Goal: Information Seeking & Learning: Check status

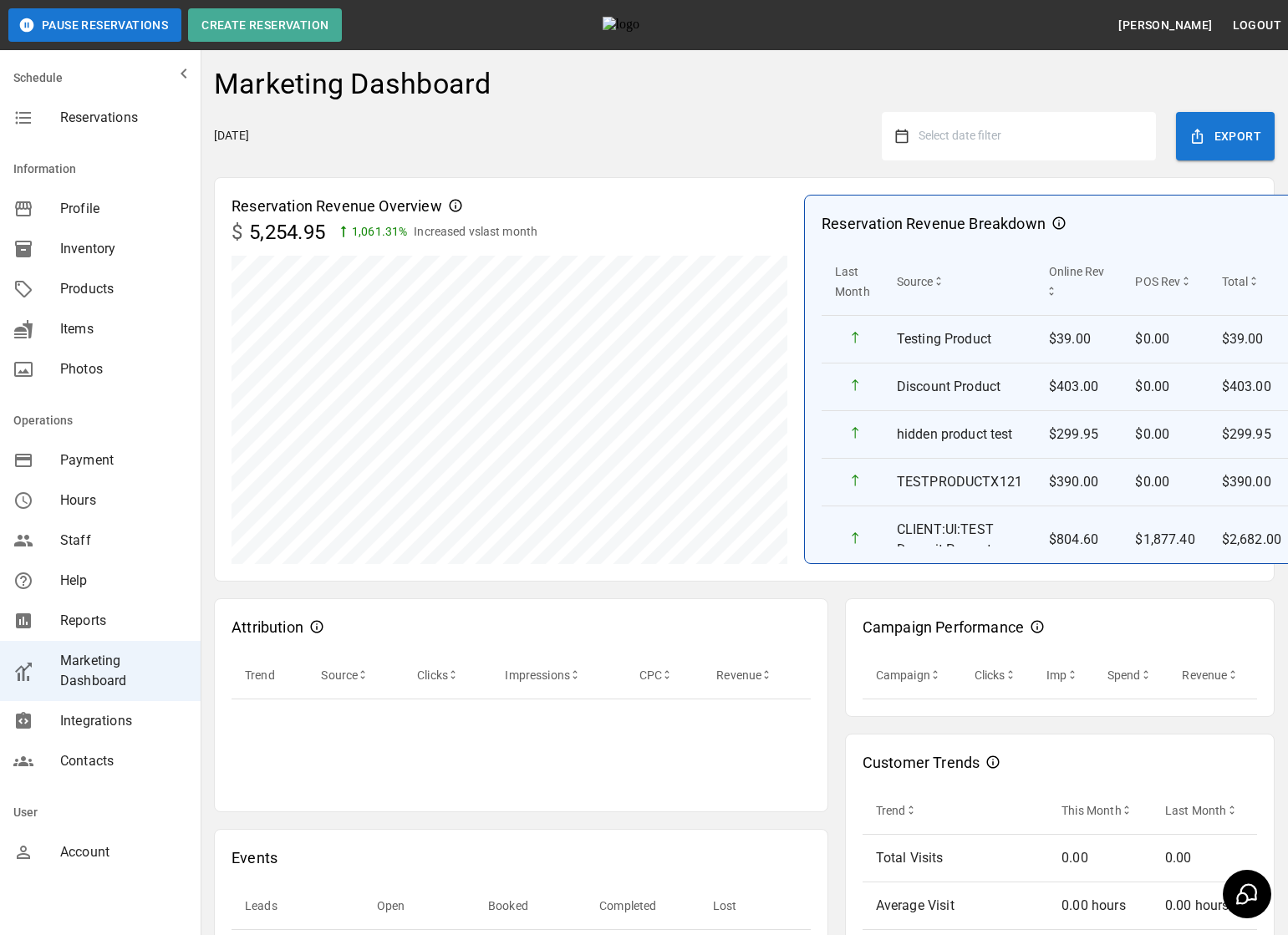
click at [1062, 145] on button "Select date filter" at bounding box center [1025, 135] width 234 height 30
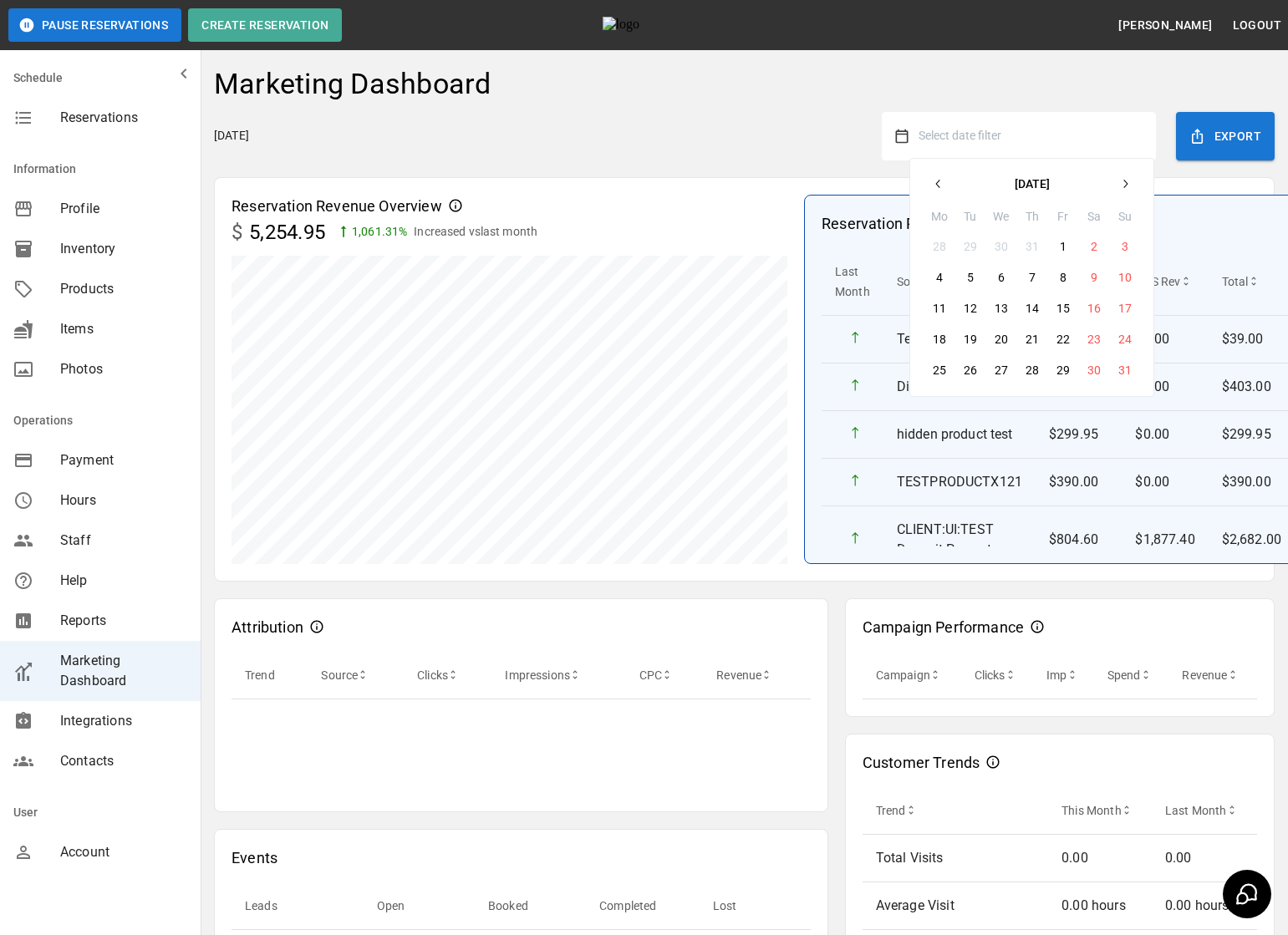
click at [949, 180] on button "button" at bounding box center [938, 183] width 30 height 30
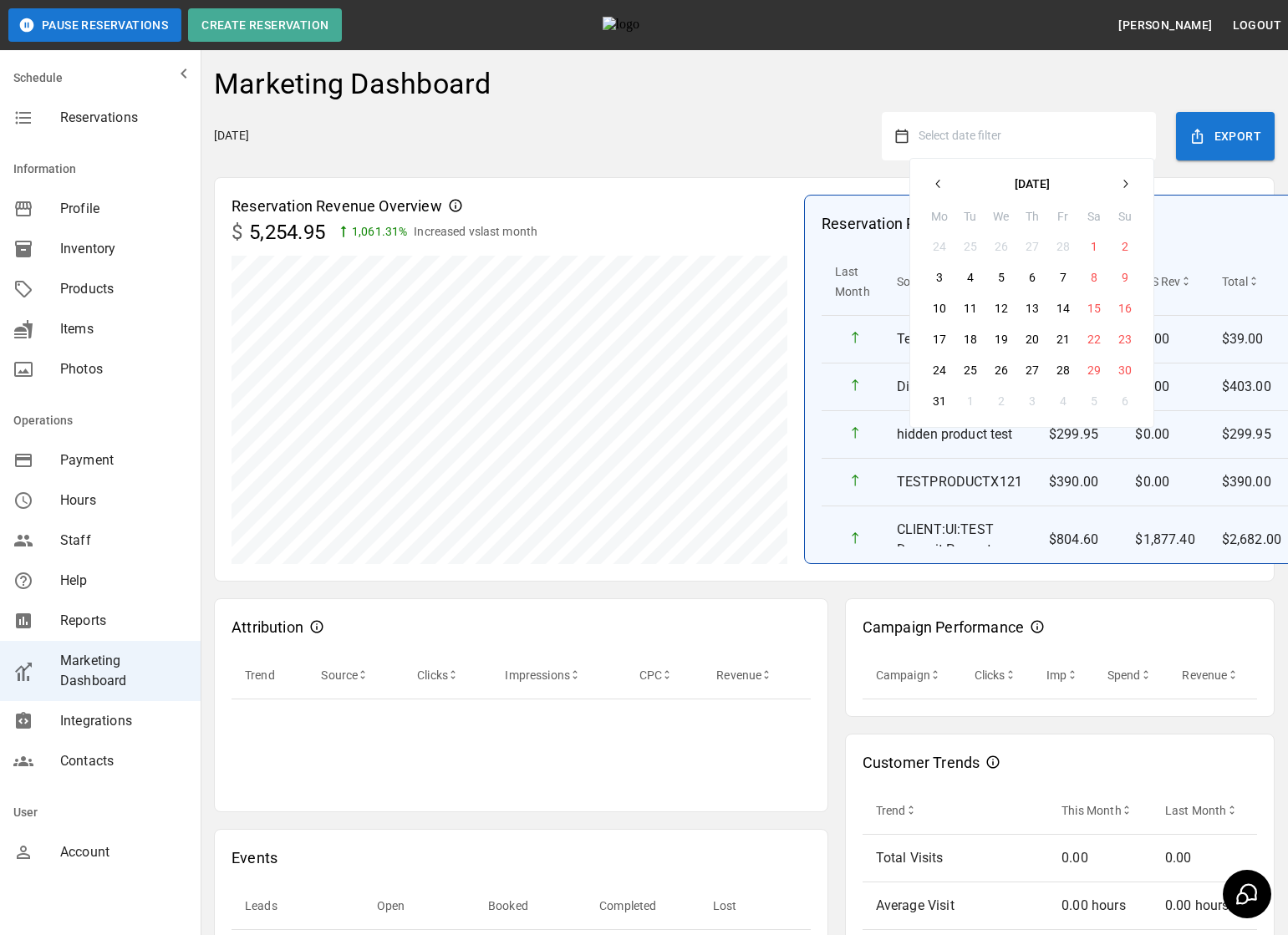
click at [949, 180] on button "button" at bounding box center [938, 183] width 30 height 30
click at [995, 241] on button "1" at bounding box center [1000, 246] width 30 height 30
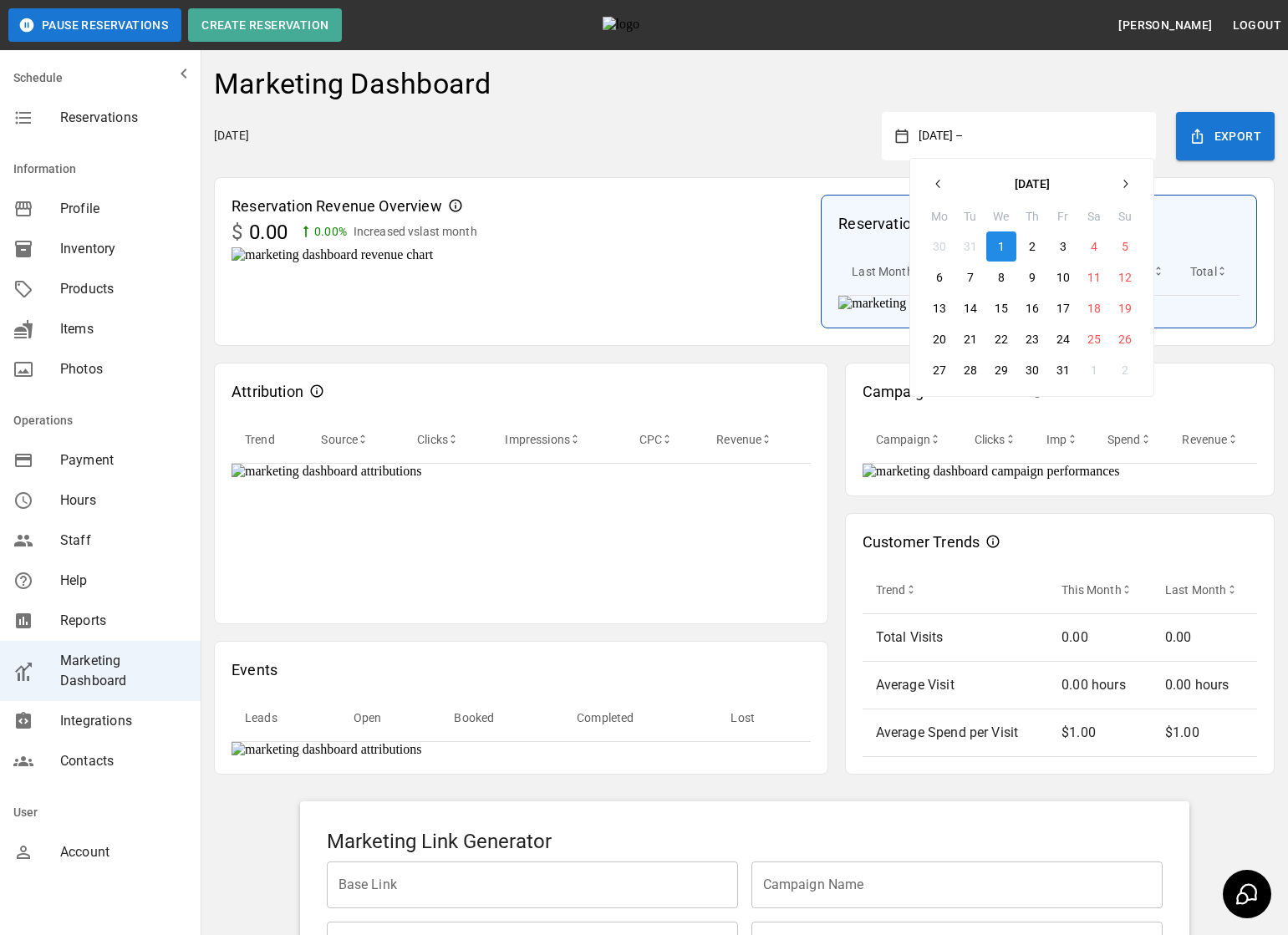
click at [1126, 182] on icon "button" at bounding box center [1124, 184] width 14 height 14
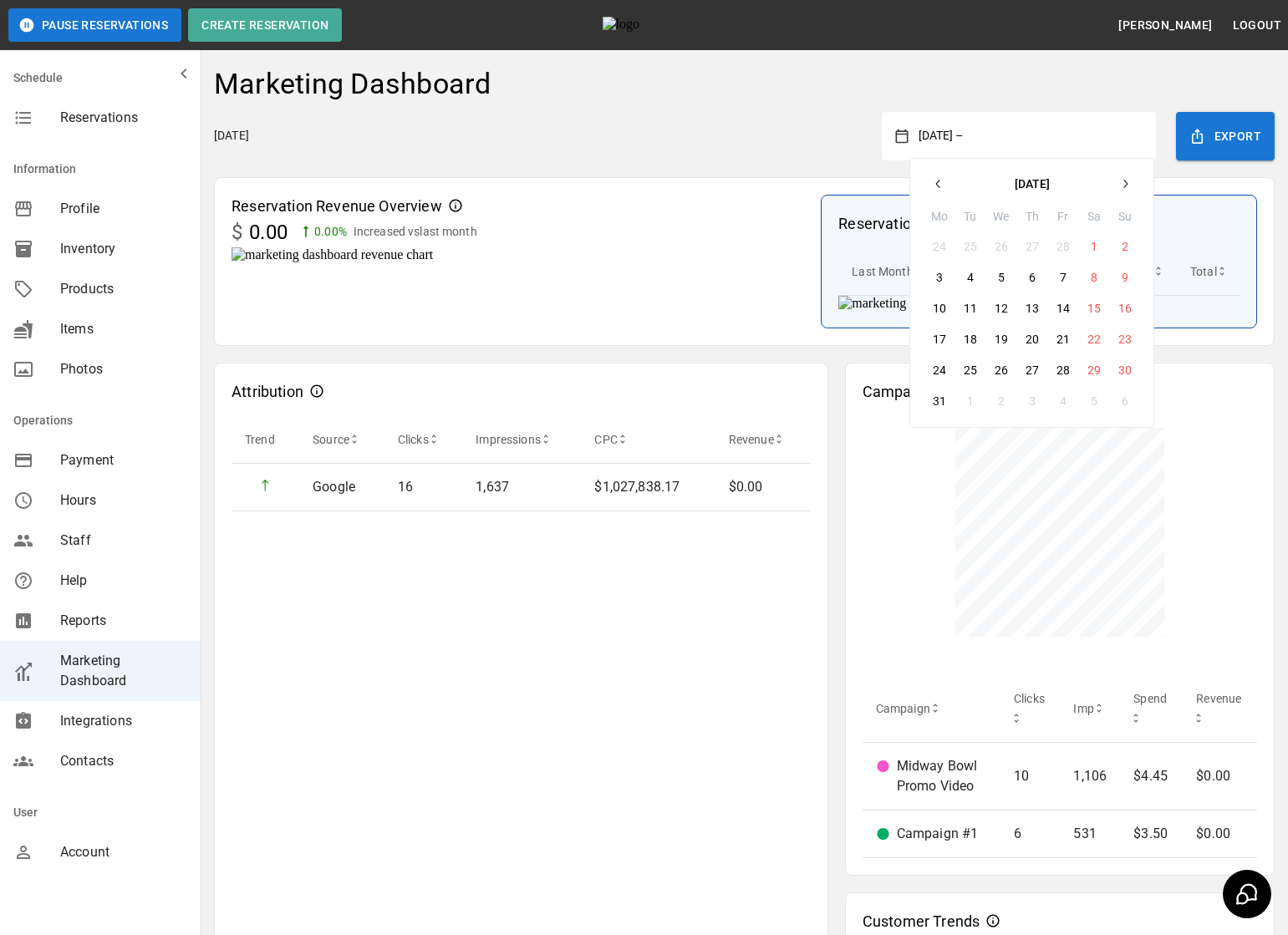
click at [1126, 182] on icon "button" at bounding box center [1124, 184] width 14 height 14
click at [1132, 187] on button "button" at bounding box center [1124, 183] width 30 height 30
click at [1132, 186] on button "button" at bounding box center [1124, 183] width 30 height 30
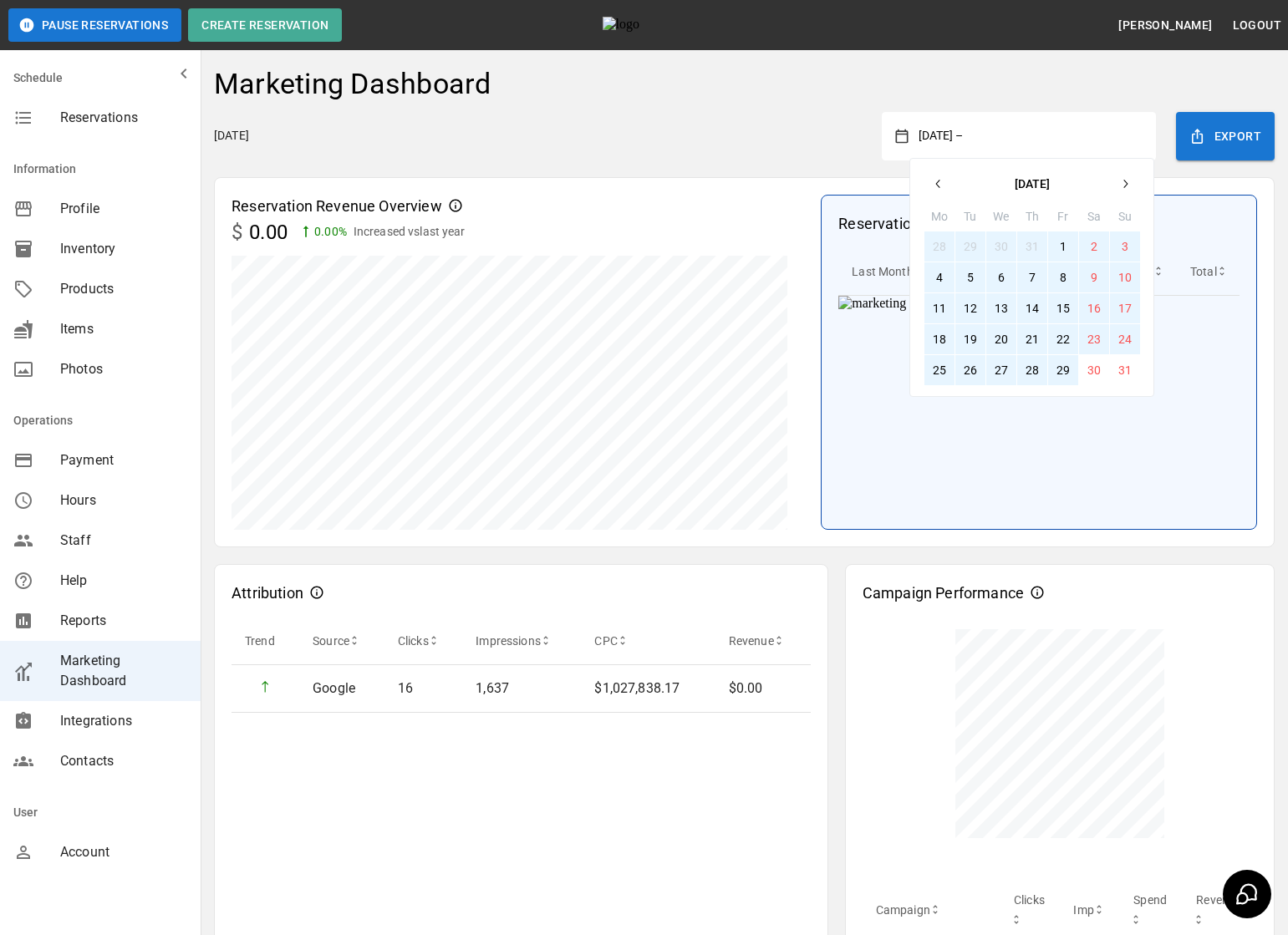
click at [1062, 372] on button "29" at bounding box center [1063, 370] width 30 height 30
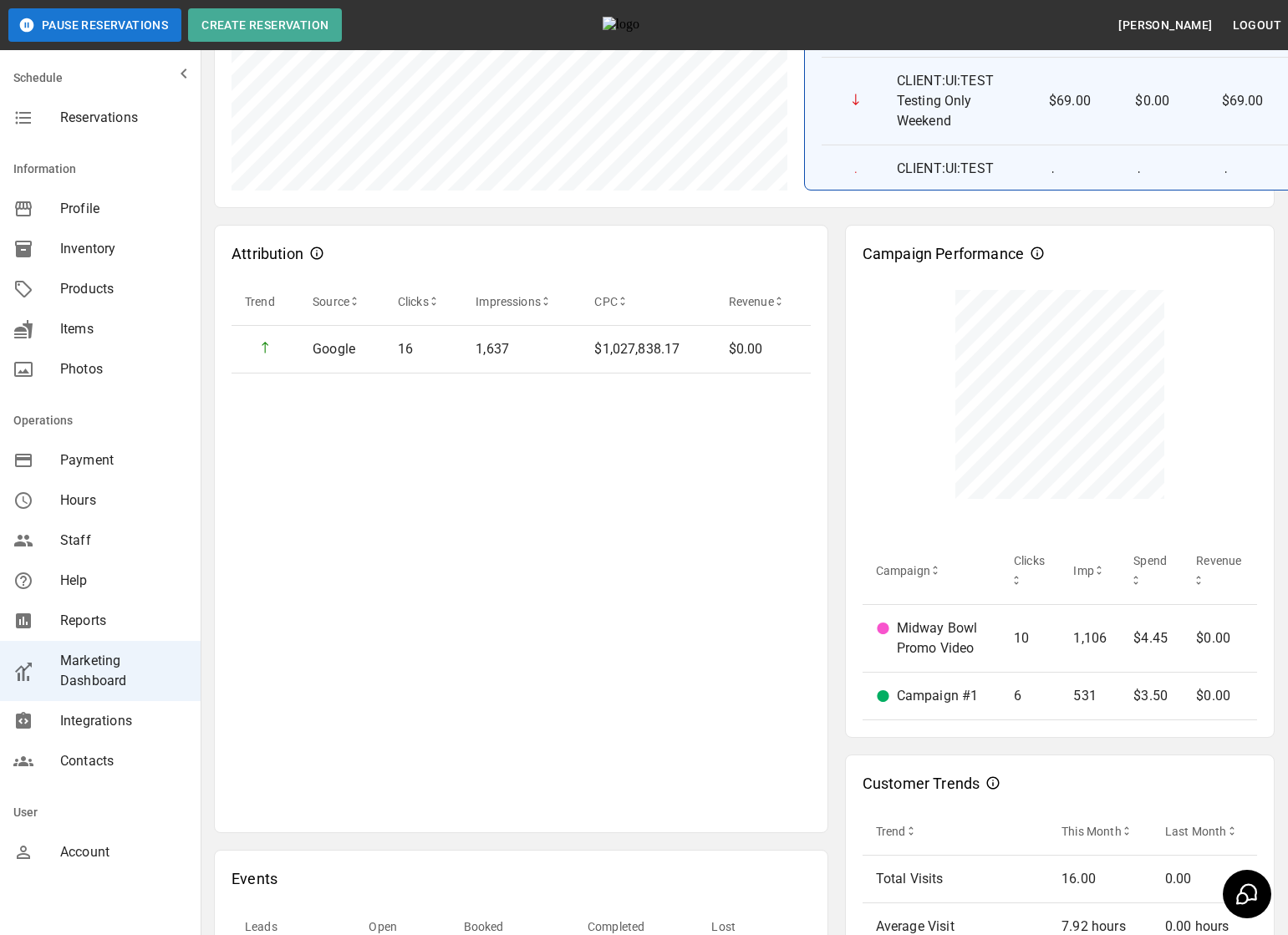
scroll to position [281, 0]
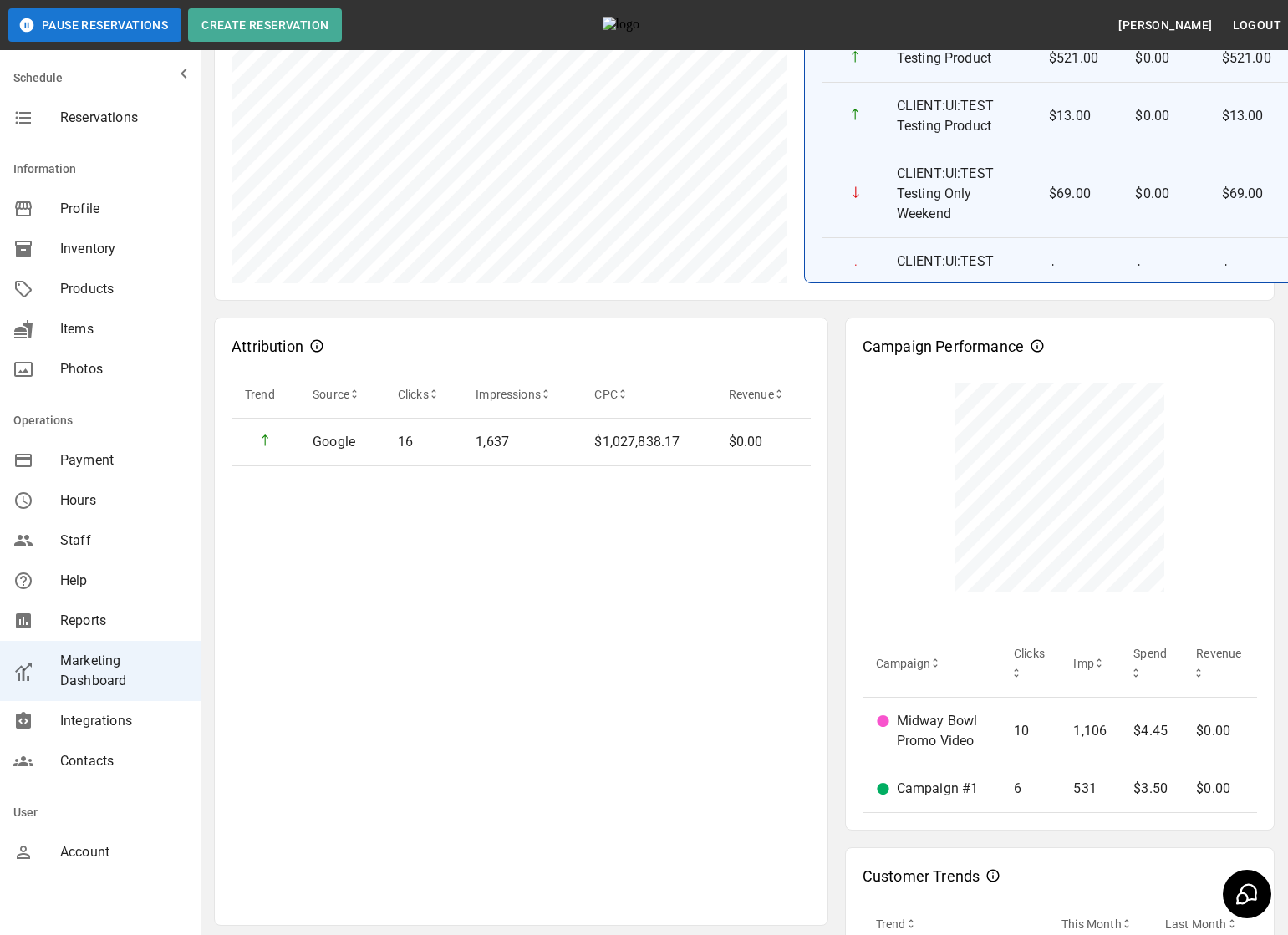
click at [283, 339] on p "Attribution" at bounding box center [267, 346] width 72 height 22
copy p "Attribution"
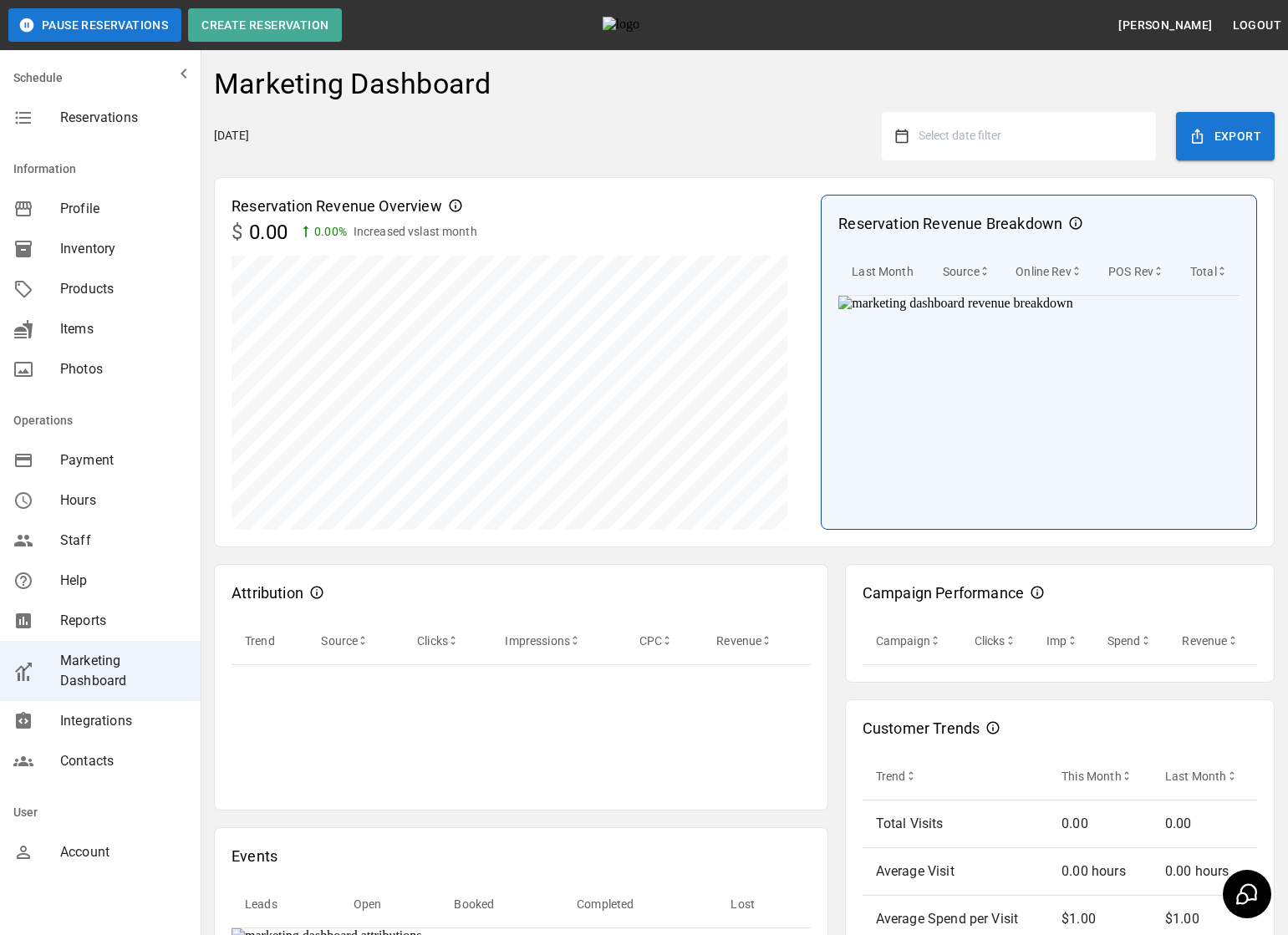
click at [981, 139] on span "Select date filter" at bounding box center [959, 135] width 83 height 14
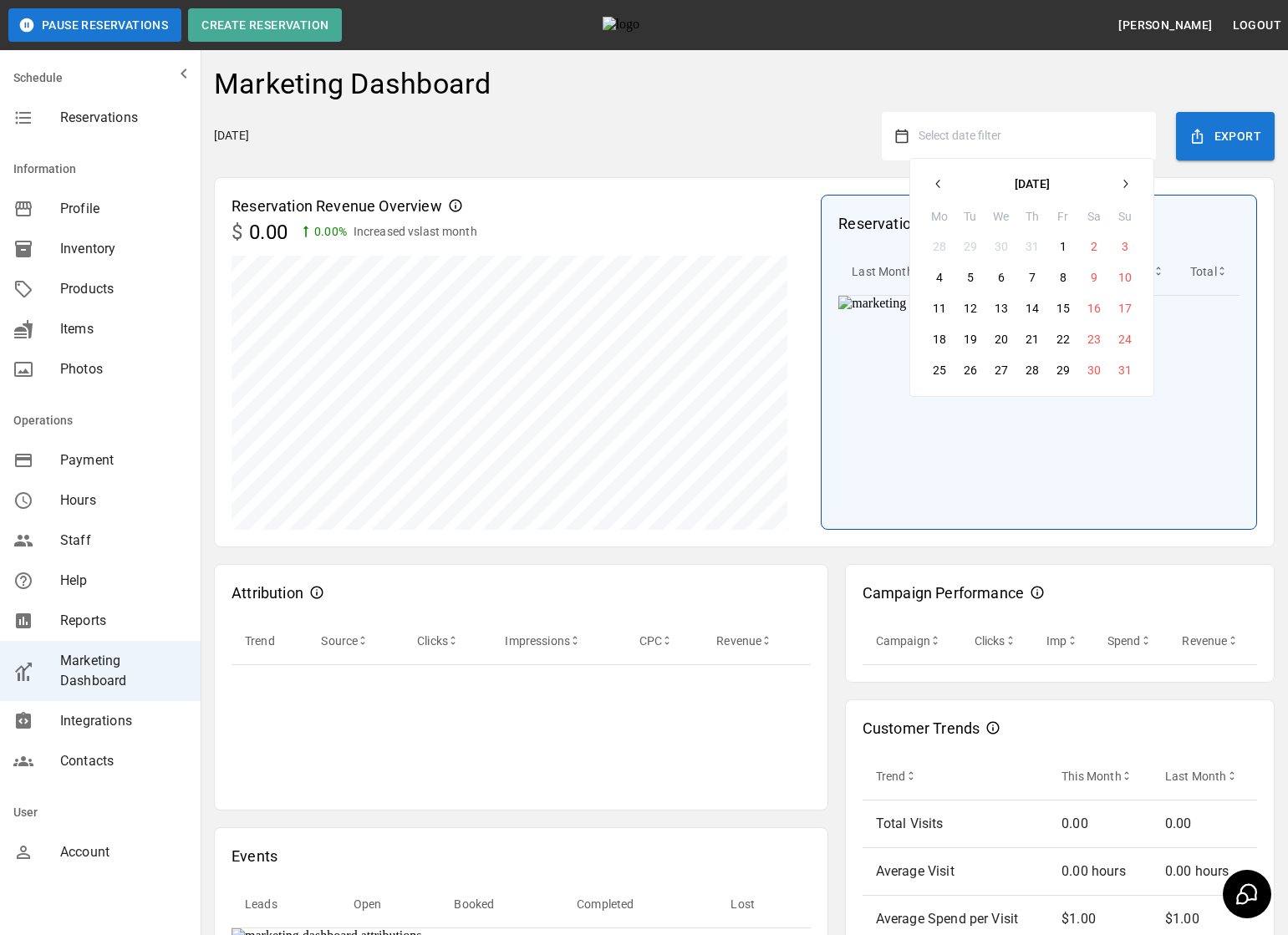
click at [928, 173] on button "button" at bounding box center [938, 183] width 30 height 30
click at [938, 182] on icon "button" at bounding box center [938, 184] width 4 height 9
click at [972, 238] on button "1" at bounding box center [969, 246] width 30 height 30
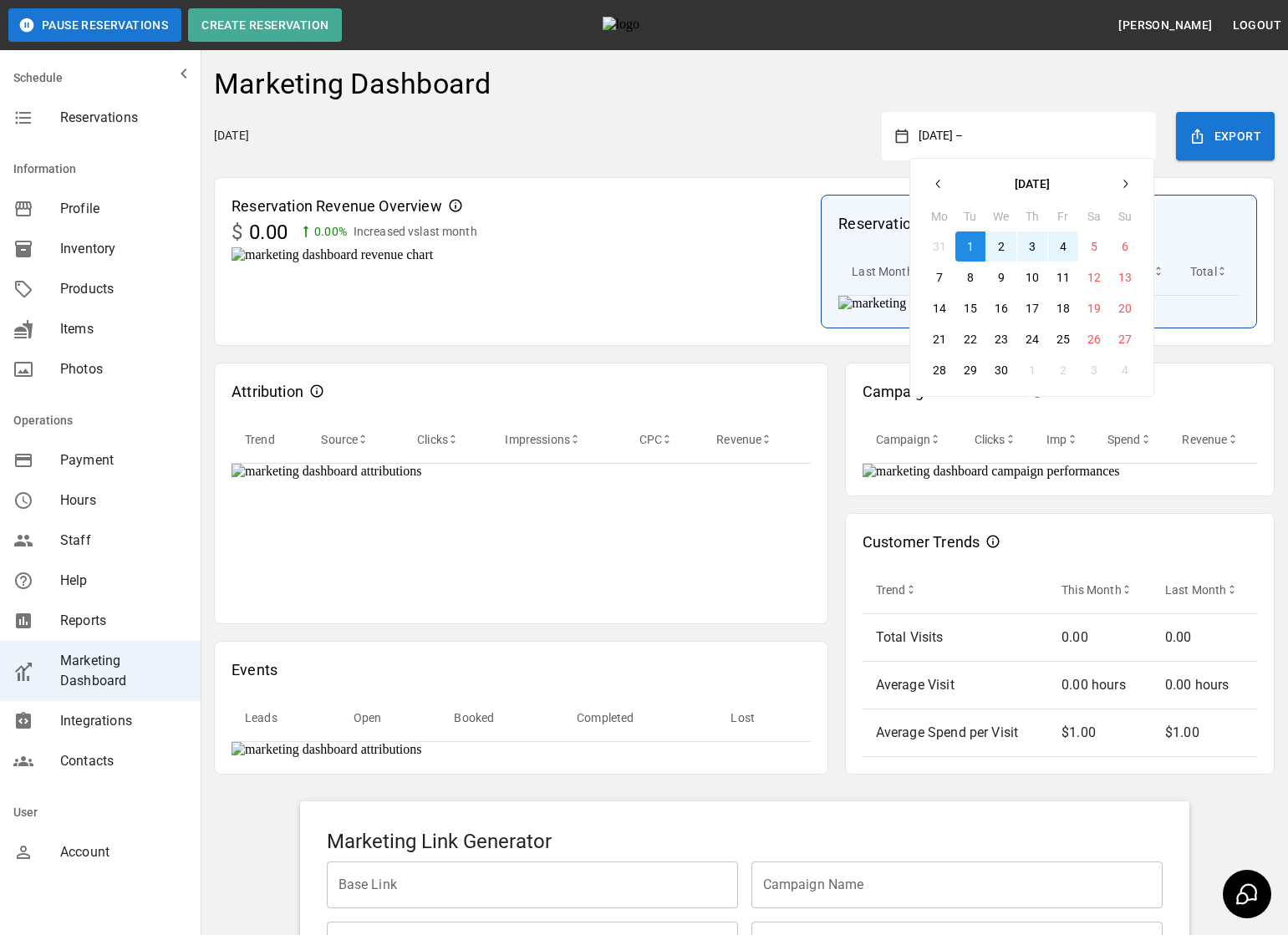
click at [1120, 182] on icon "button" at bounding box center [1124, 184] width 14 height 14
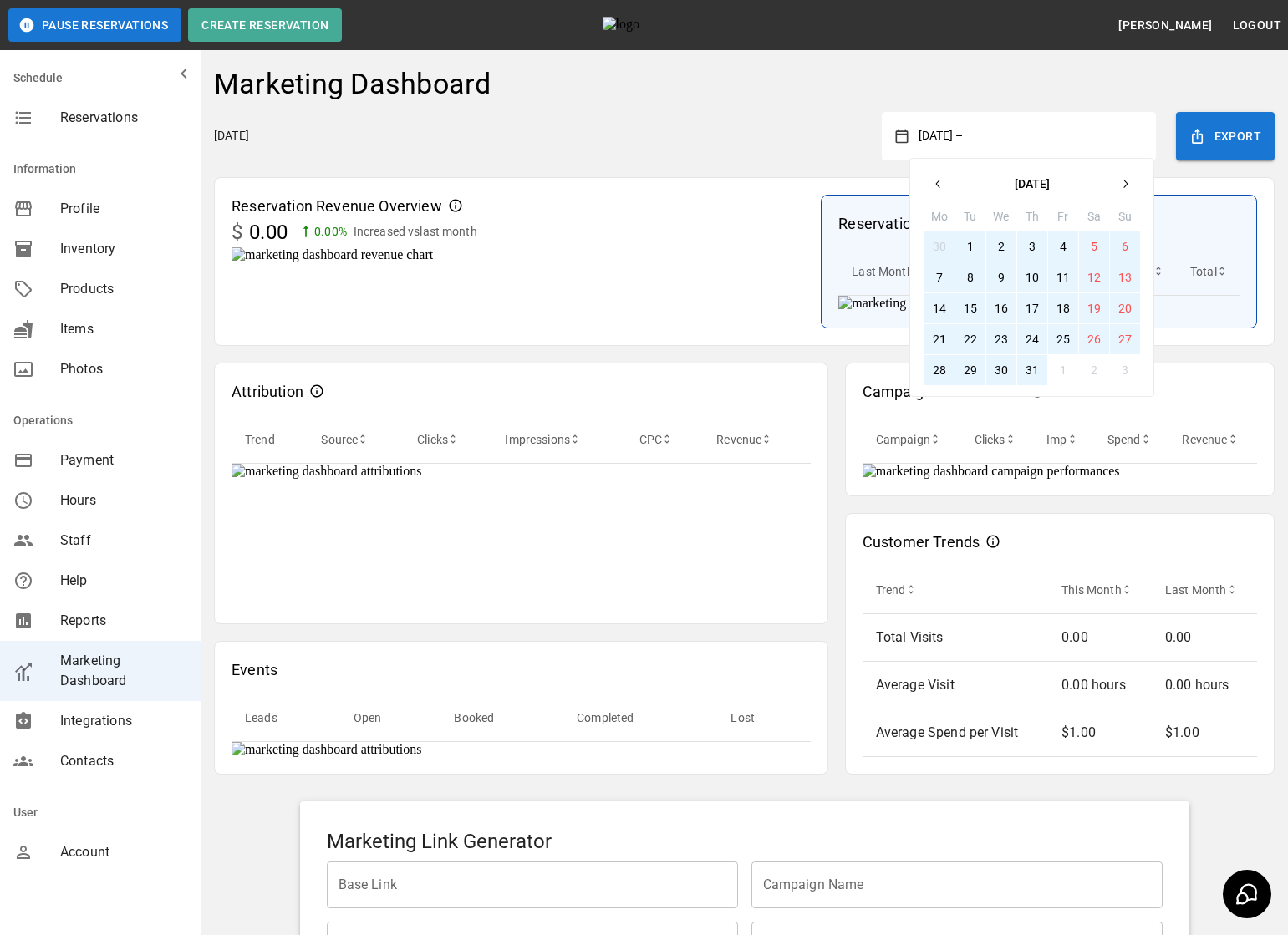
click at [1035, 372] on button "31" at bounding box center [1031, 370] width 30 height 30
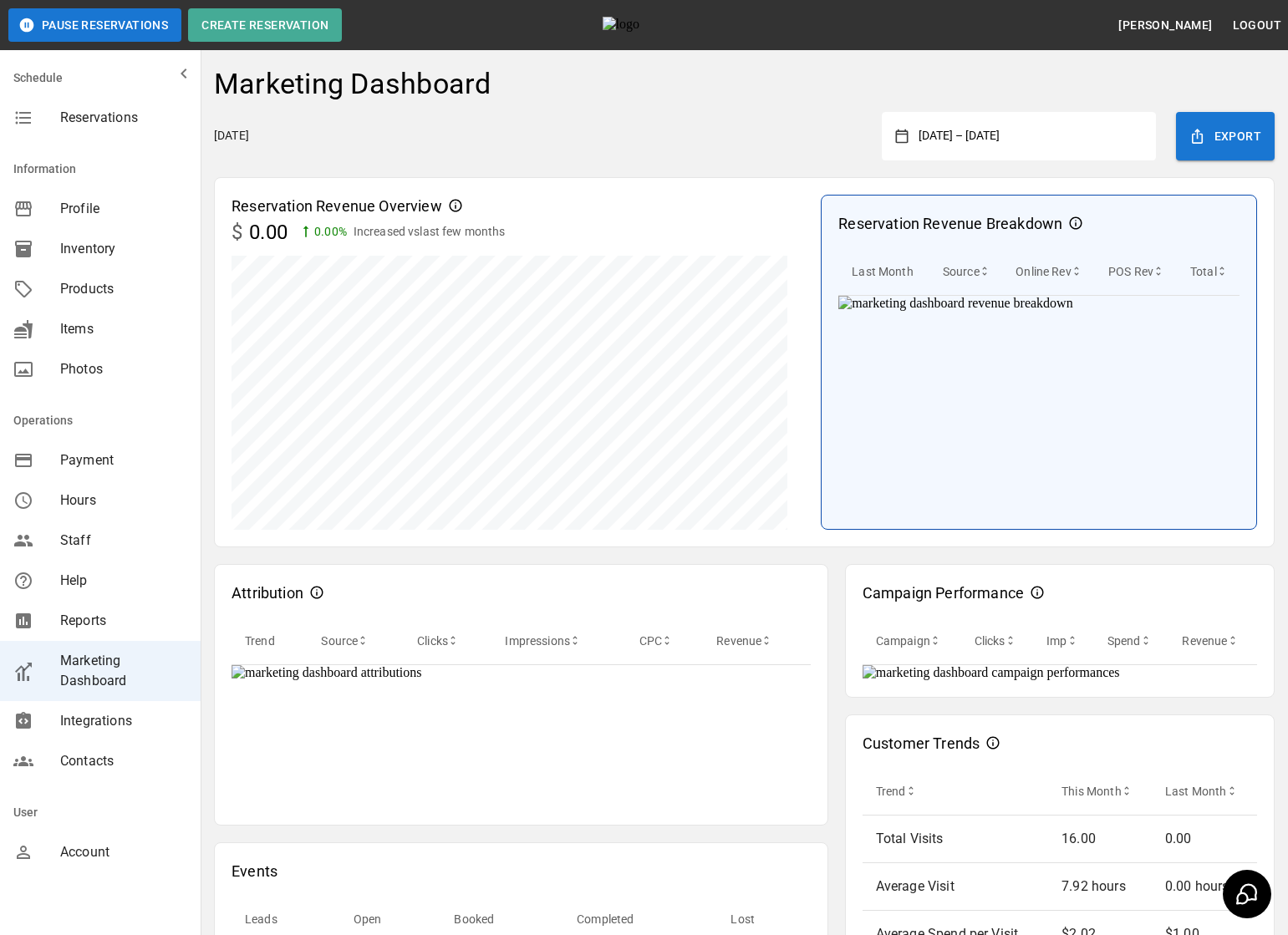
click at [799, 158] on div "Friday, August 22, 2025 April 1, 2025 – July 31, 2025 Export" at bounding box center [744, 136] width 1060 height 49
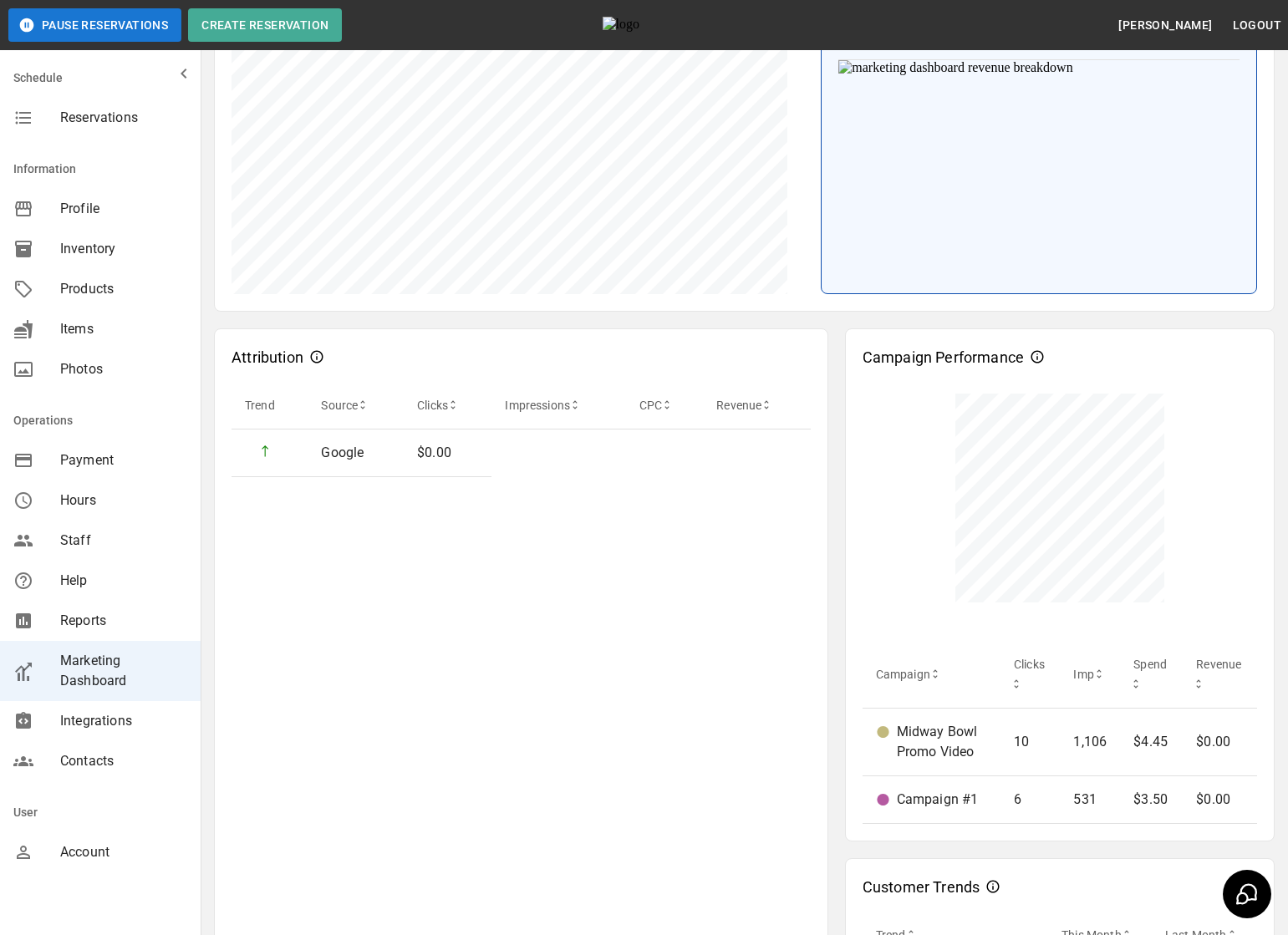
scroll to position [379, 0]
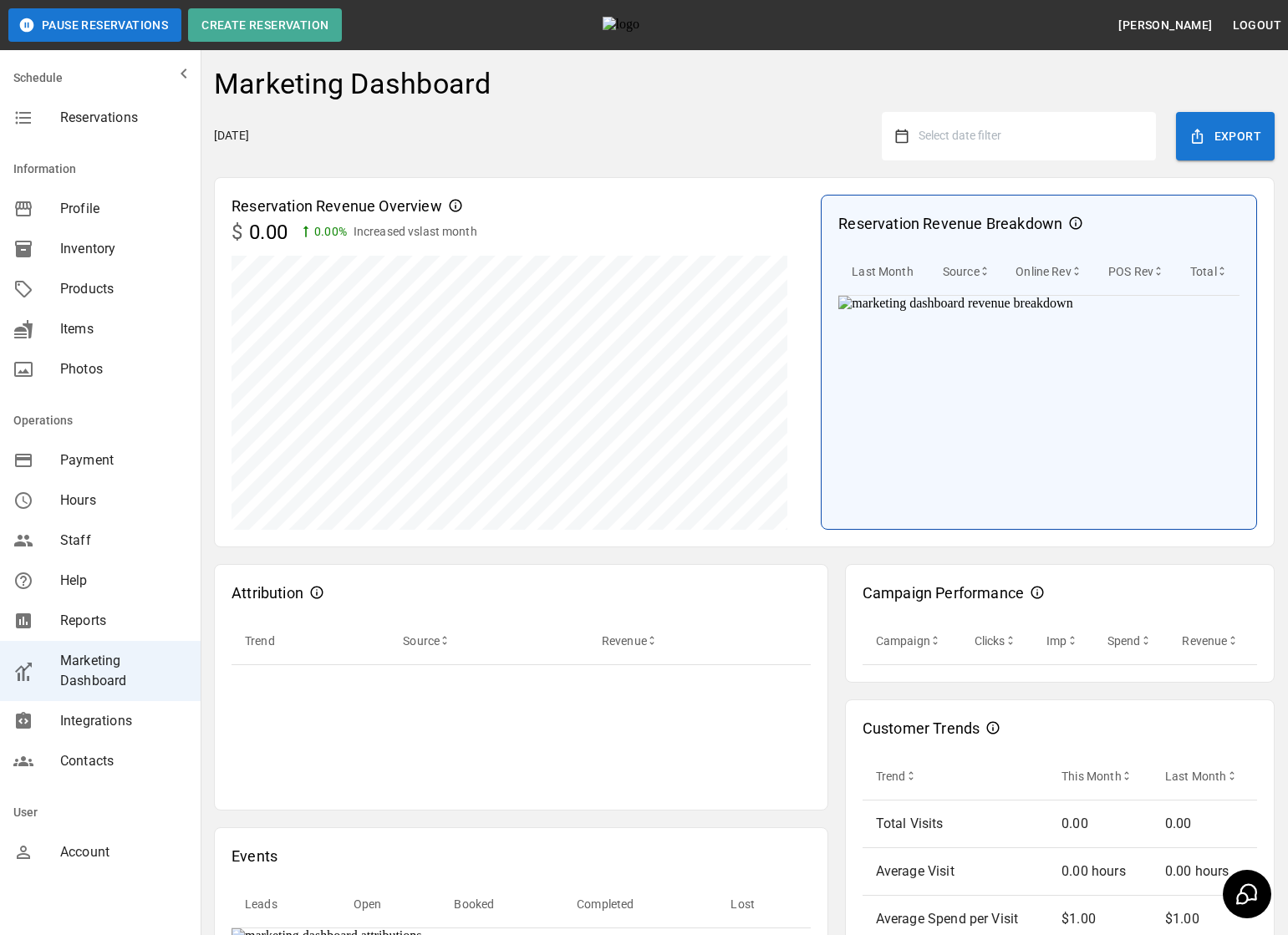
click at [1041, 135] on button "Select date filter" at bounding box center [1025, 135] width 234 height 30
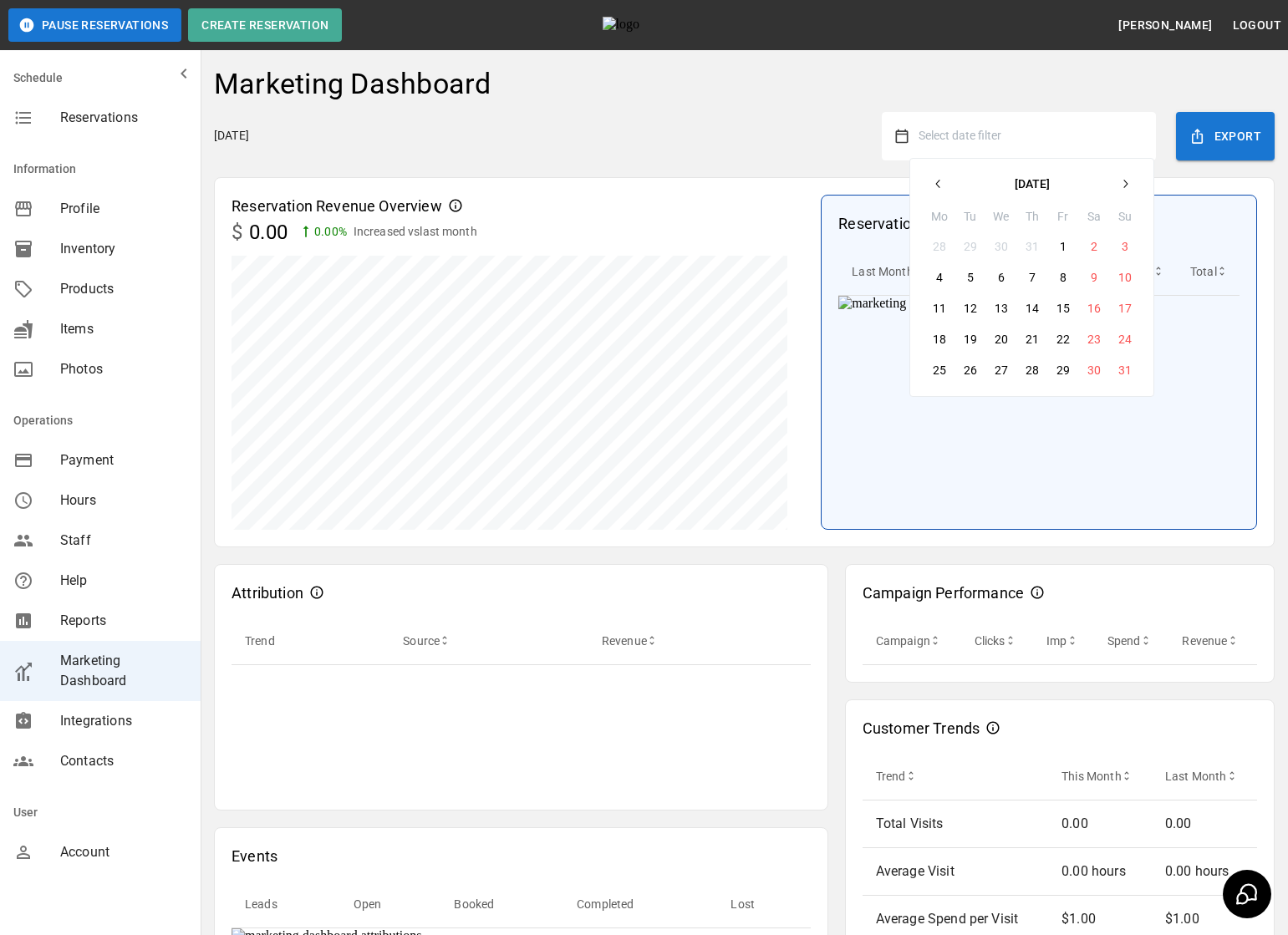
click at [932, 189] on icon "button" at bounding box center [939, 184] width 14 height 14
click at [1124, 251] on button "1" at bounding box center [1124, 246] width 30 height 30
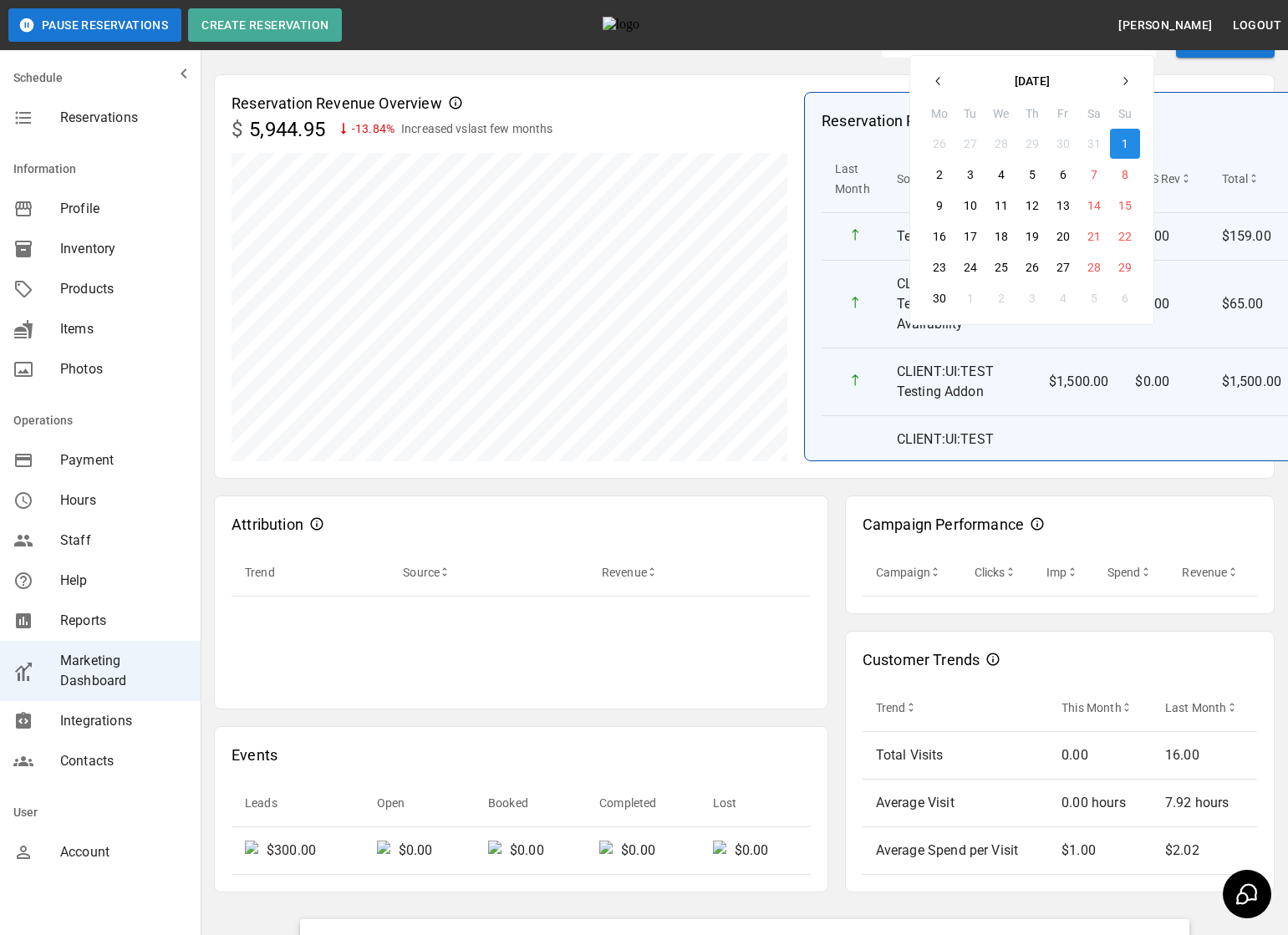
scroll to position [105, 0]
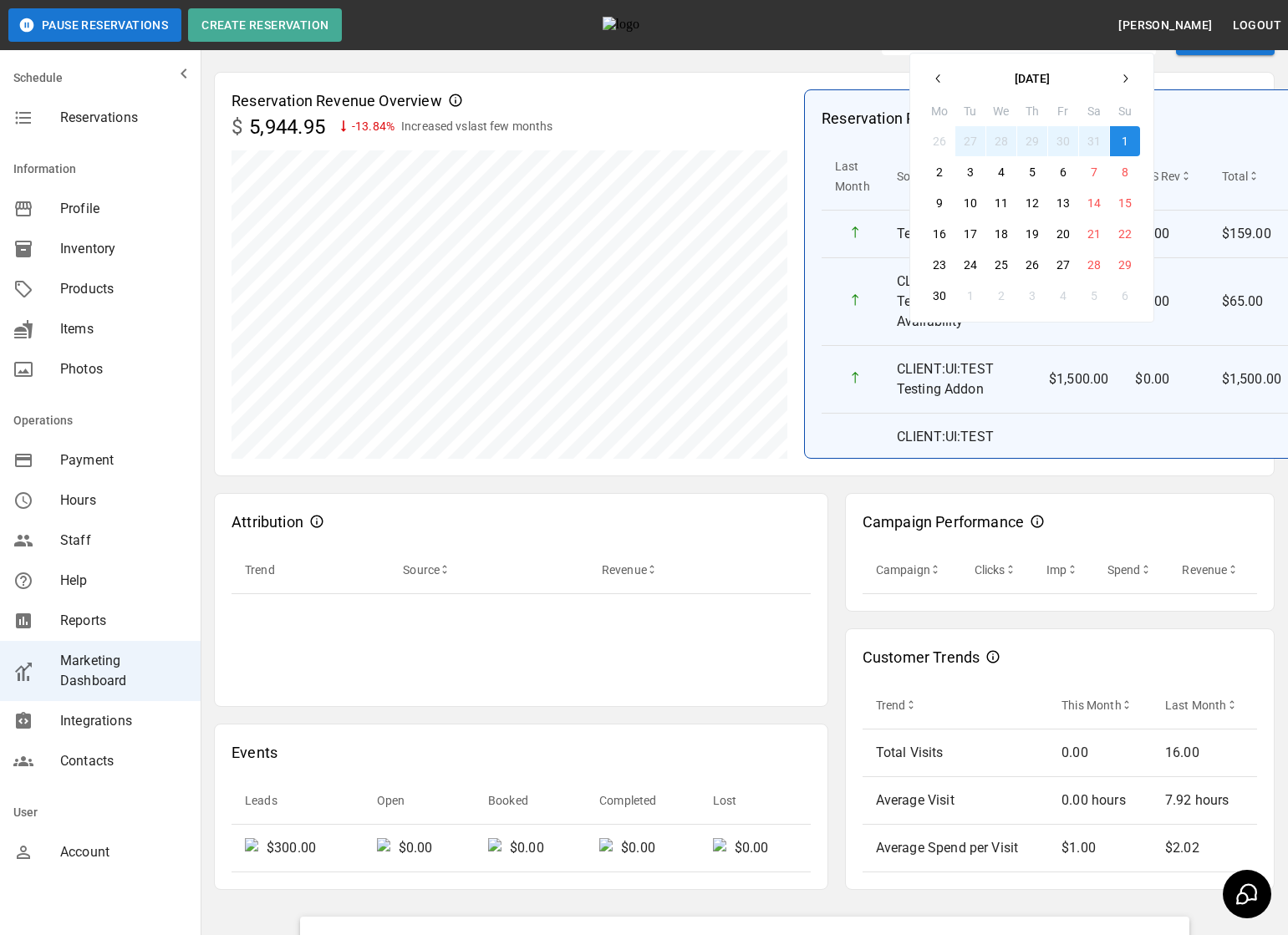
click at [942, 80] on icon "button" at bounding box center [939, 79] width 14 height 14
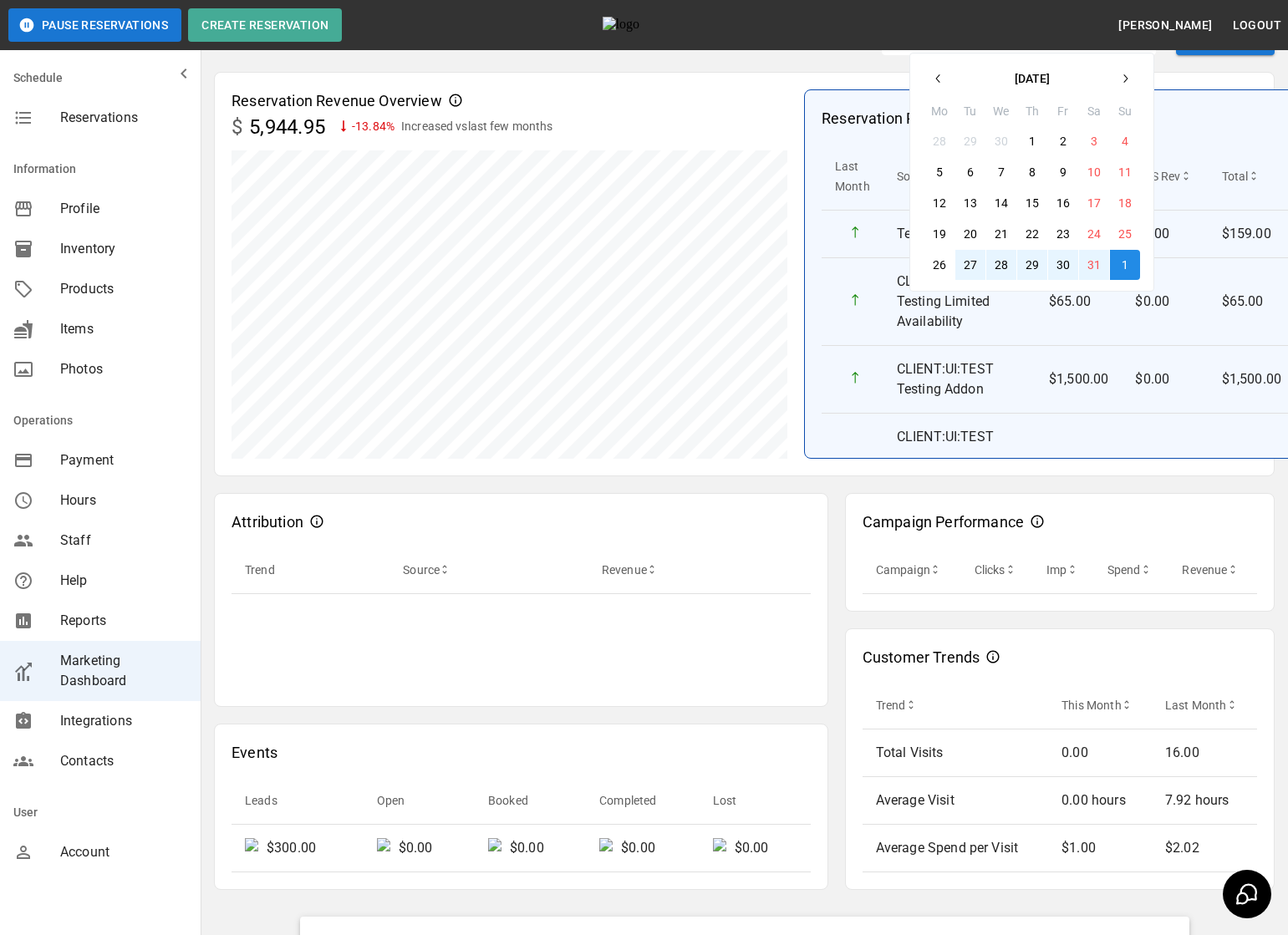
click at [942, 80] on icon "button" at bounding box center [939, 79] width 14 height 14
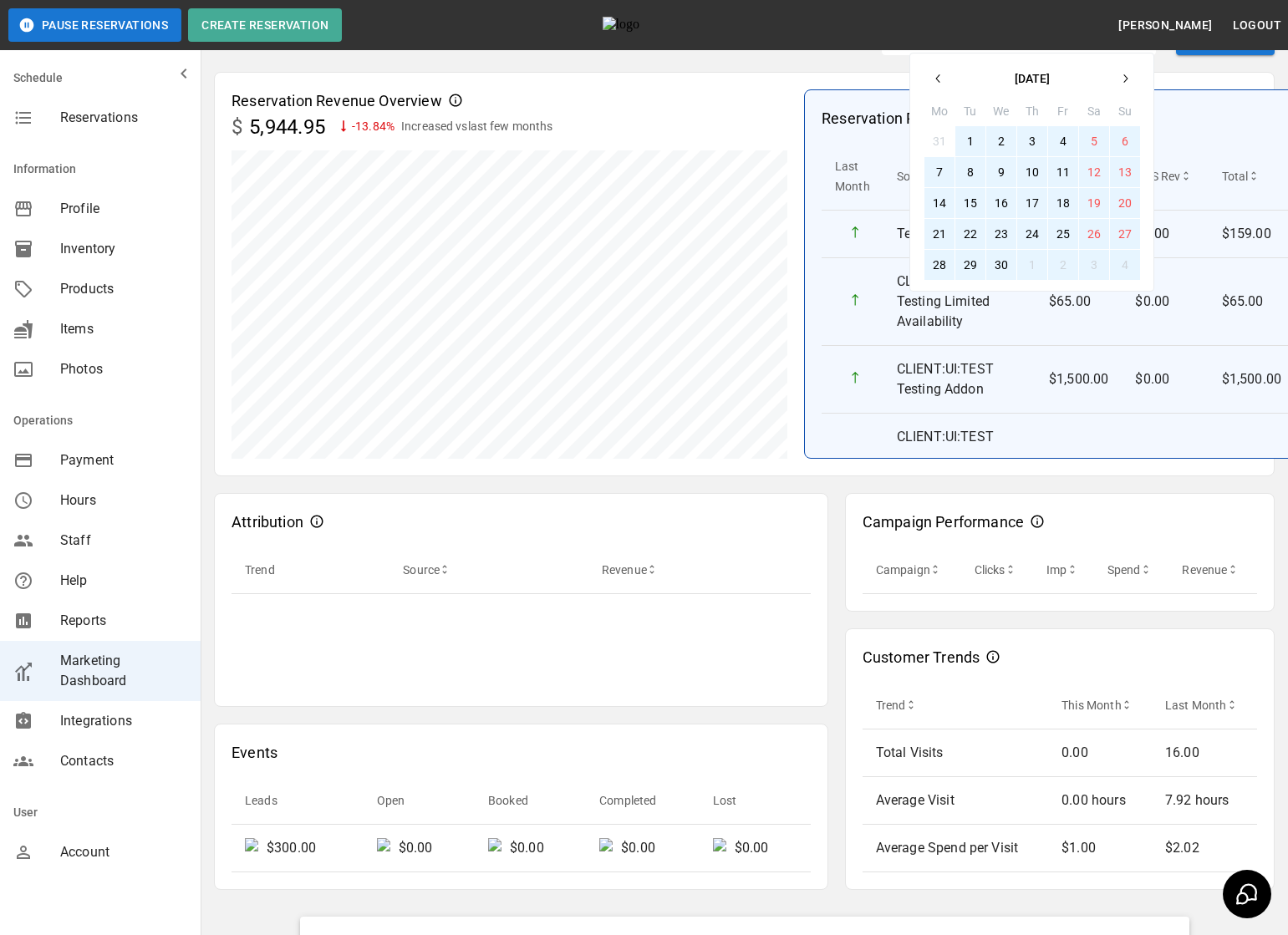
click at [969, 147] on button "1" at bounding box center [969, 140] width 30 height 30
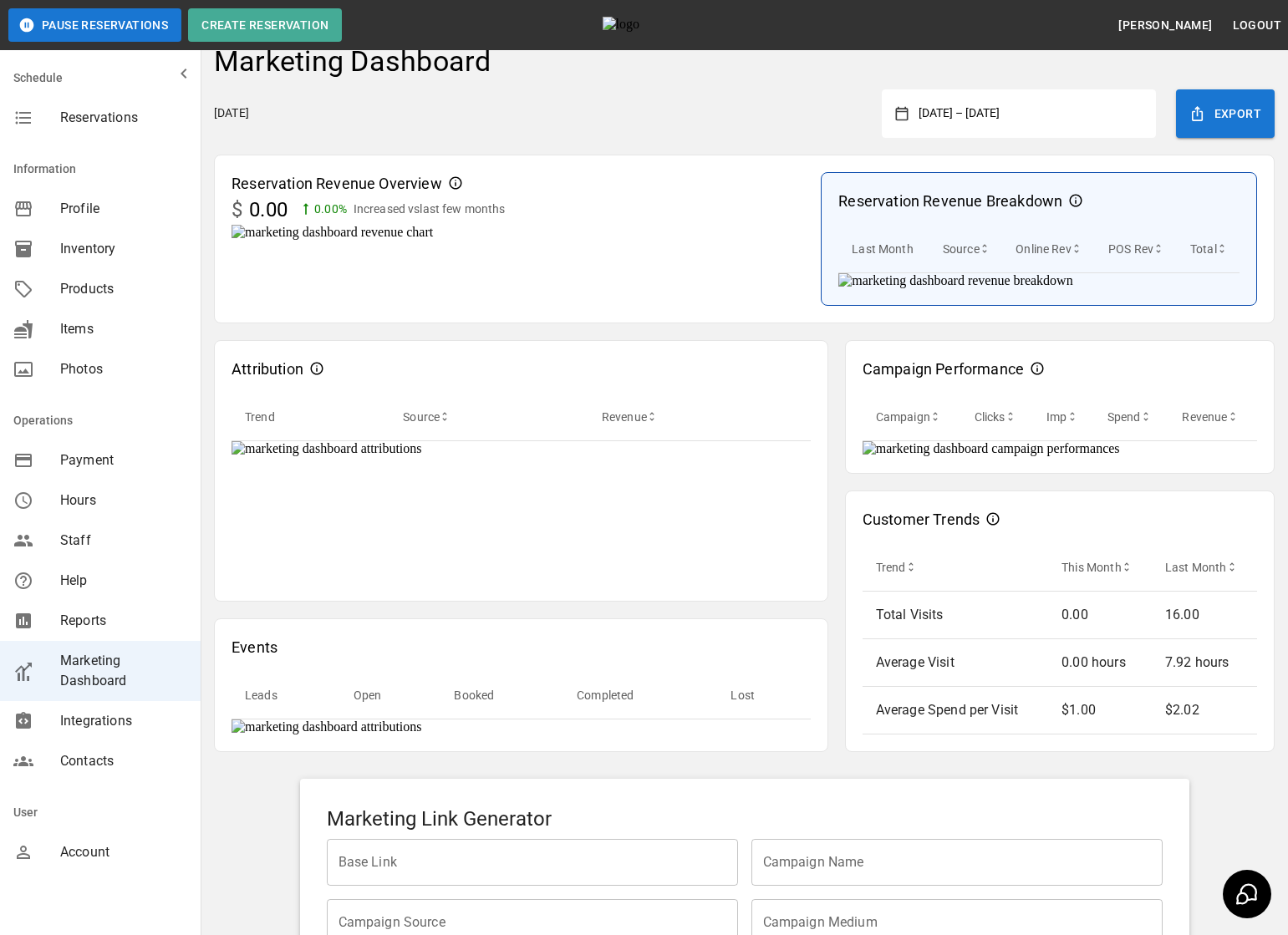
scroll to position [0, 0]
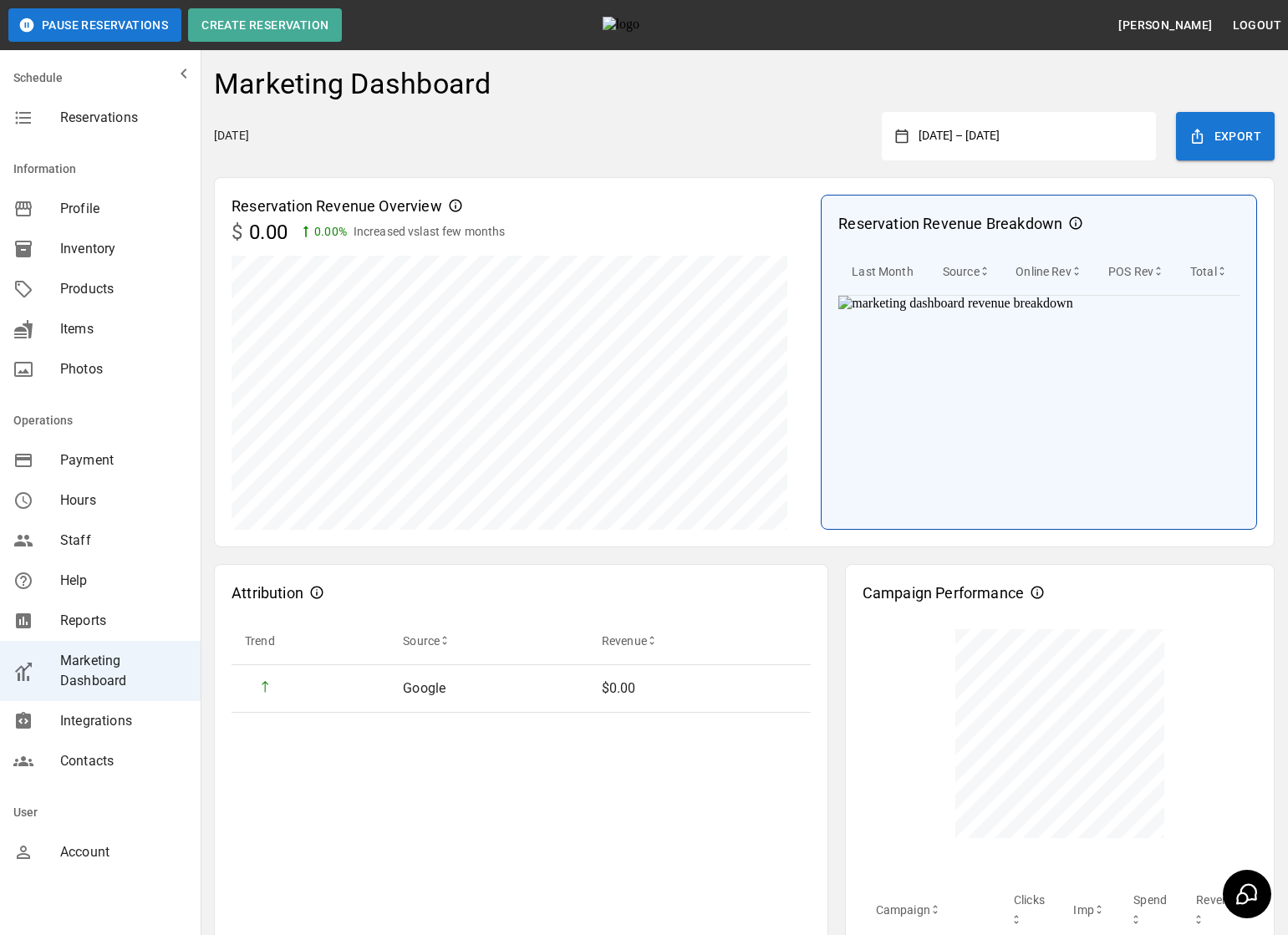
click at [959, 141] on button "April 1, 2025 – June 1, 2025" at bounding box center [1025, 135] width 234 height 30
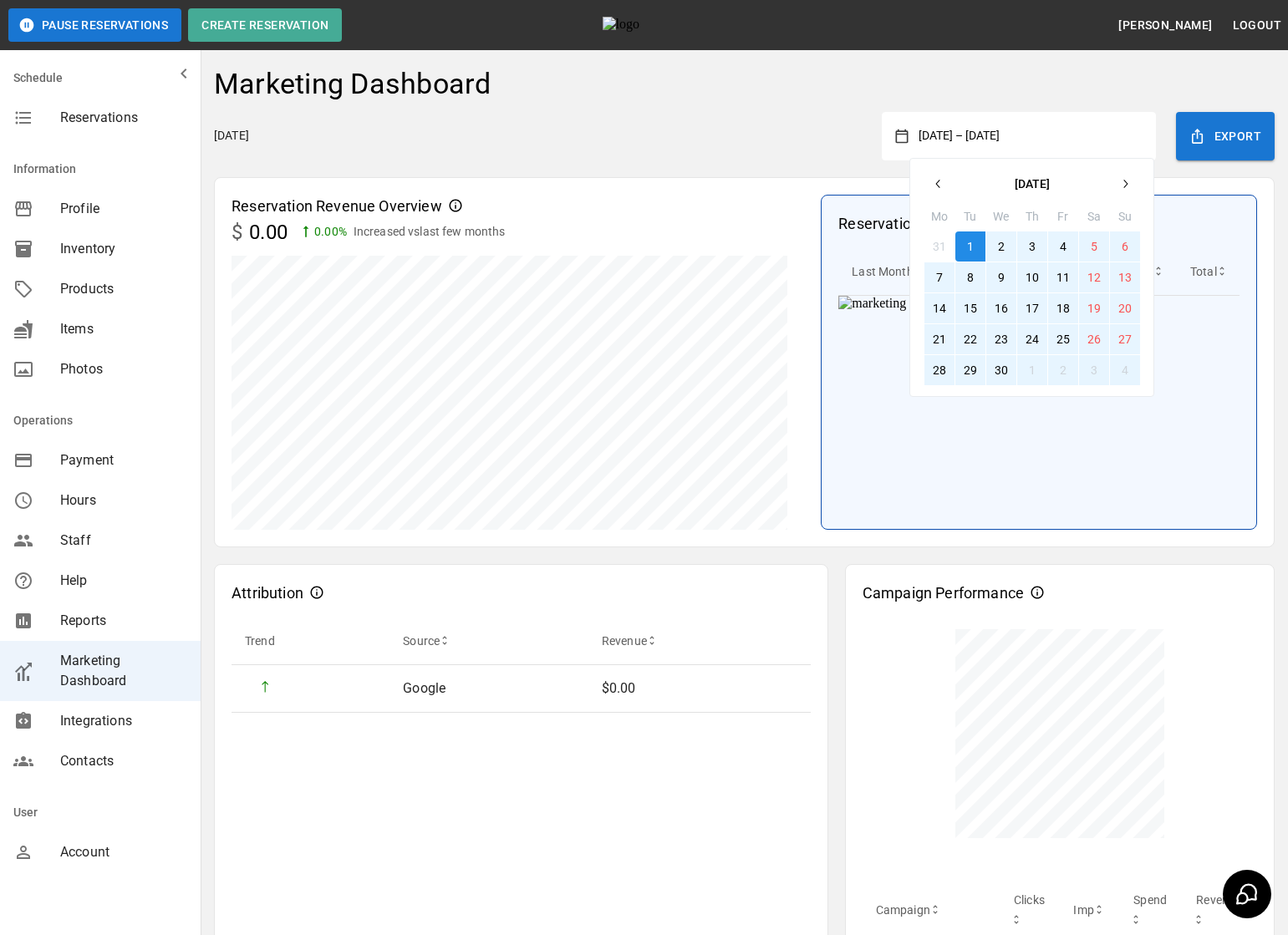
click at [933, 186] on icon "button" at bounding box center [939, 184] width 14 height 14
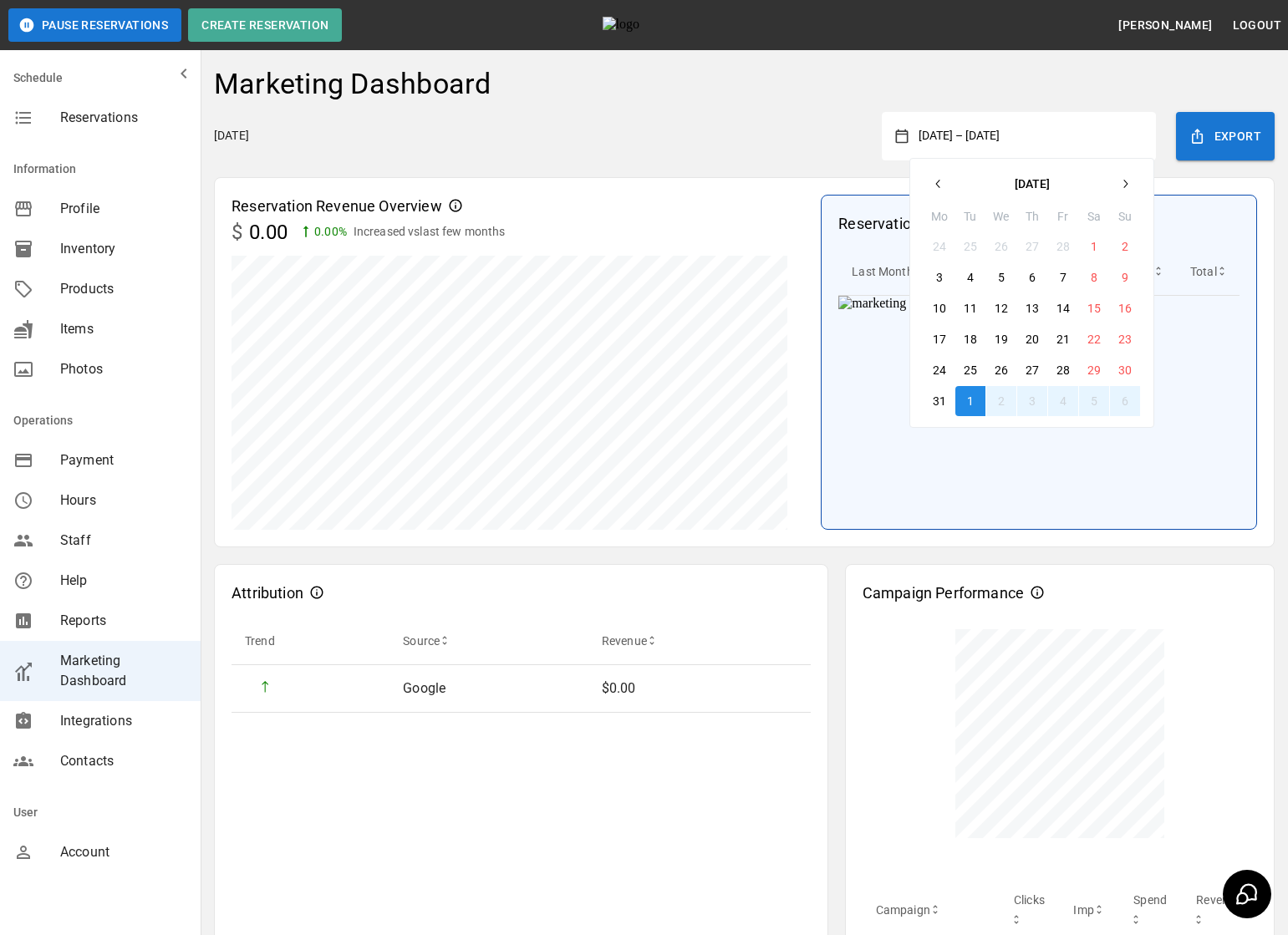
click at [933, 186] on icon "button" at bounding box center [939, 184] width 14 height 14
click at [1005, 243] on button "1" at bounding box center [1000, 246] width 30 height 30
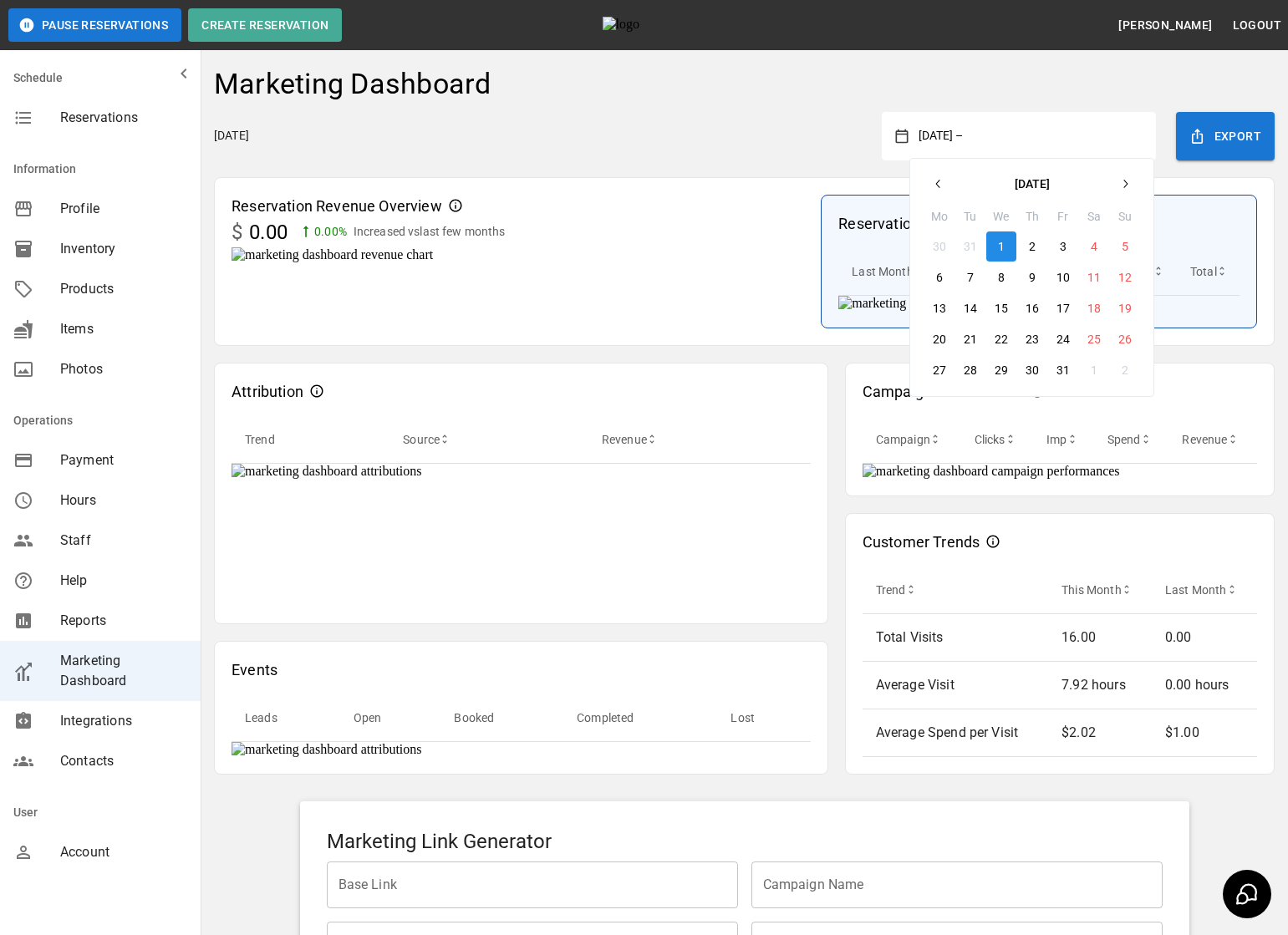
click at [1126, 178] on icon "button" at bounding box center [1124, 184] width 14 height 14
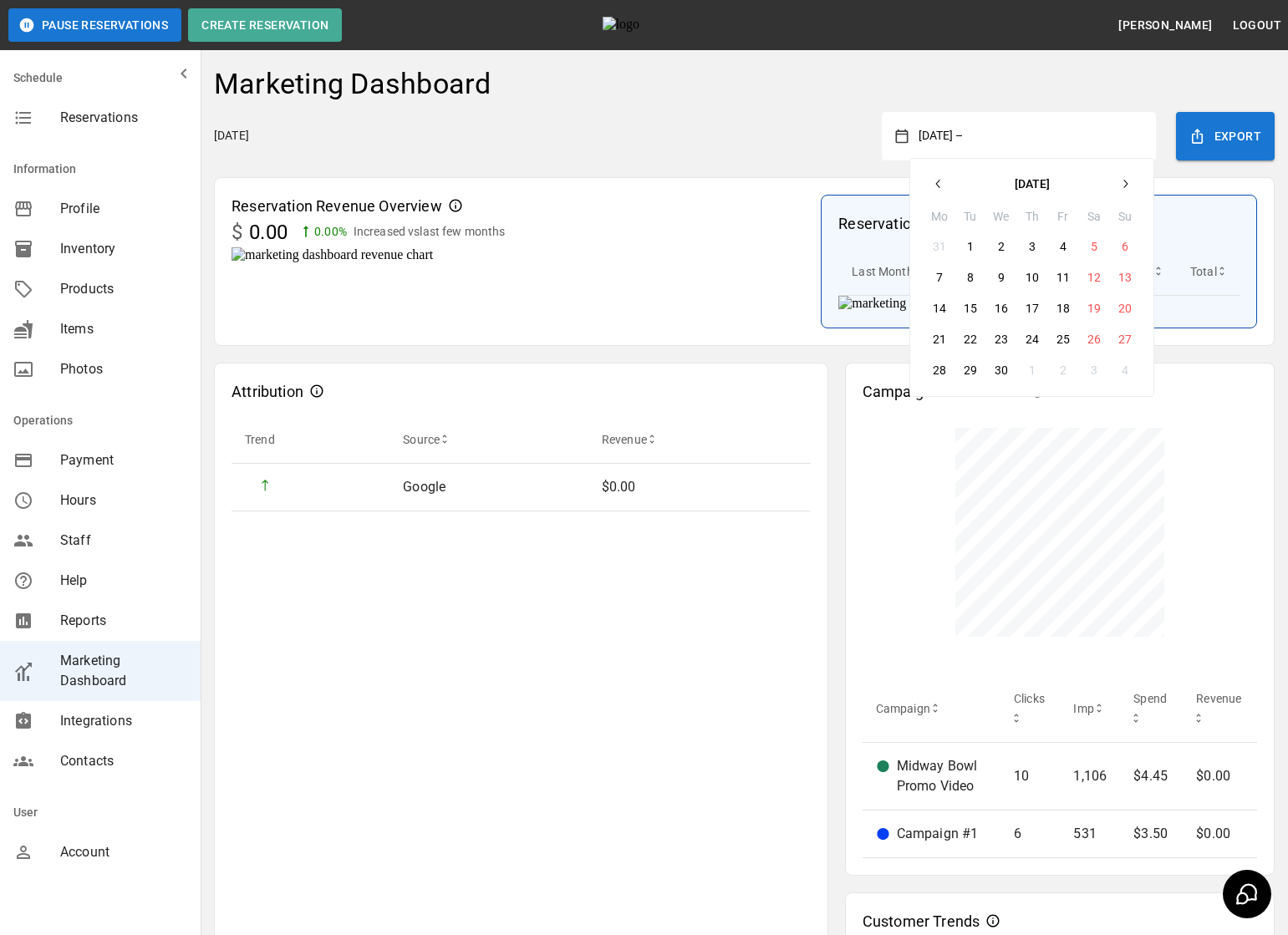
click at [1126, 178] on icon "button" at bounding box center [1124, 184] width 14 height 14
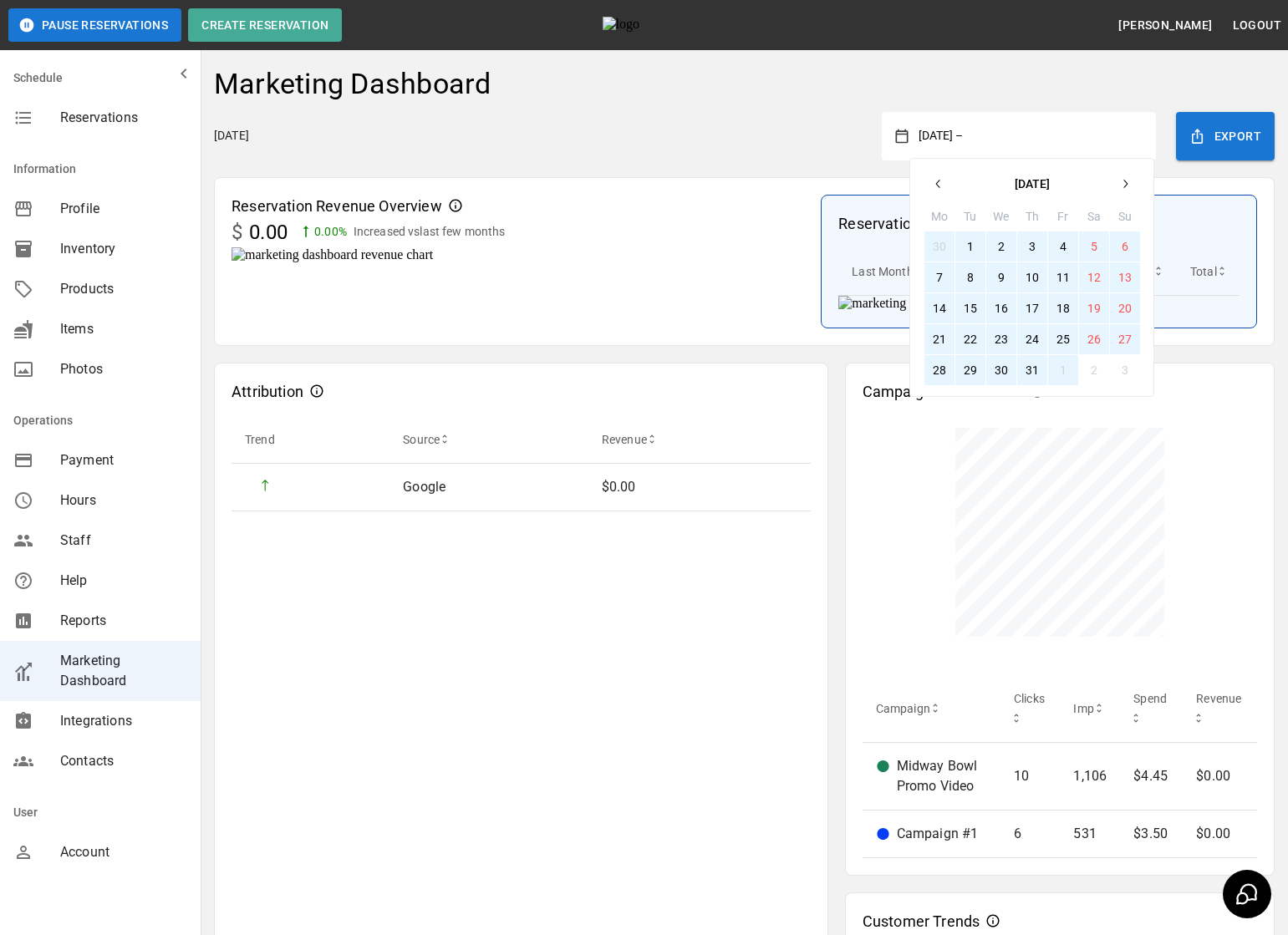
click at [1033, 369] on button "31" at bounding box center [1031, 370] width 30 height 30
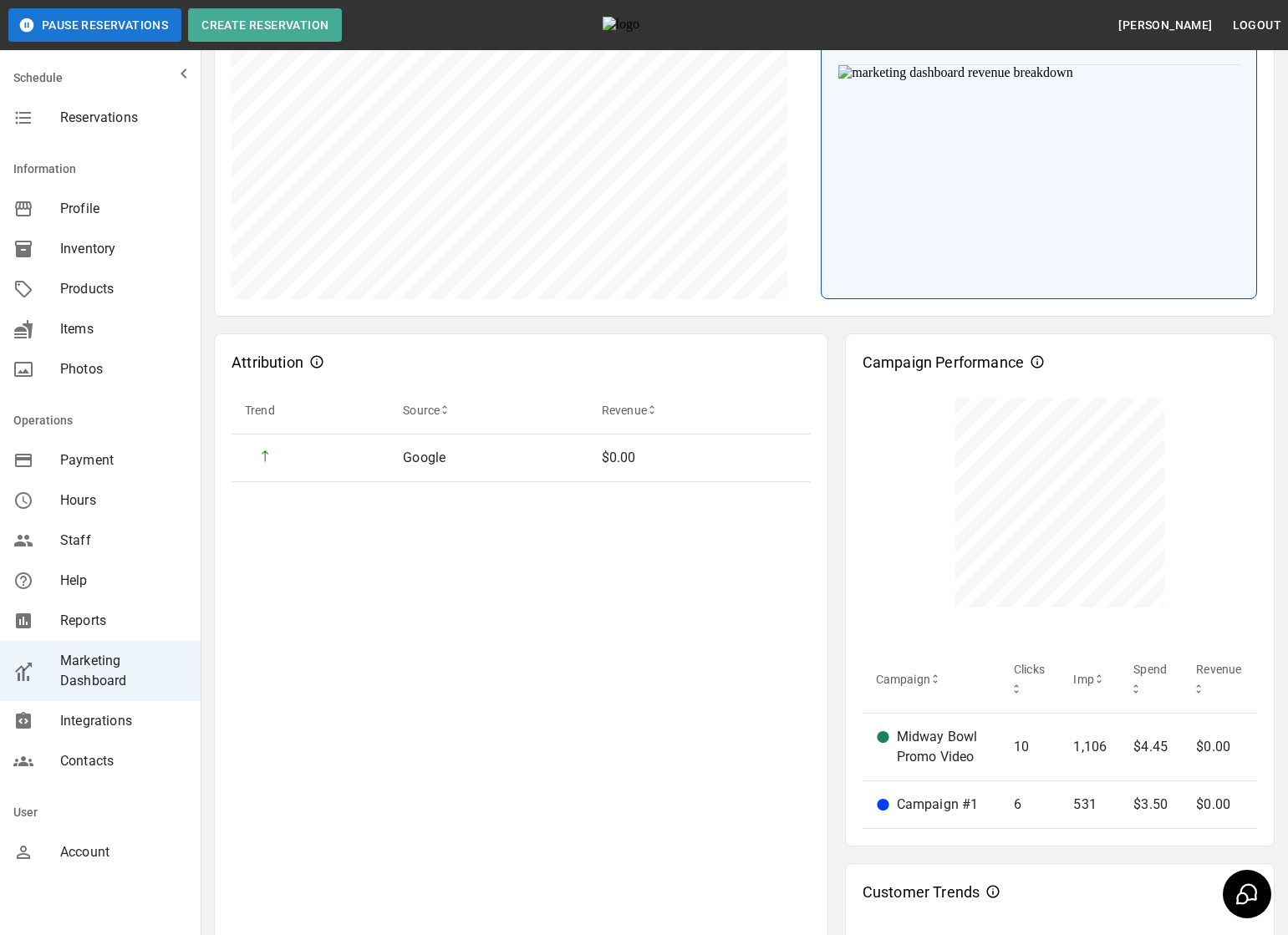
scroll to position [247, 0]
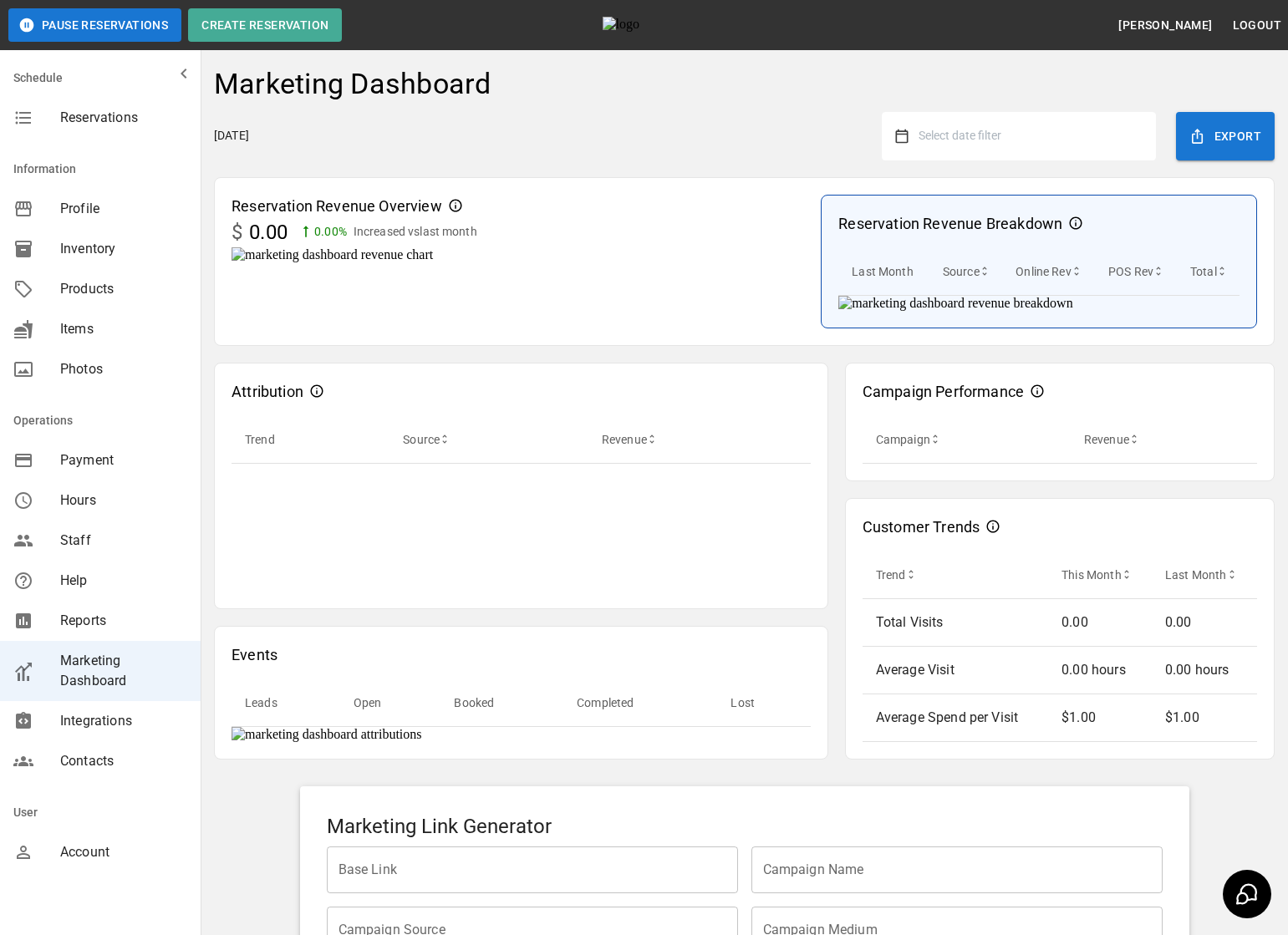
click at [1001, 132] on span "Select date filter" at bounding box center [959, 135] width 83 height 14
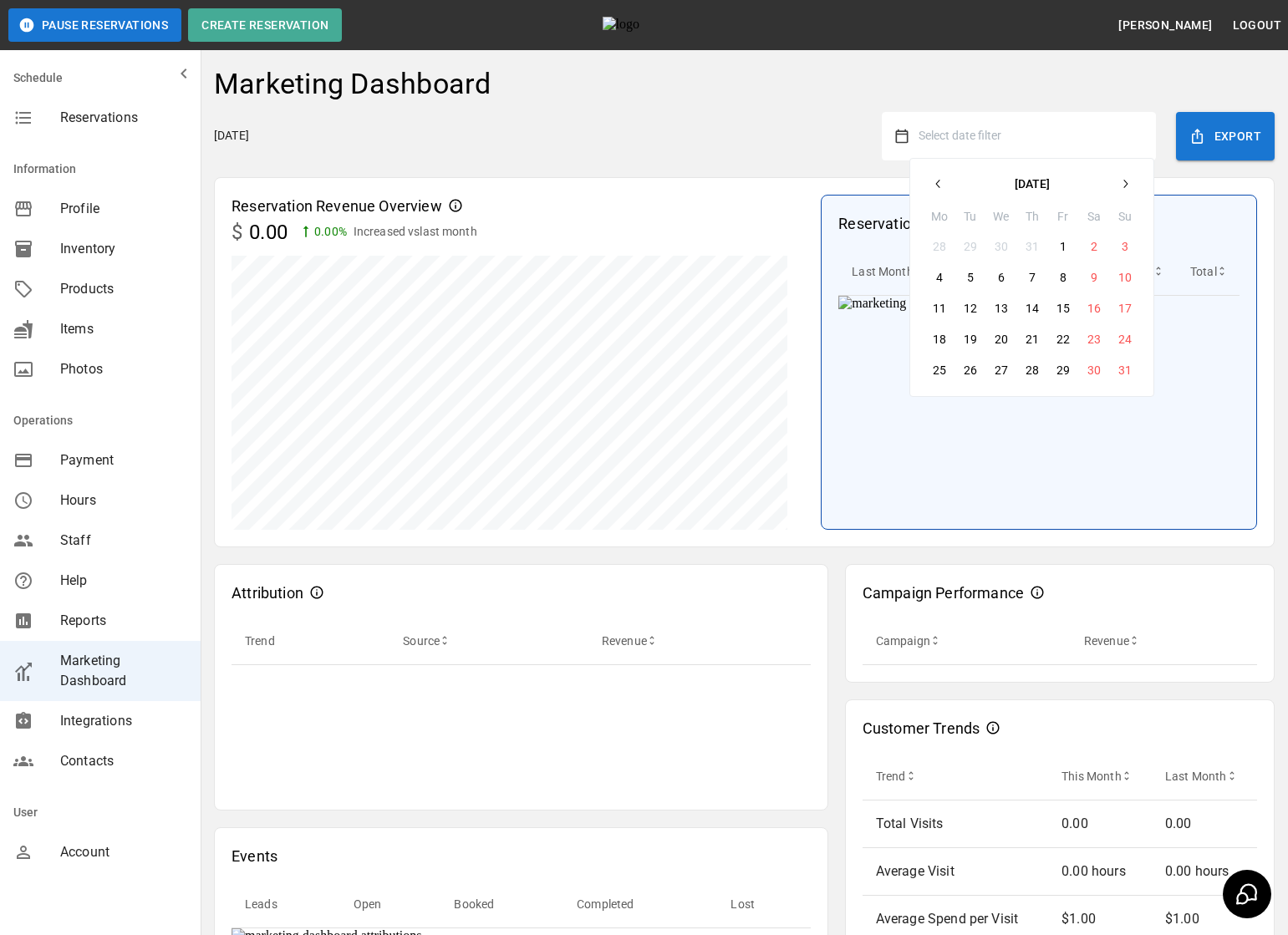
click at [927, 181] on button "button" at bounding box center [938, 183] width 30 height 30
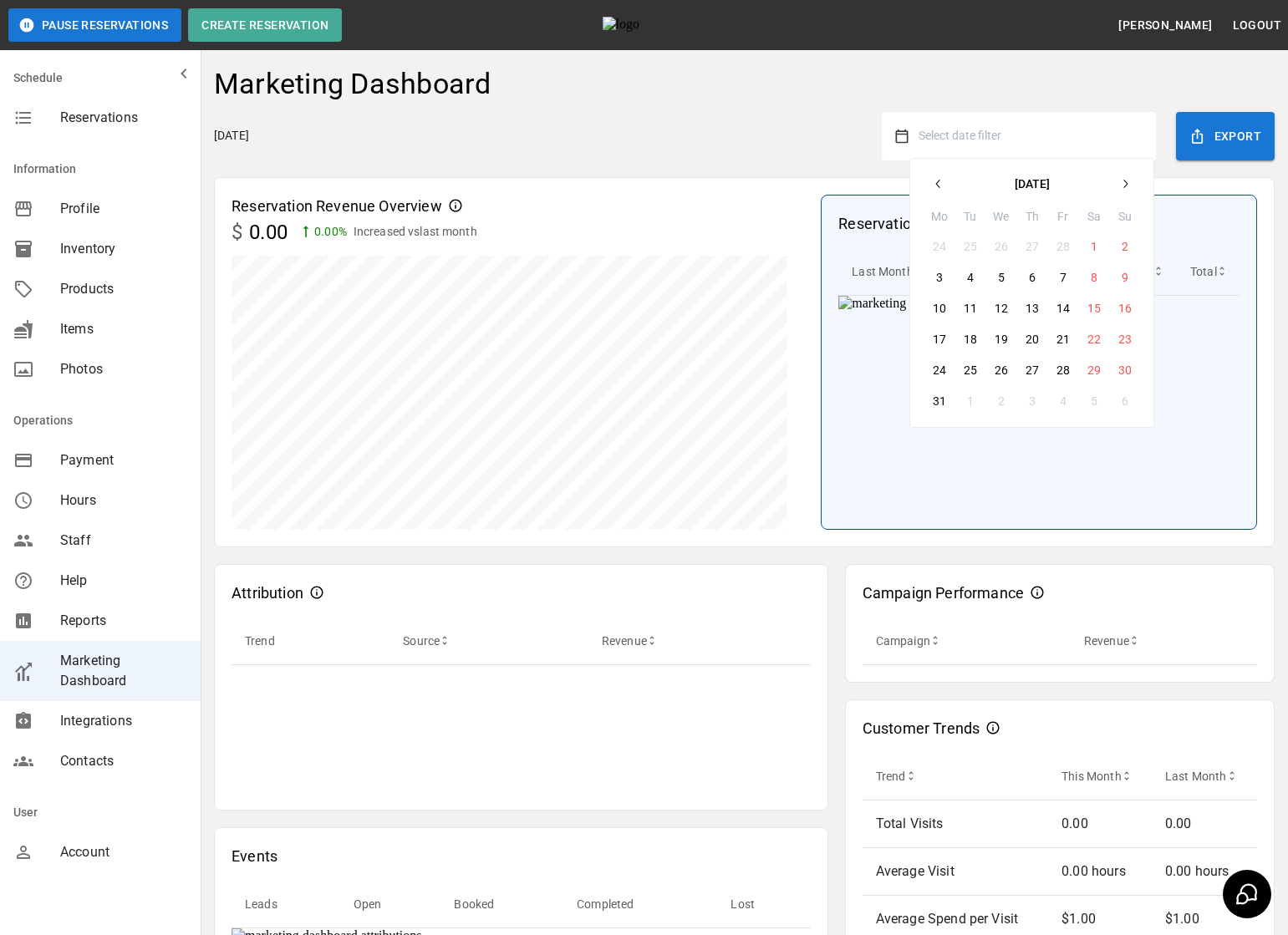
click at [932, 187] on icon "button" at bounding box center [939, 184] width 14 height 14
click at [940, 177] on icon "button" at bounding box center [939, 184] width 14 height 14
click at [999, 238] on button "1" at bounding box center [1000, 246] width 30 height 30
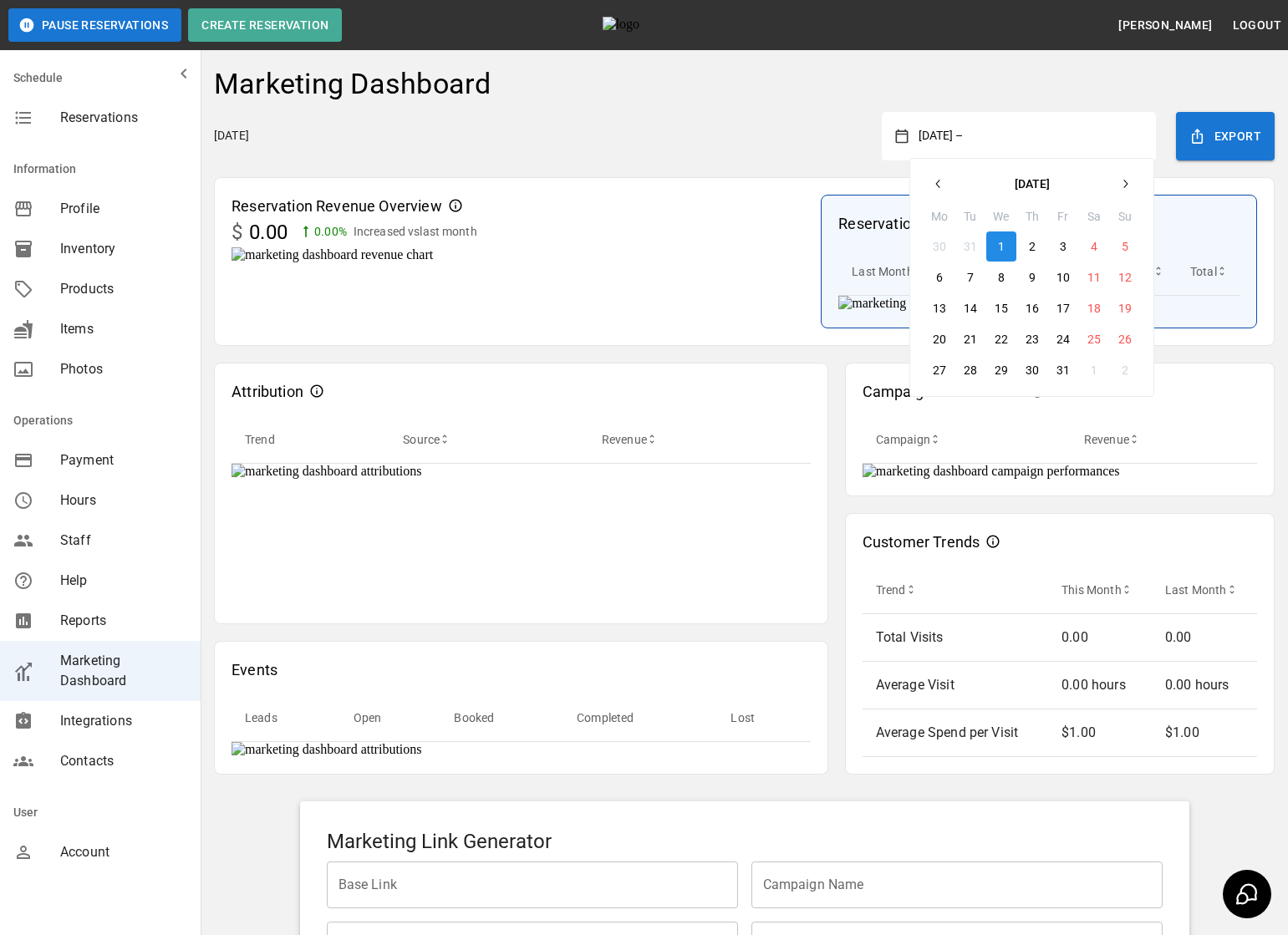
click at [1113, 188] on button "button" at bounding box center [1124, 183] width 30 height 30
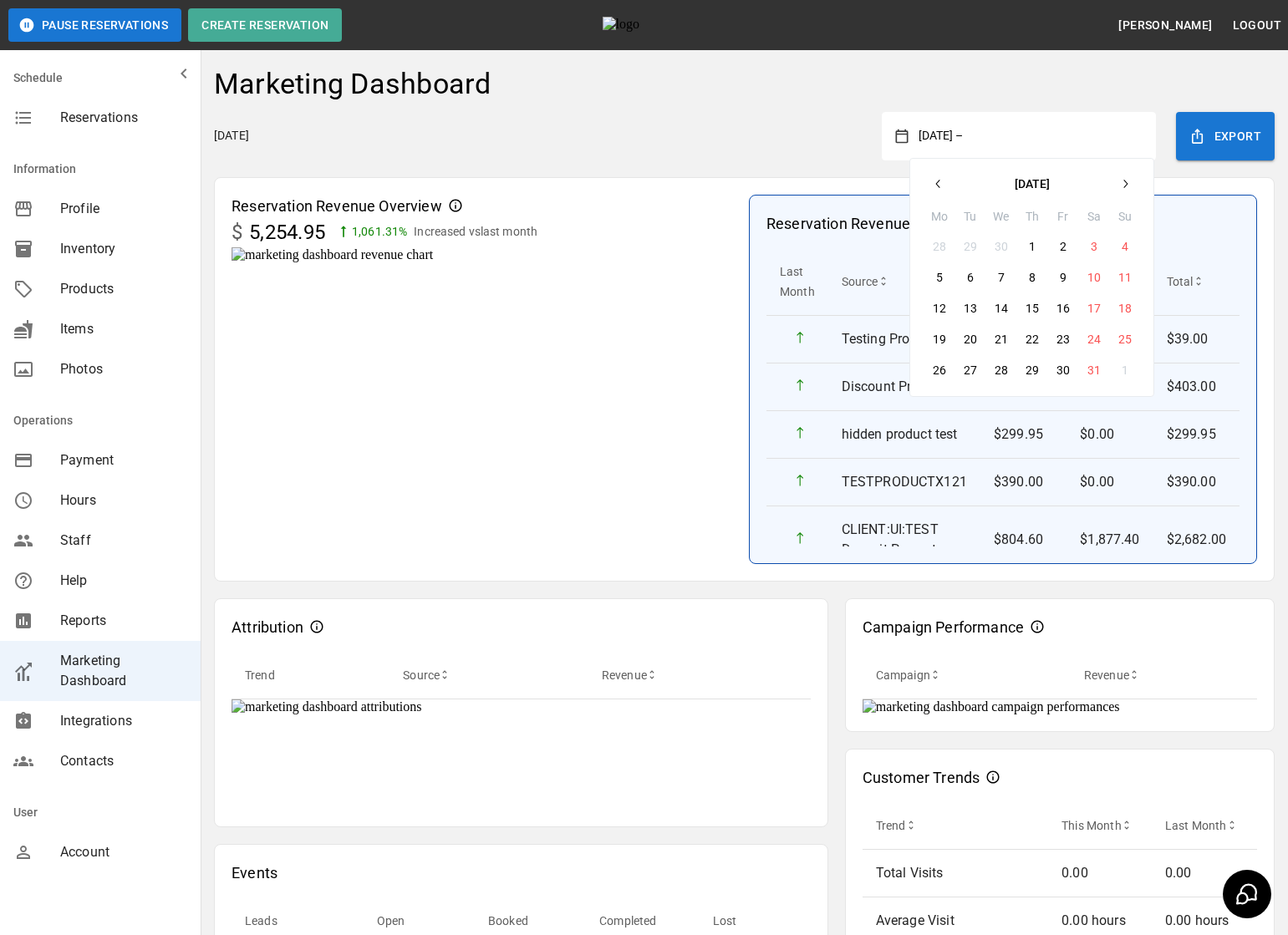
click at [1113, 188] on button "button" at bounding box center [1124, 183] width 30 height 30
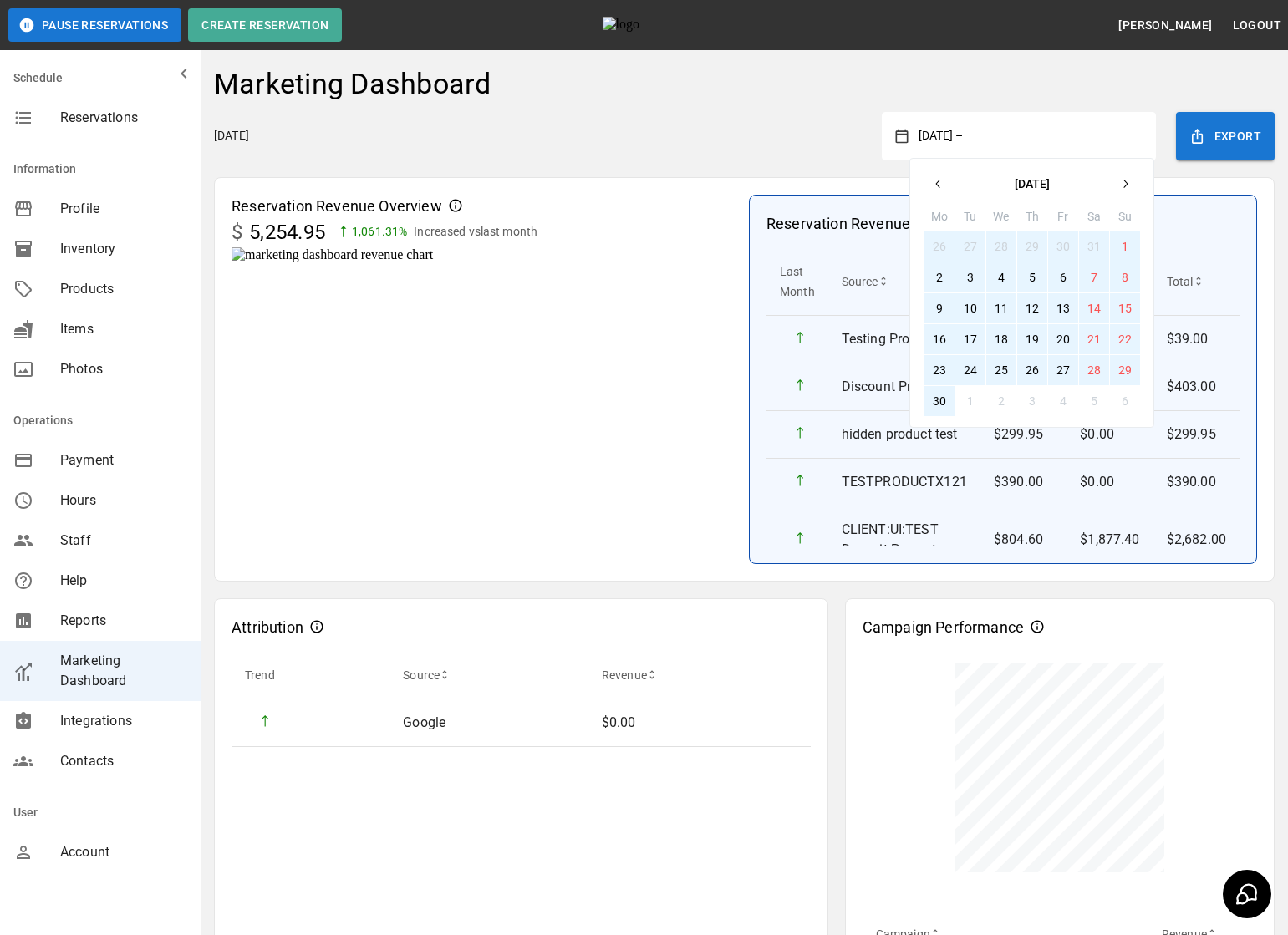
click at [940, 403] on button "30" at bounding box center [939, 401] width 30 height 30
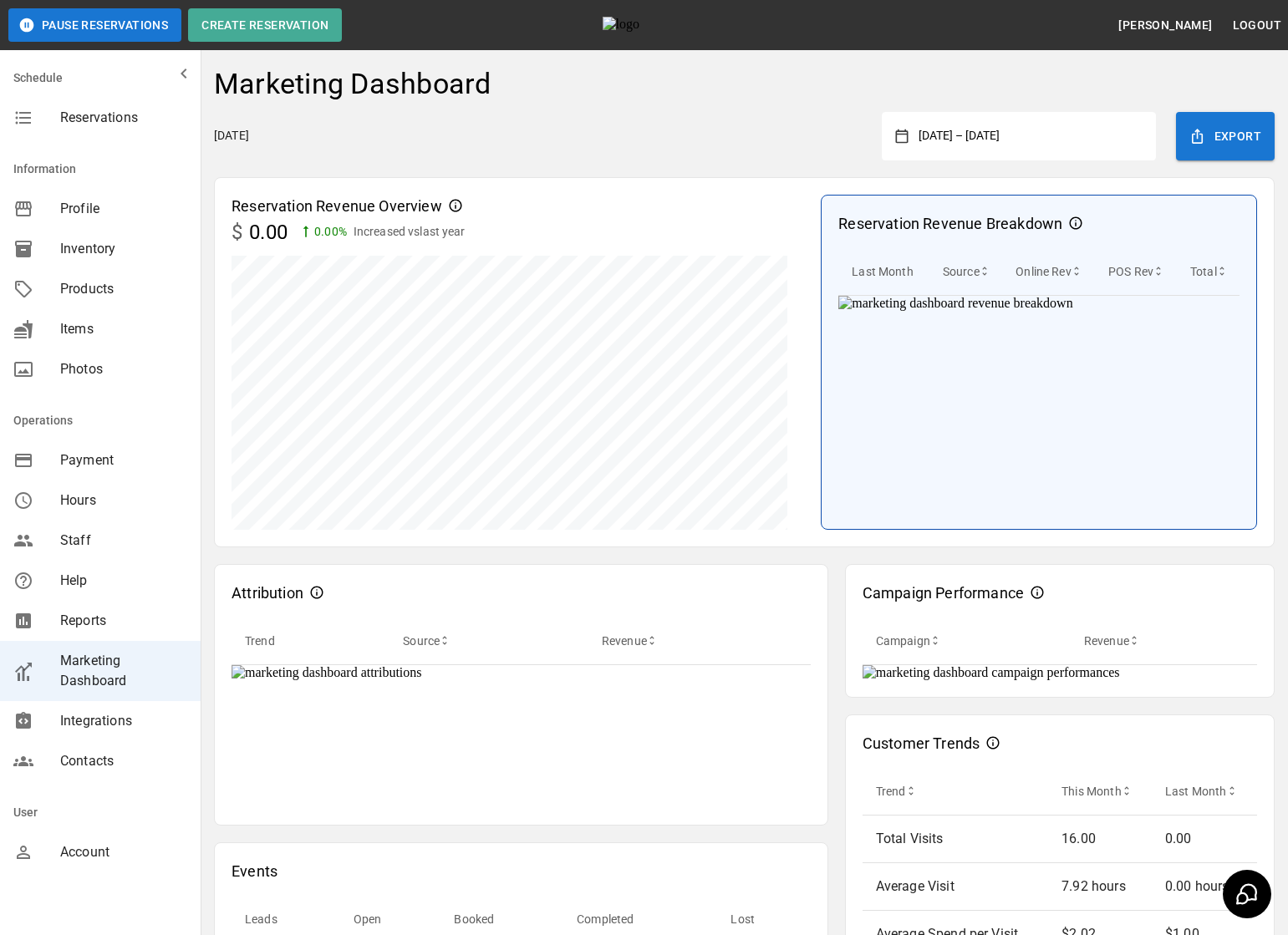
click at [786, 117] on div "Friday, August 22, 2025 January 1, 2025 – June 30, 2025 Export" at bounding box center [744, 136] width 1060 height 49
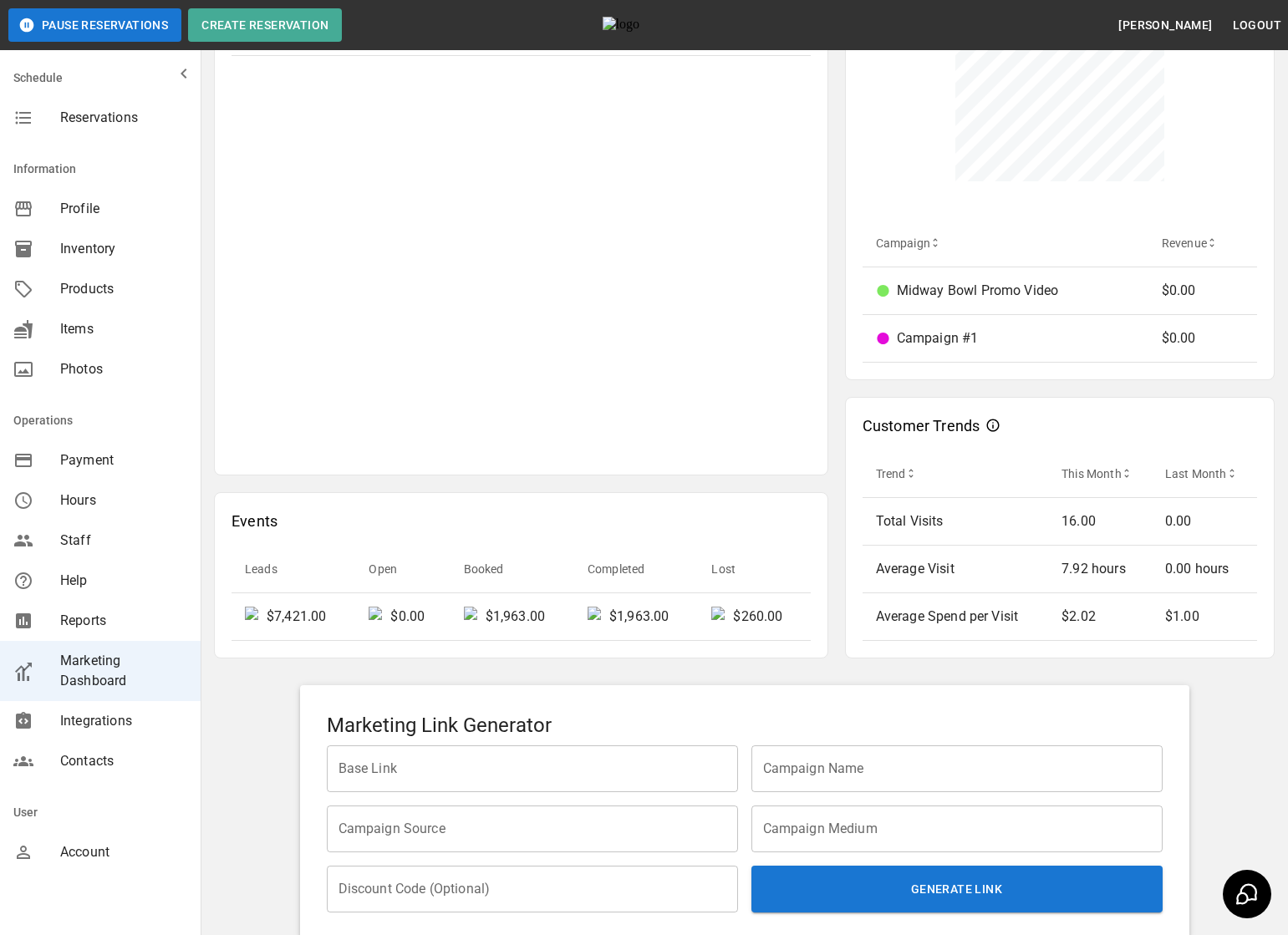
scroll to position [684, 0]
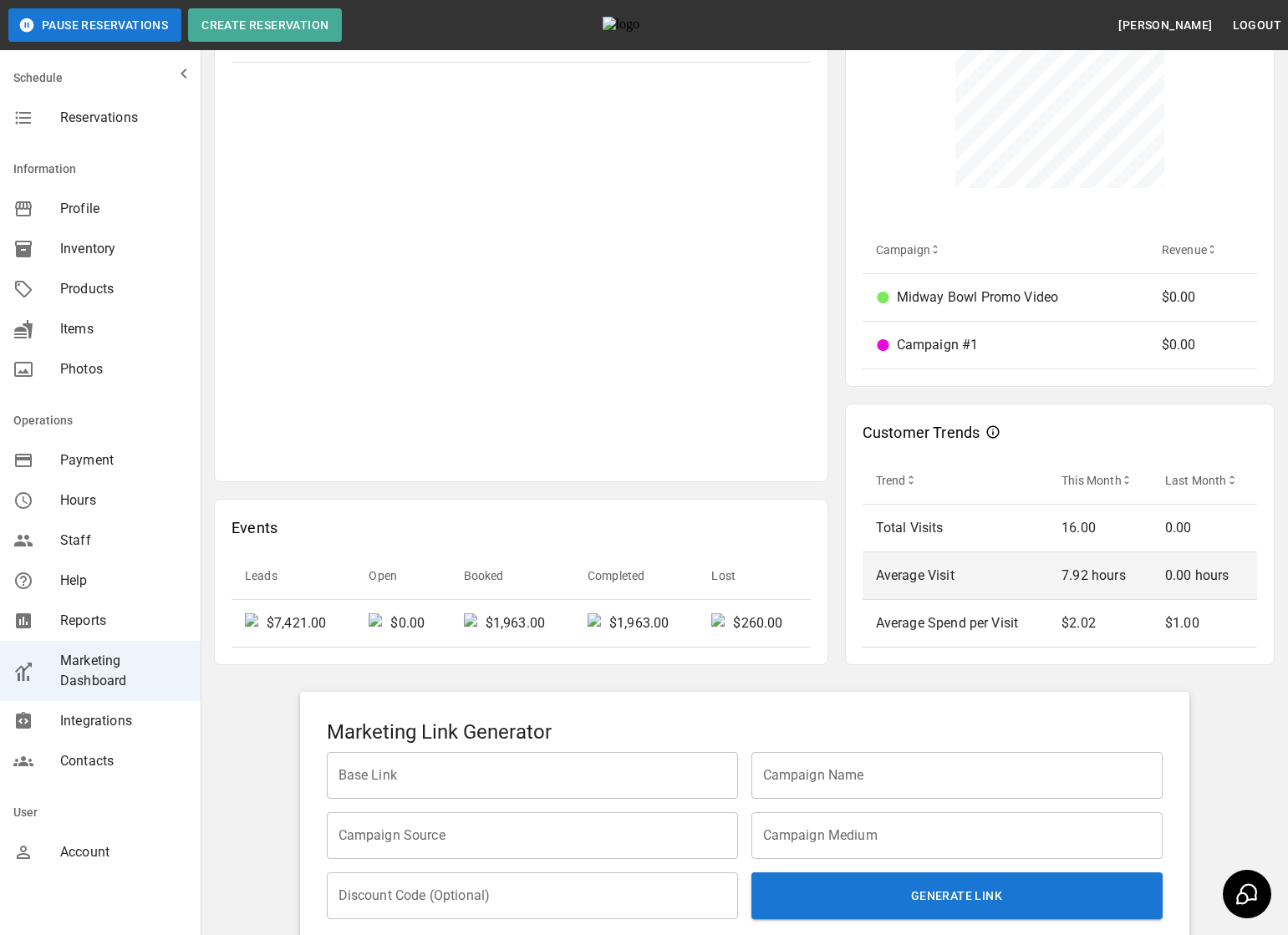
click at [1106, 573] on p "7.92 hours" at bounding box center [1100, 575] width 77 height 20
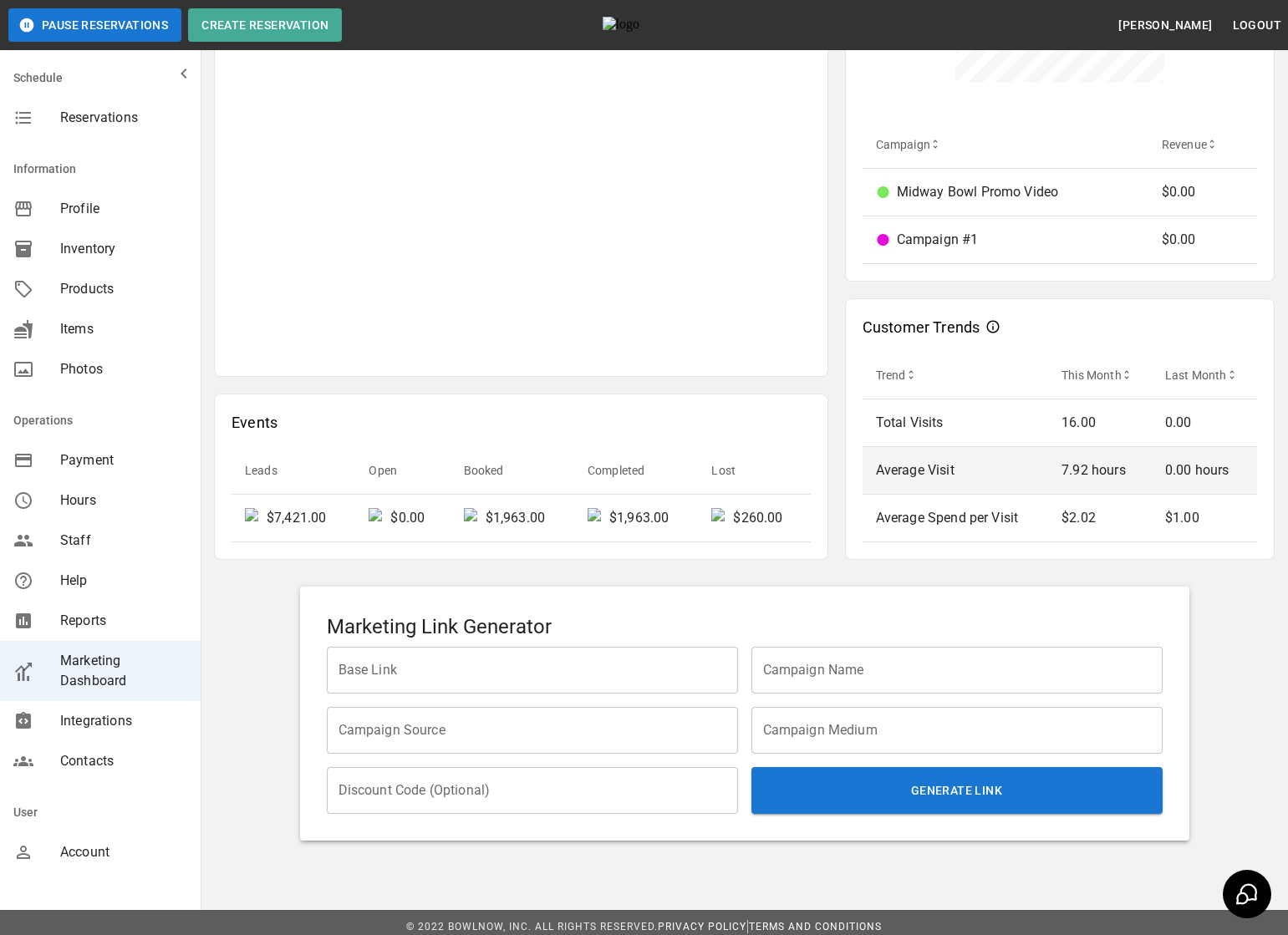
scroll to position [799, 0]
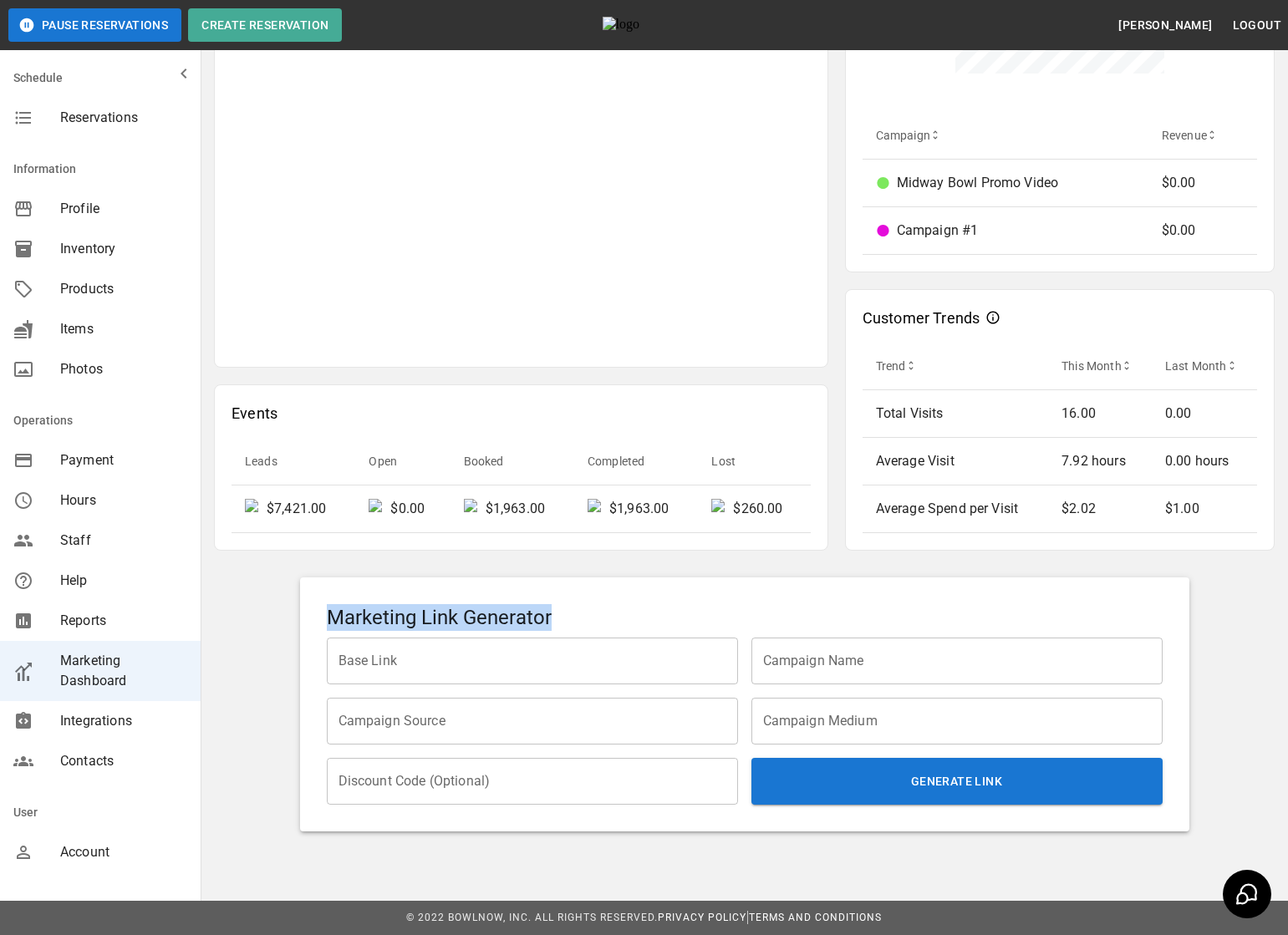
drag, startPoint x: 329, startPoint y: 616, endPoint x: 597, endPoint y: 616, distance: 268.0
click at [597, 616] on h5 "Marketing Link Generator" at bounding box center [744, 616] width 836 height 27
copy h5 "Marketing Link Generator"
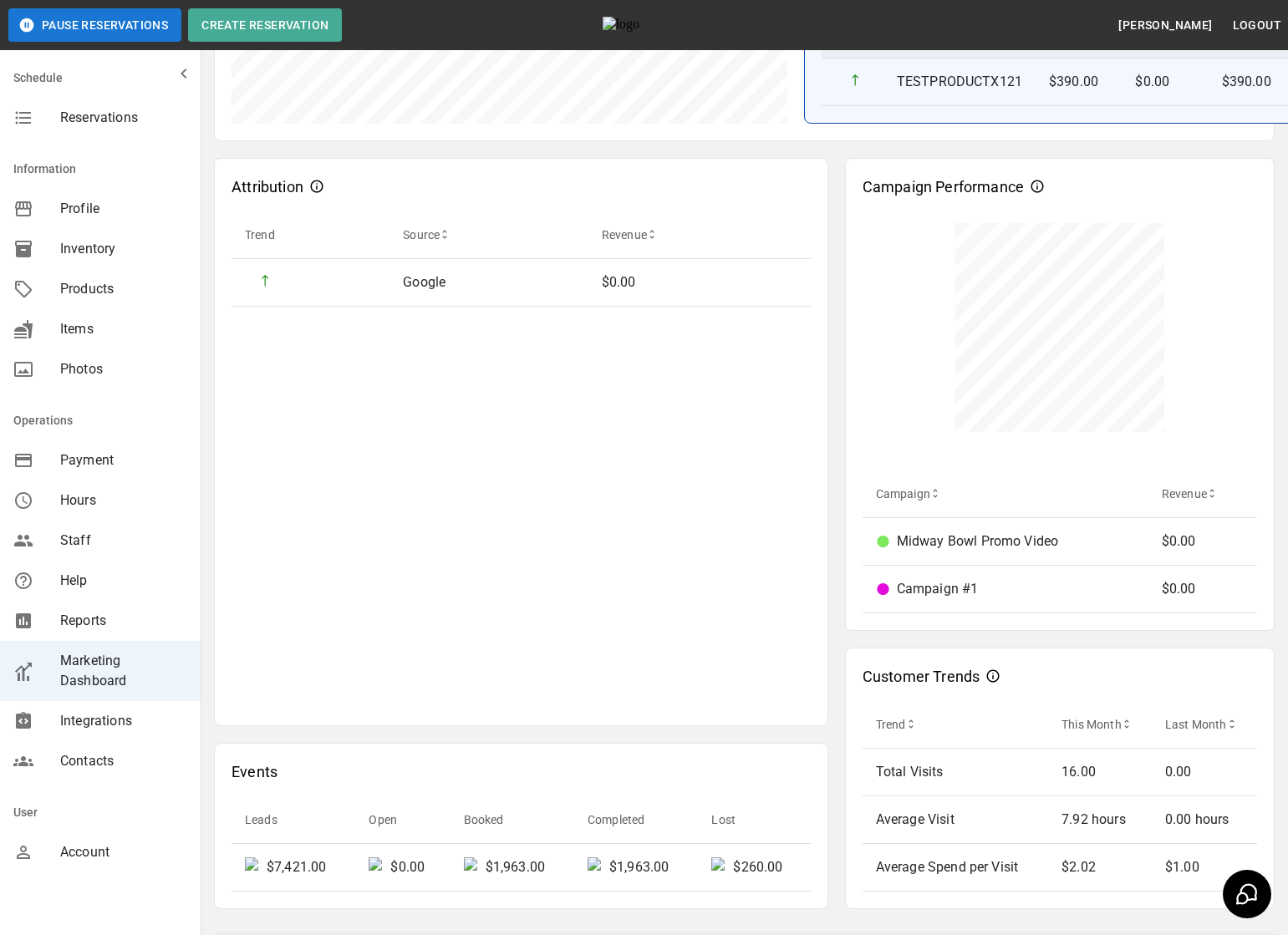
scroll to position [618, 0]
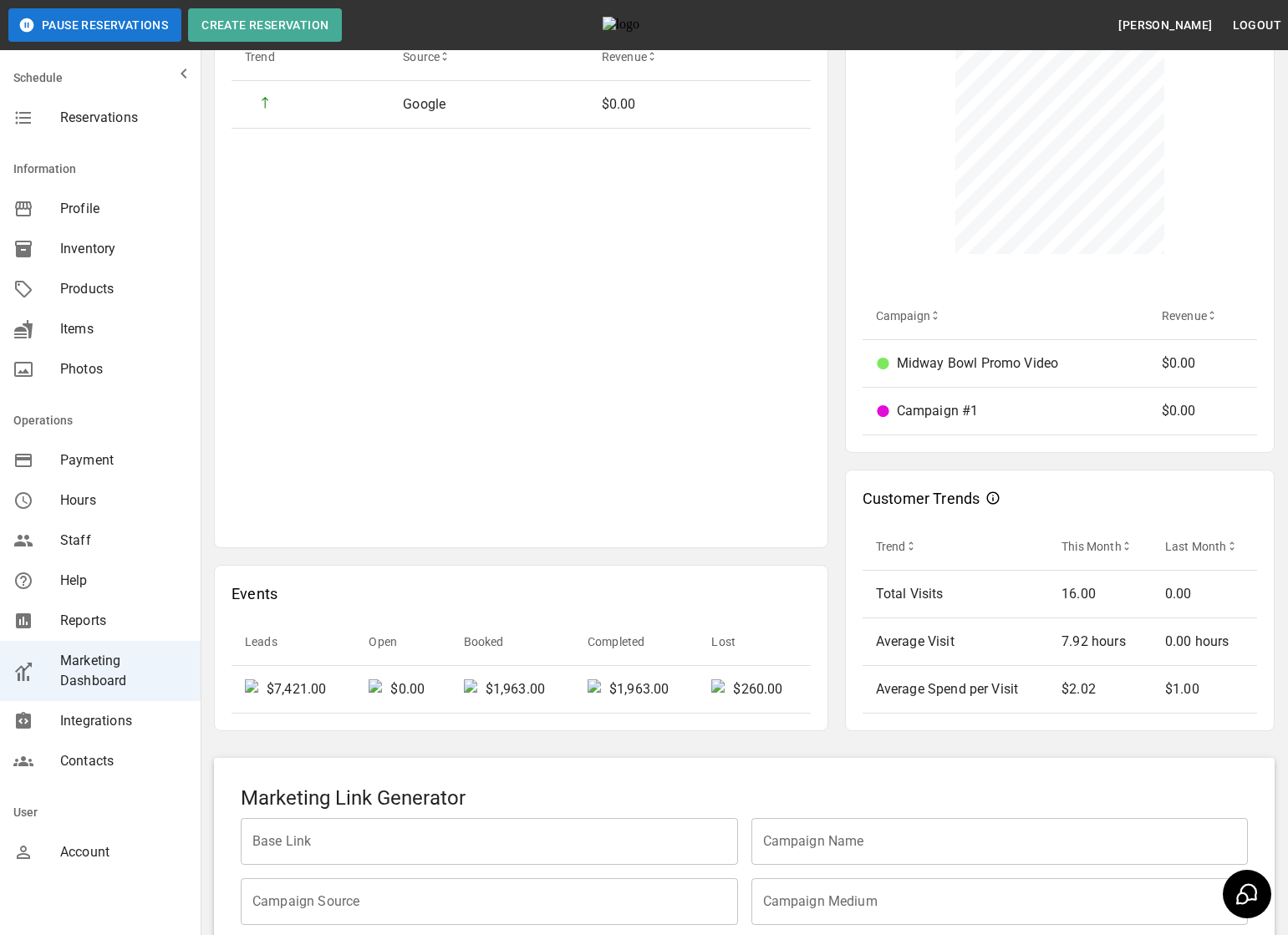
click at [841, 754] on div "Marketing Dashboard Friday, August 22, 2025 January 1, 2025 – June 30, 2025 Exp…" at bounding box center [743, 229] width 1087 height 1590
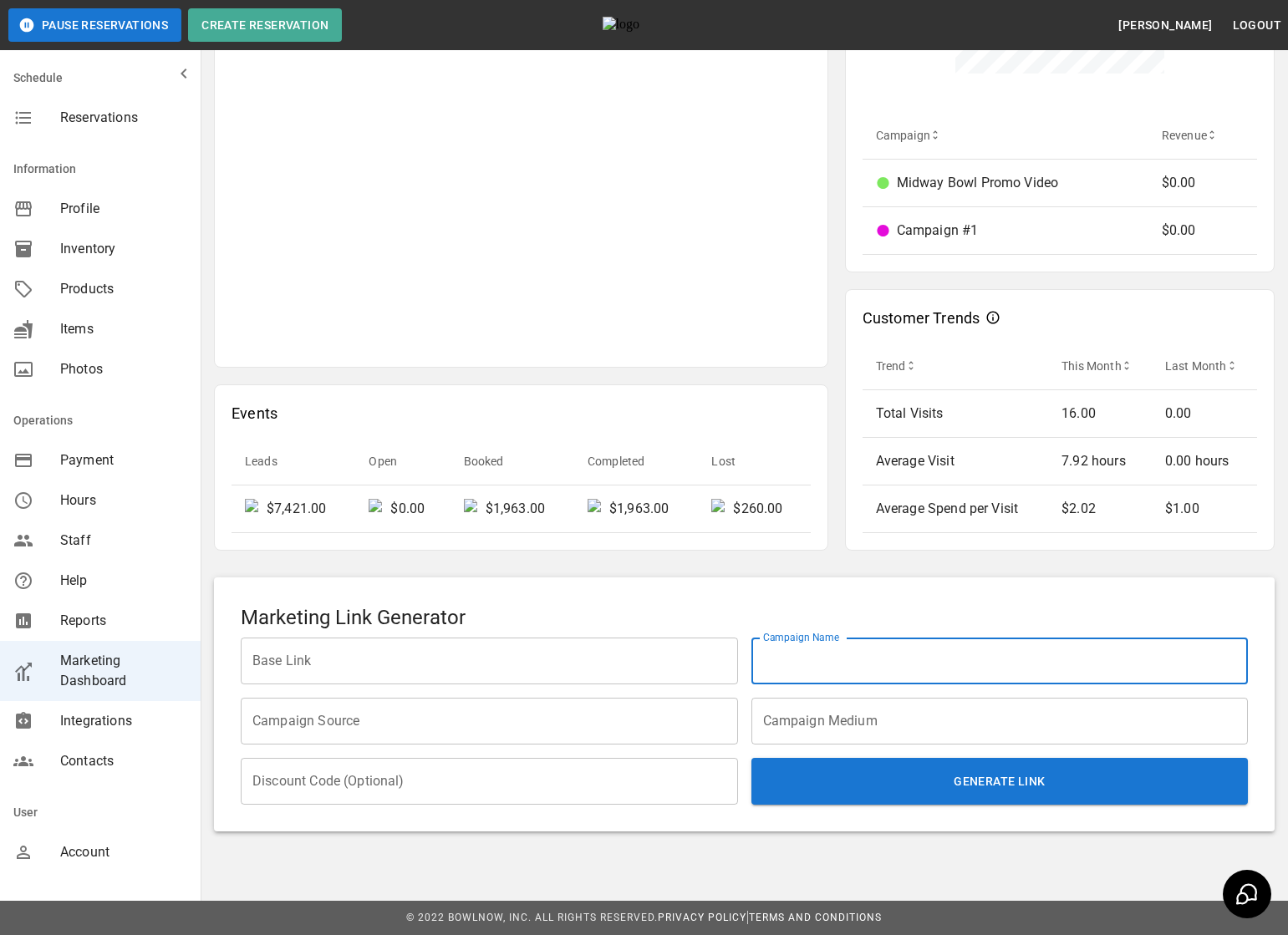
click at [837, 652] on input "Campaign Name" at bounding box center [999, 660] width 498 height 47
click at [688, 663] on input "Base Link" at bounding box center [489, 660] width 498 height 47
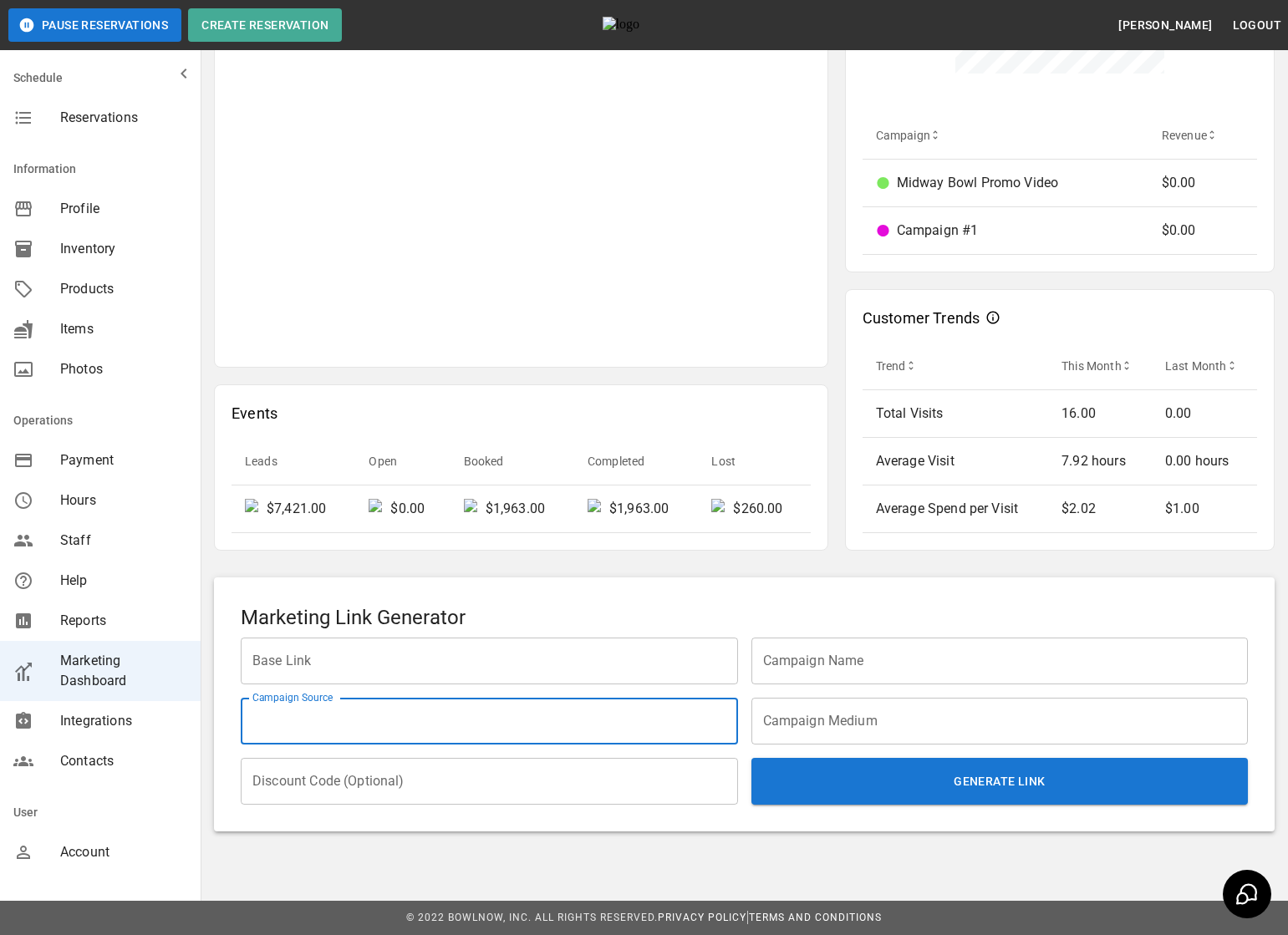
click at [623, 712] on input "Campaign Source" at bounding box center [489, 721] width 498 height 47
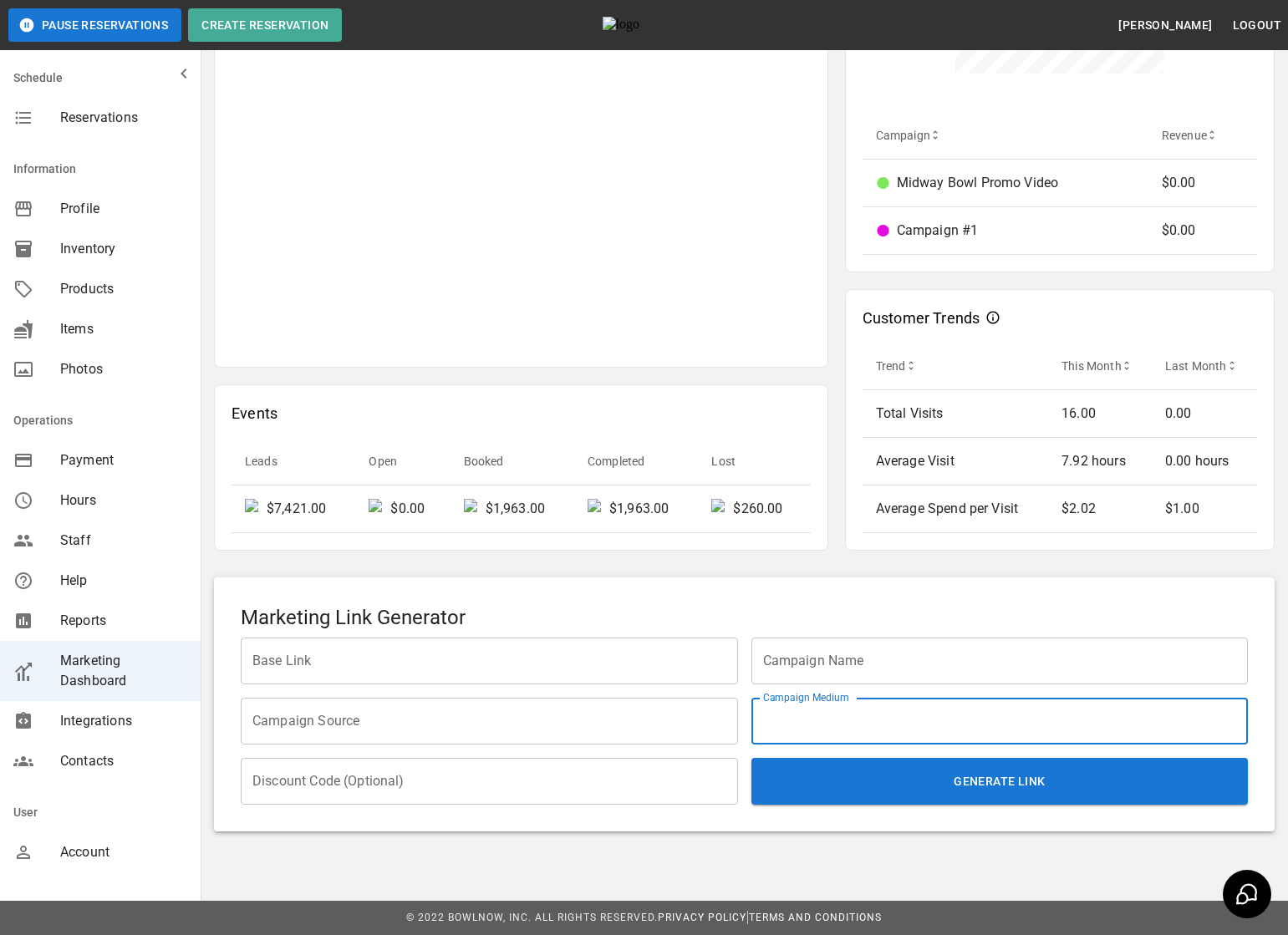
click at [870, 734] on input "Campaign Medium" at bounding box center [999, 721] width 498 height 47
click at [643, 776] on input "Discount Code (Optional)" at bounding box center [489, 781] width 498 height 47
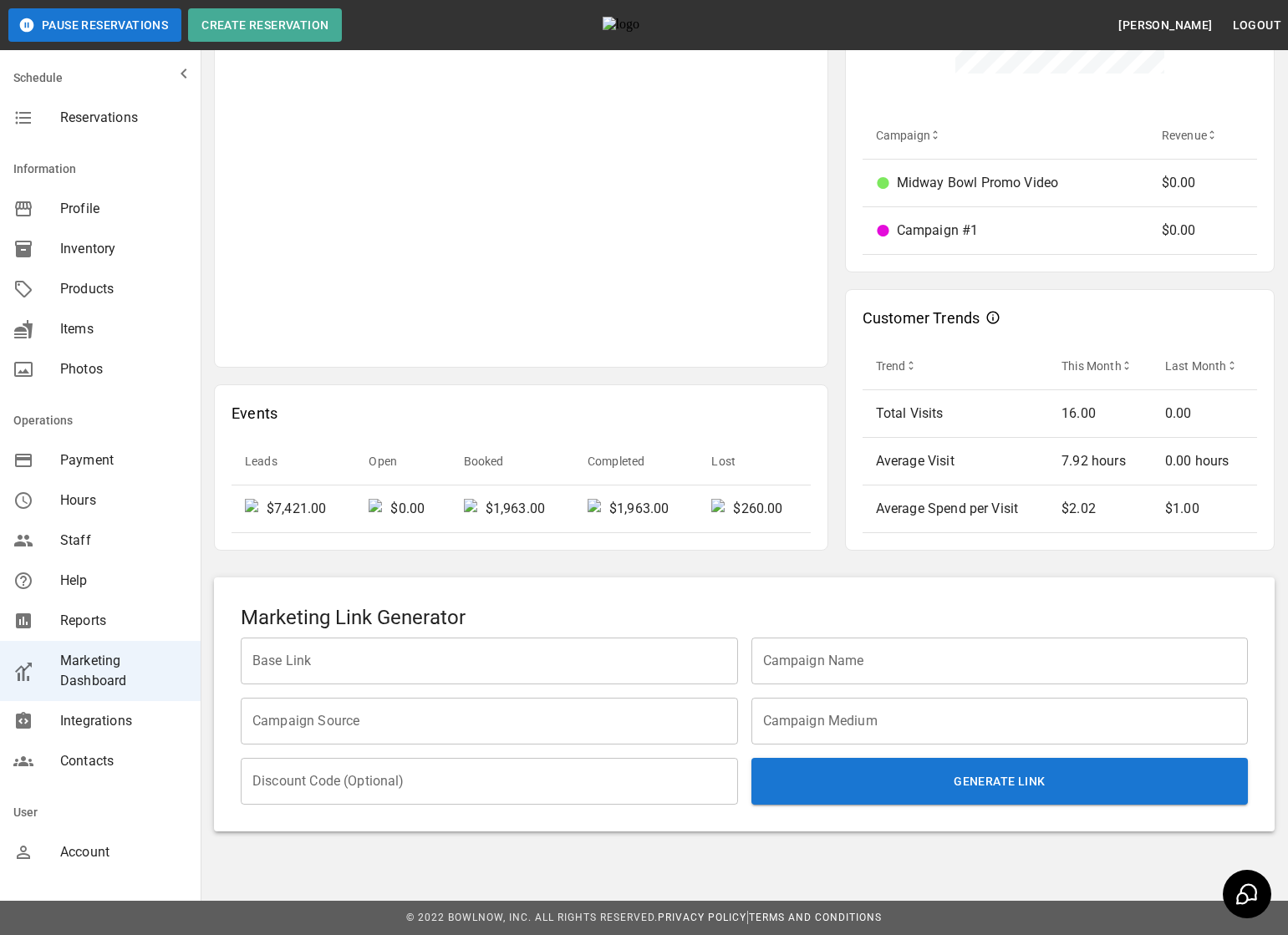
click at [682, 826] on div "Marketing Link Generator Base Link Base Link Campaign Name Campaign Name Campai…" at bounding box center [744, 704] width 1060 height 254
click at [553, 795] on input "Discount Code (Optional)" at bounding box center [489, 781] width 498 height 47
click at [587, 837] on div "Marketing Dashboard Friday, August 22, 2025 January 1, 2025 – June 30, 2025 Exp…" at bounding box center [743, 50] width 1087 height 1590
click at [1234, 837] on div "Marketing Dashboard Friday, August 22, 2025 January 1, 2025 – June 30, 2025 Exp…" at bounding box center [743, 50] width 1087 height 1590
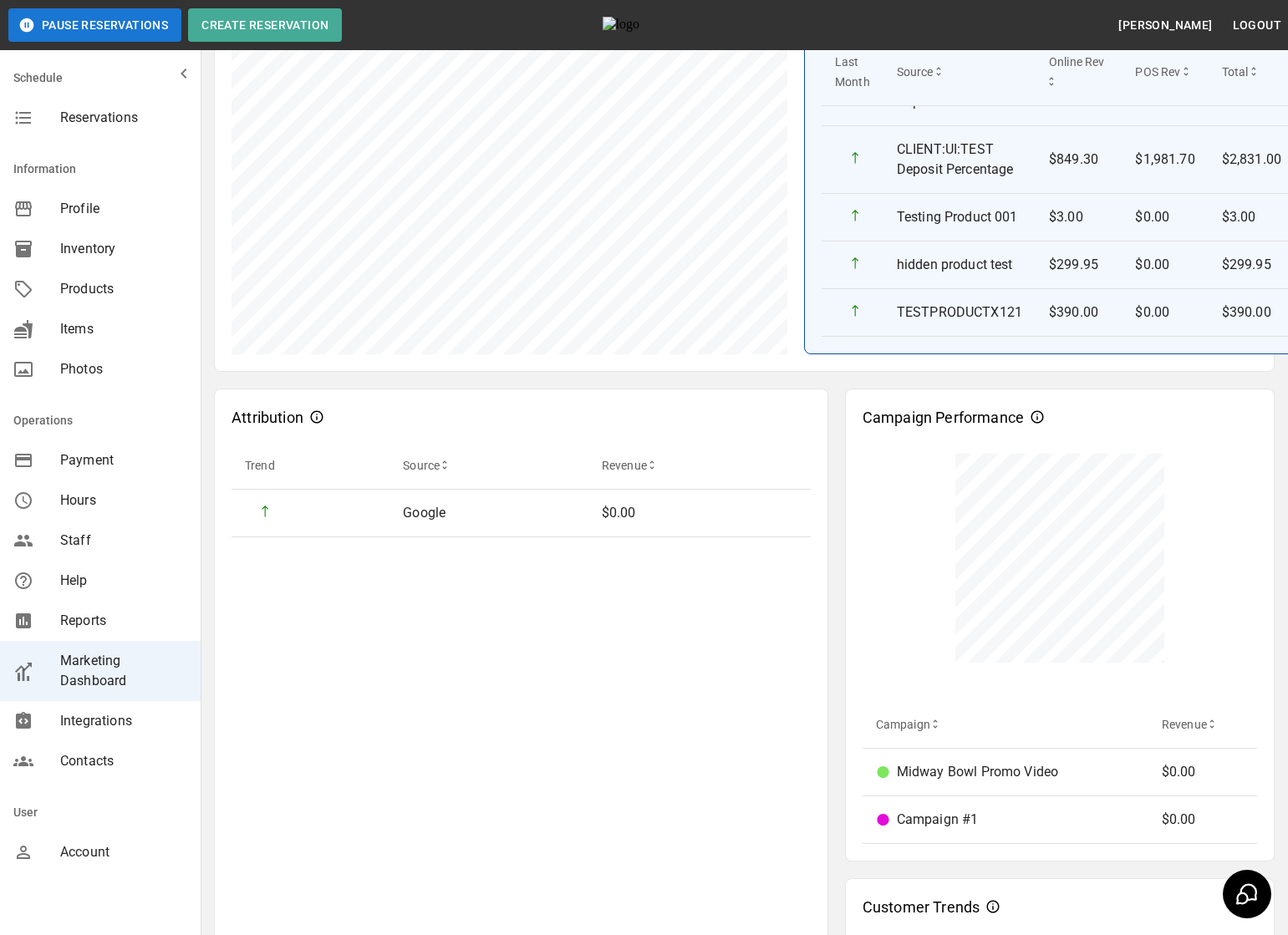
scroll to position [332, 0]
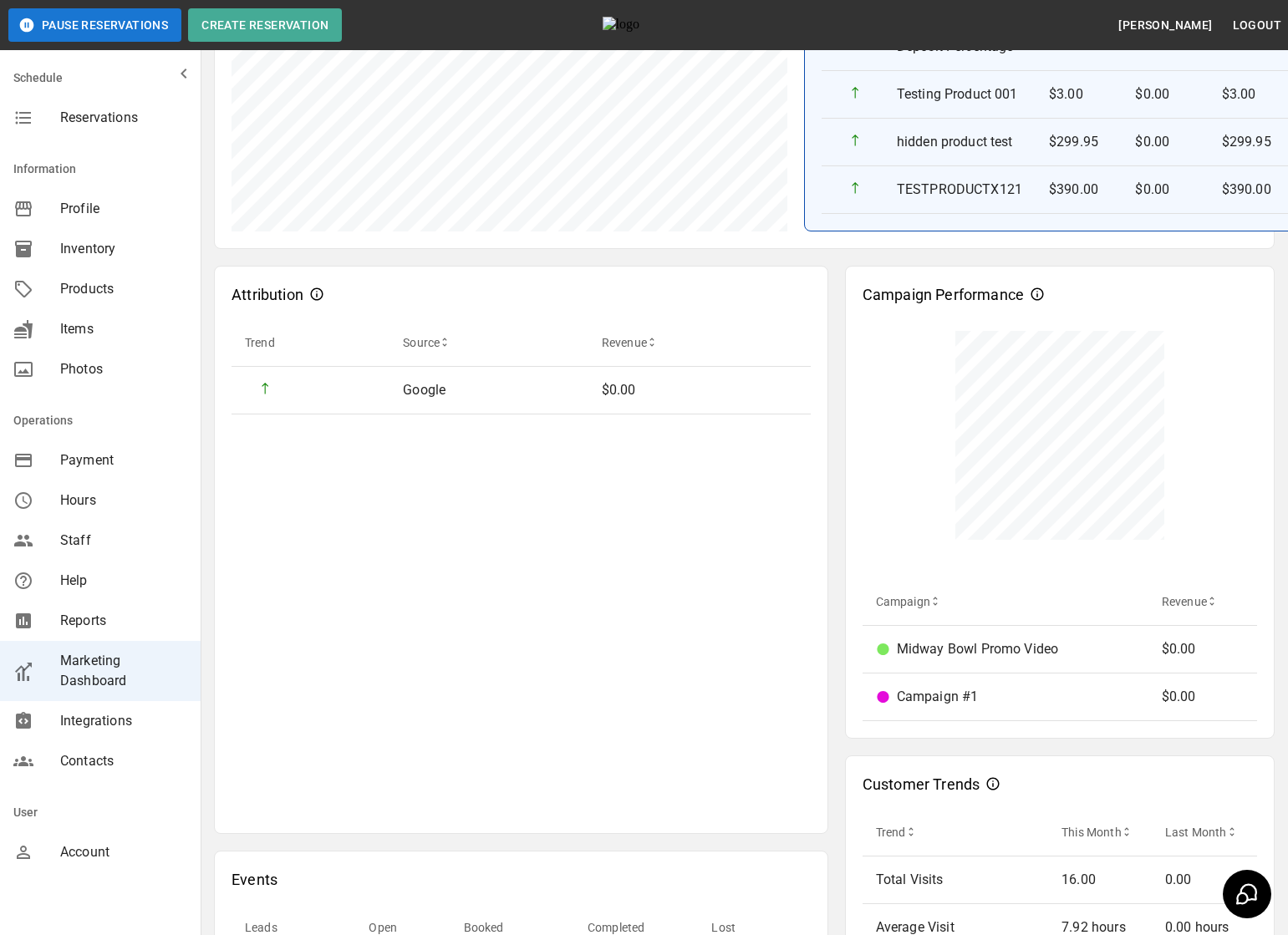
click at [840, 599] on div "Attribution Trend Source Revenue Google $0.00 Events Leads Open Booked Complete…" at bounding box center [744, 633] width 1060 height 768
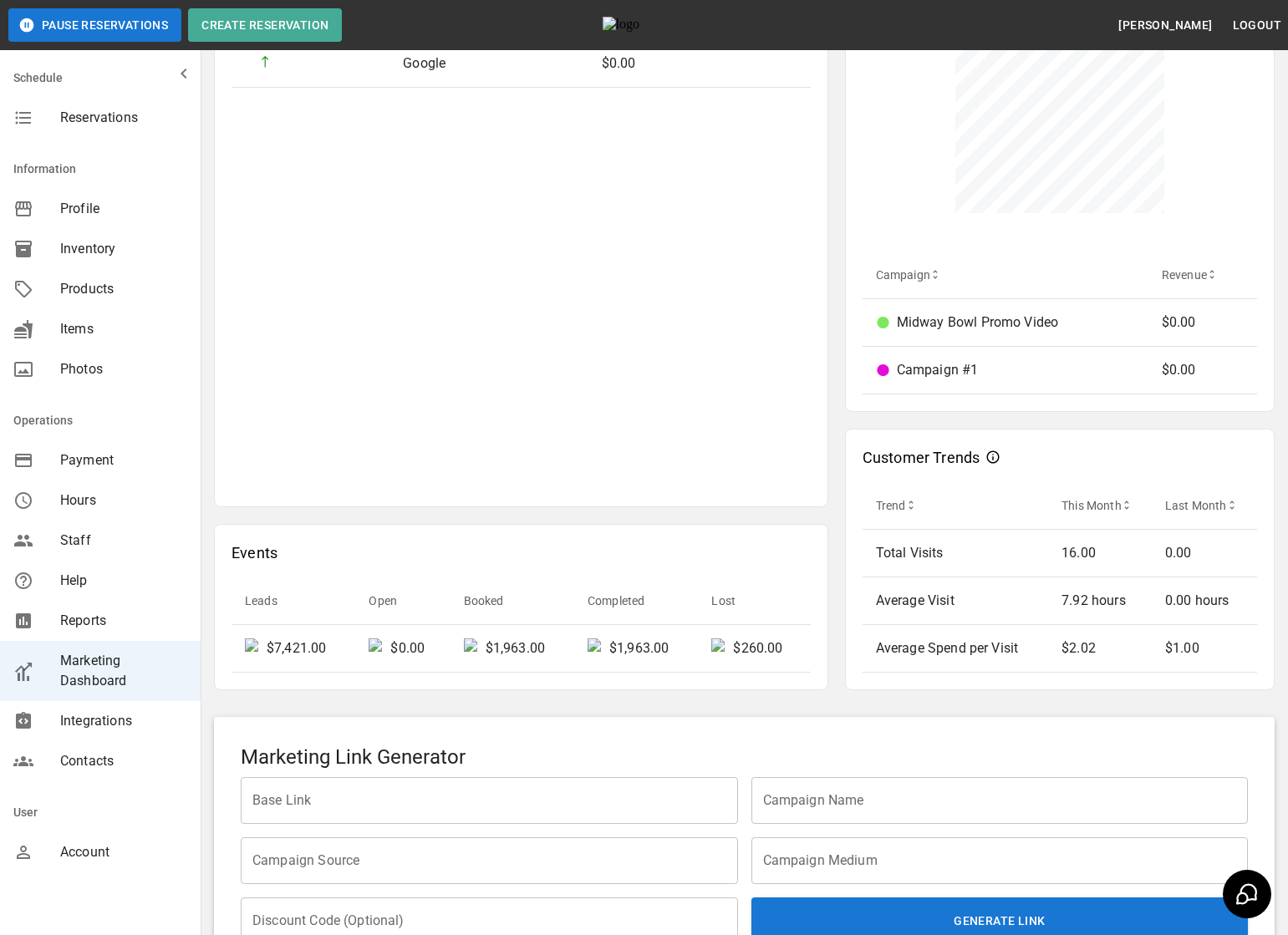
scroll to position [799, 0]
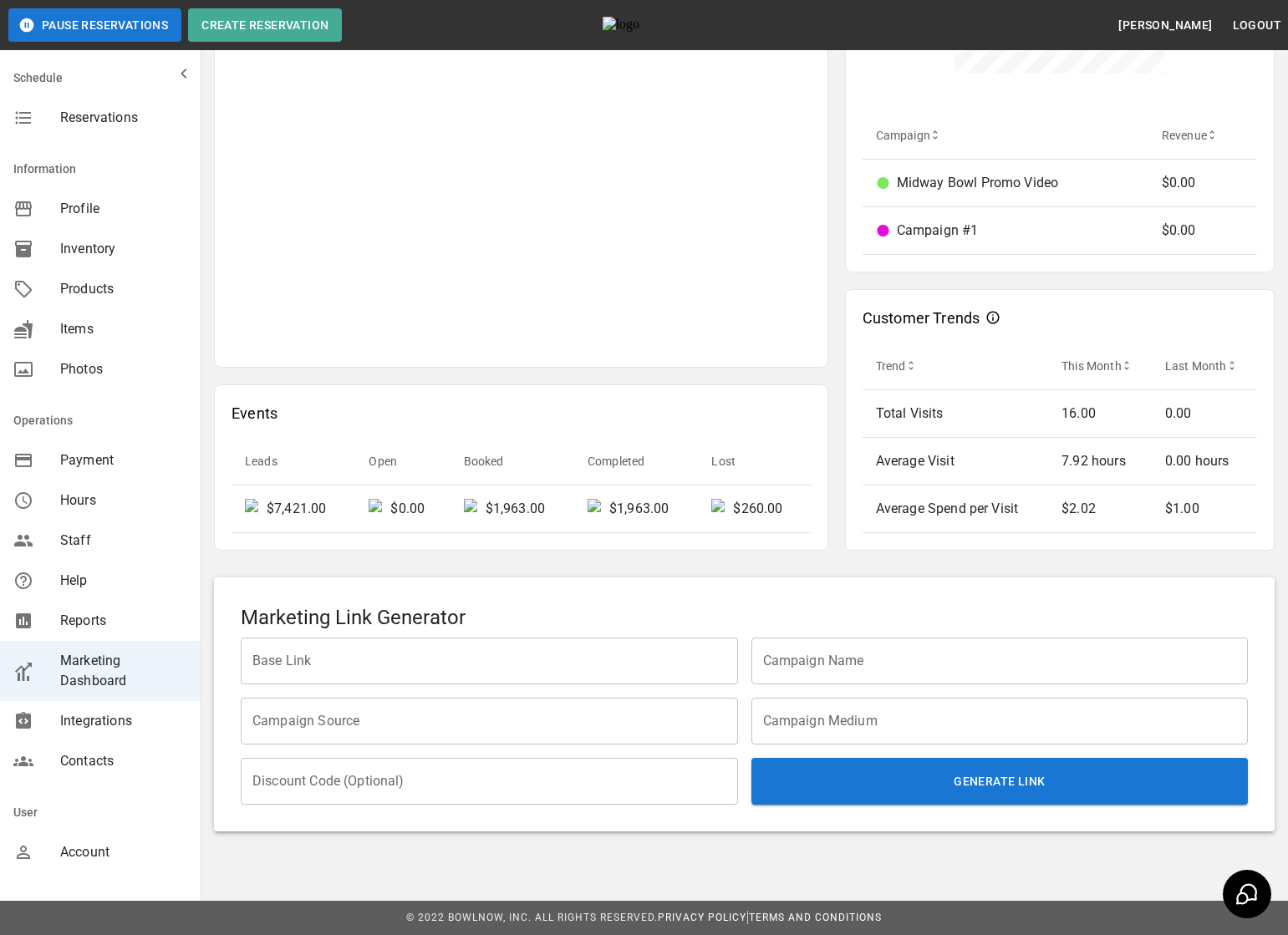
click at [823, 674] on input "Campaign Name" at bounding box center [999, 660] width 498 height 47
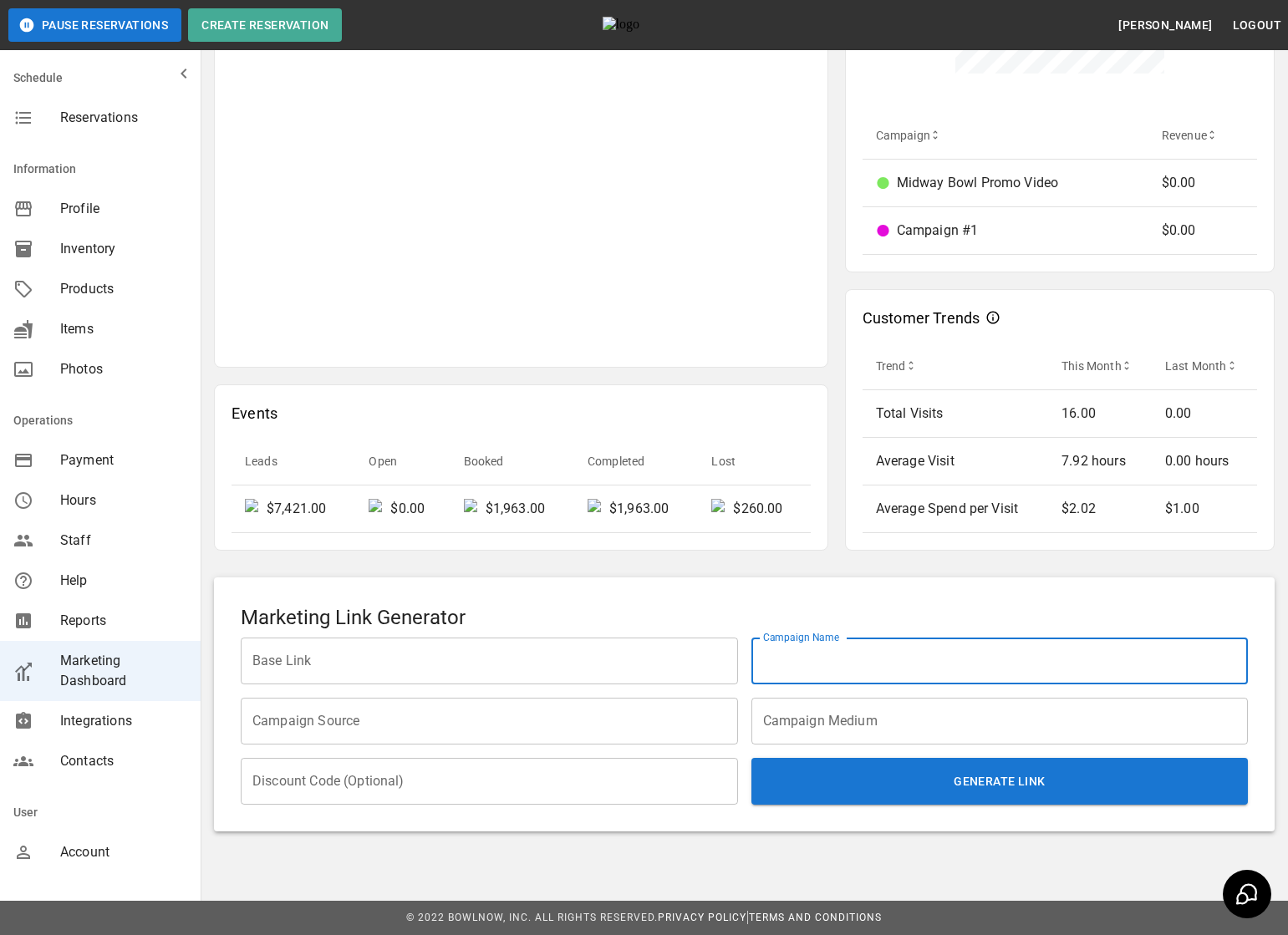
click at [818, 611] on h5 "Marketing Link Generator" at bounding box center [744, 616] width 1007 height 27
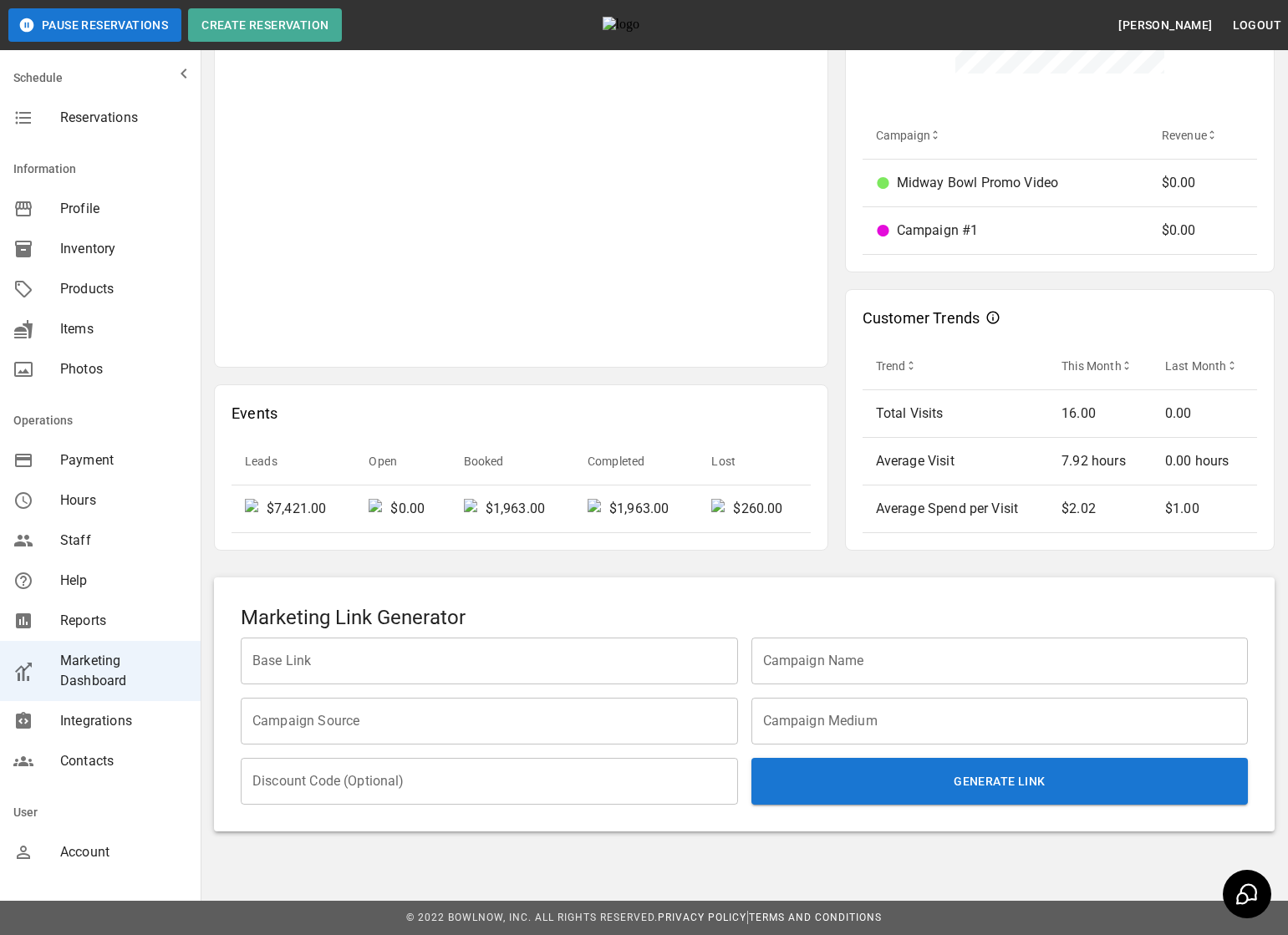
click at [669, 664] on input "Base Link" at bounding box center [489, 660] width 498 height 47
click at [720, 588] on div "Marketing Link Generator Base Link Base Link Campaign Name Campaign Name Campai…" at bounding box center [744, 704] width 1060 height 254
click at [513, 712] on input "Campaign Source" at bounding box center [489, 721] width 498 height 47
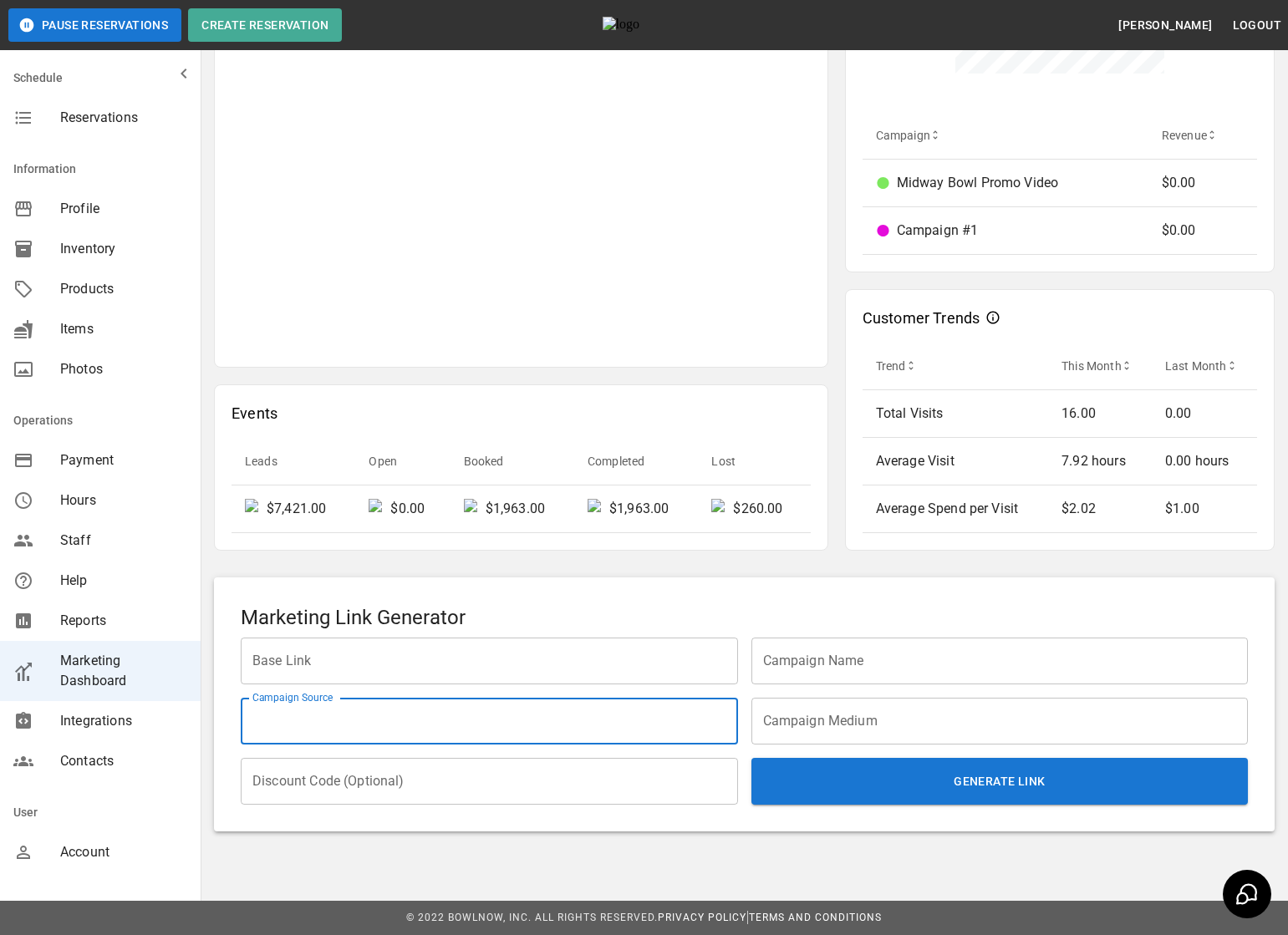
click at [656, 595] on div "Marketing Link Generator Base Link Base Link Campaign Name Campaign Name Campai…" at bounding box center [744, 704] width 1060 height 254
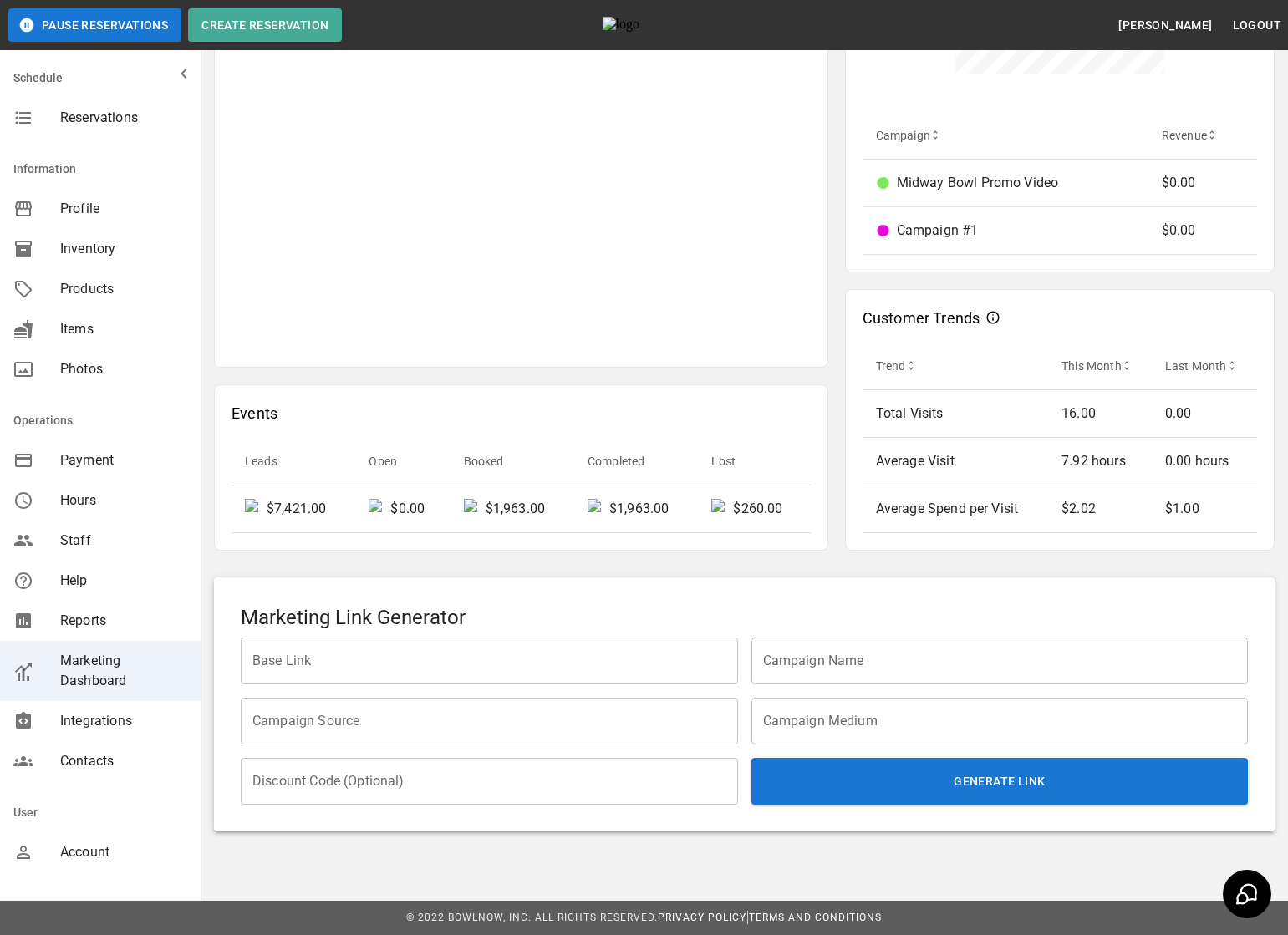
click at [777, 719] on input "Campaign Medium" at bounding box center [999, 721] width 498 height 47
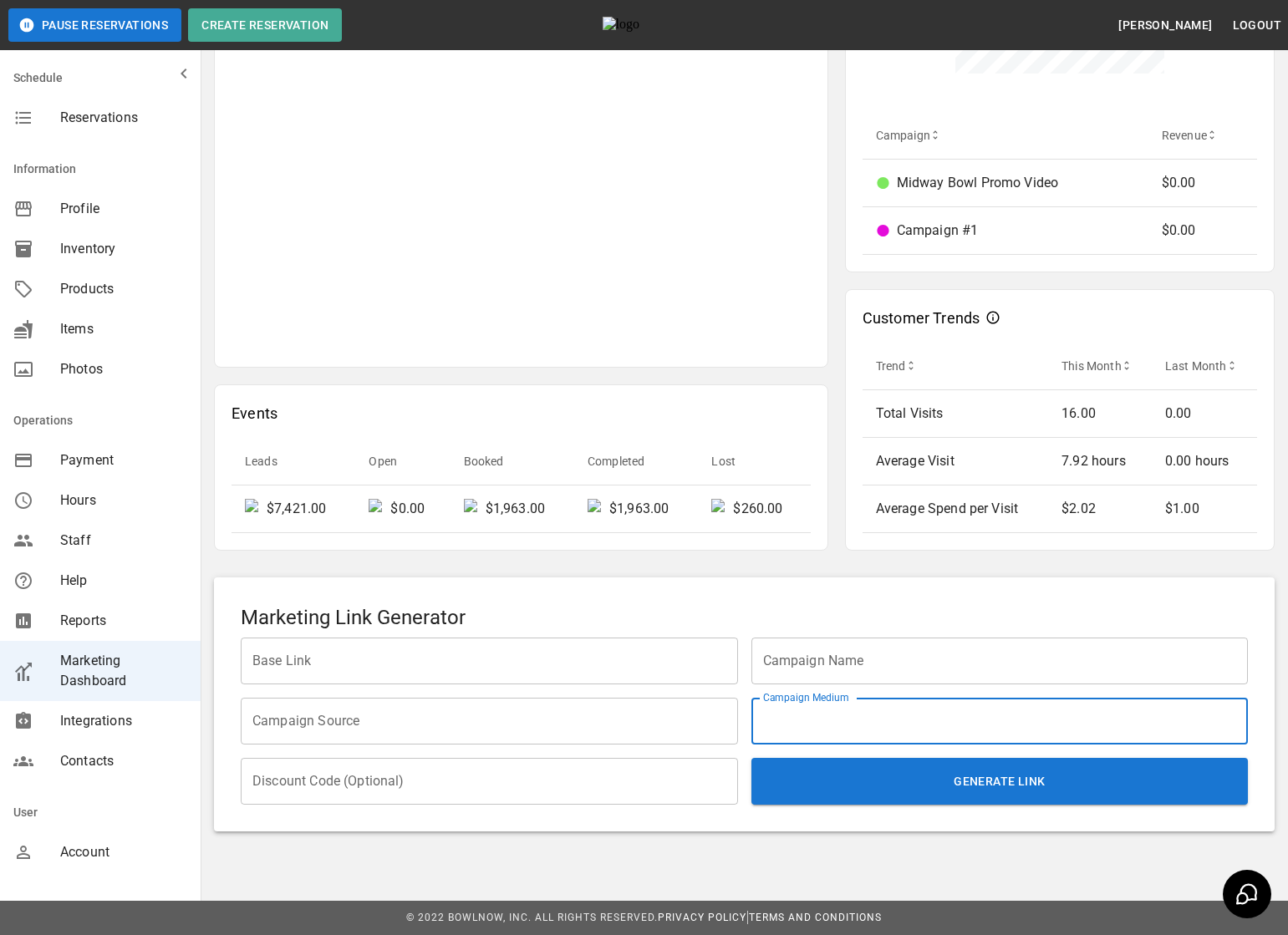
click at [802, 601] on div "Marketing Link Generator Base Link Base Link Campaign Name Campaign Name Campai…" at bounding box center [744, 704] width 1060 height 254
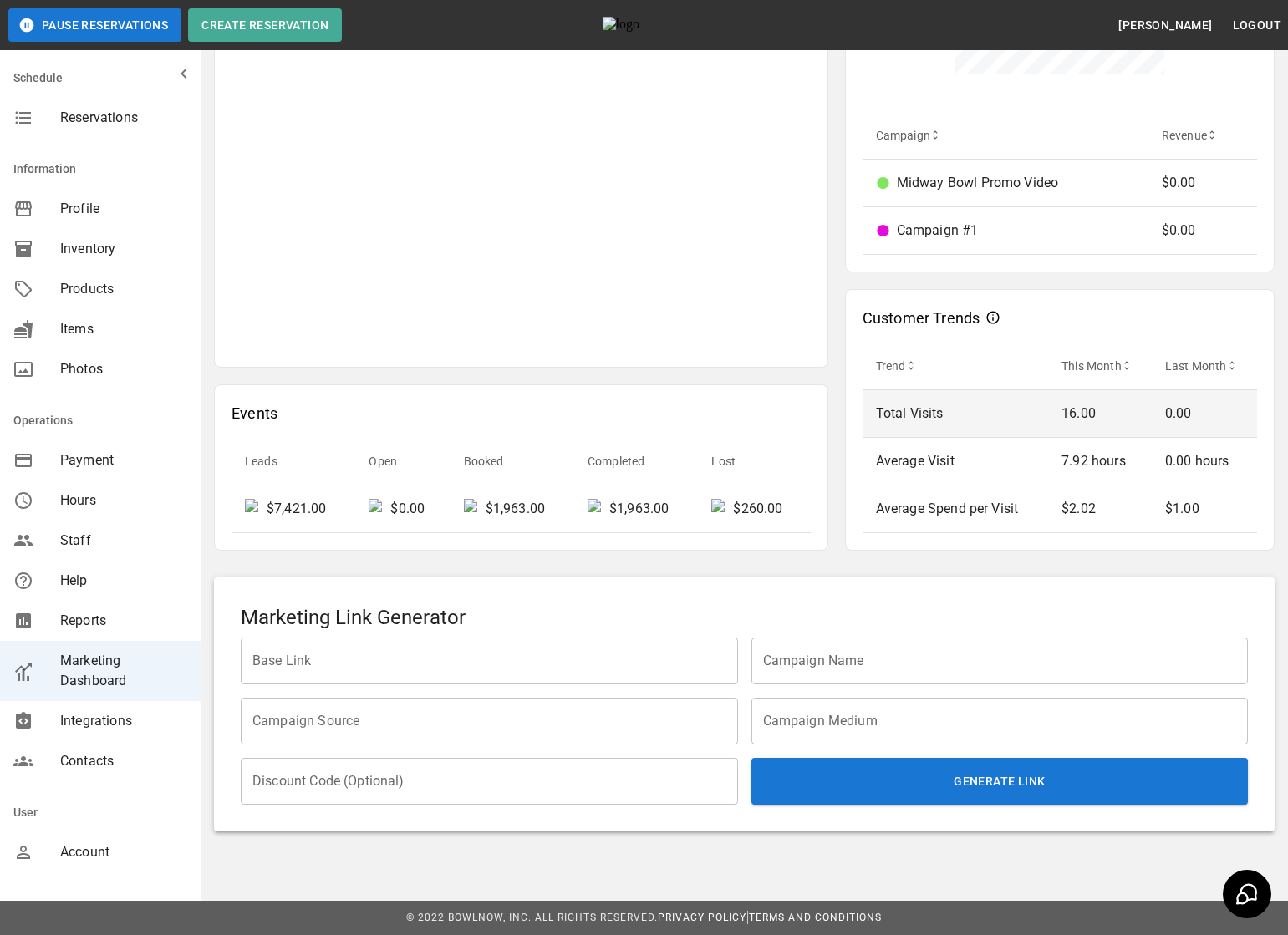
click at [931, 418] on p "Total Visits" at bounding box center [955, 413] width 158 height 20
click at [1030, 562] on div "Marketing Dashboard Friday, August 22, 2025 January 1, 2025 – June 30, 2025 Exp…" at bounding box center [743, 50] width 1087 height 1590
click at [1191, 552] on div "Marketing Dashboard Friday, August 22, 2025 January 1, 2025 – June 30, 2025 Exp…" at bounding box center [743, 50] width 1087 height 1590
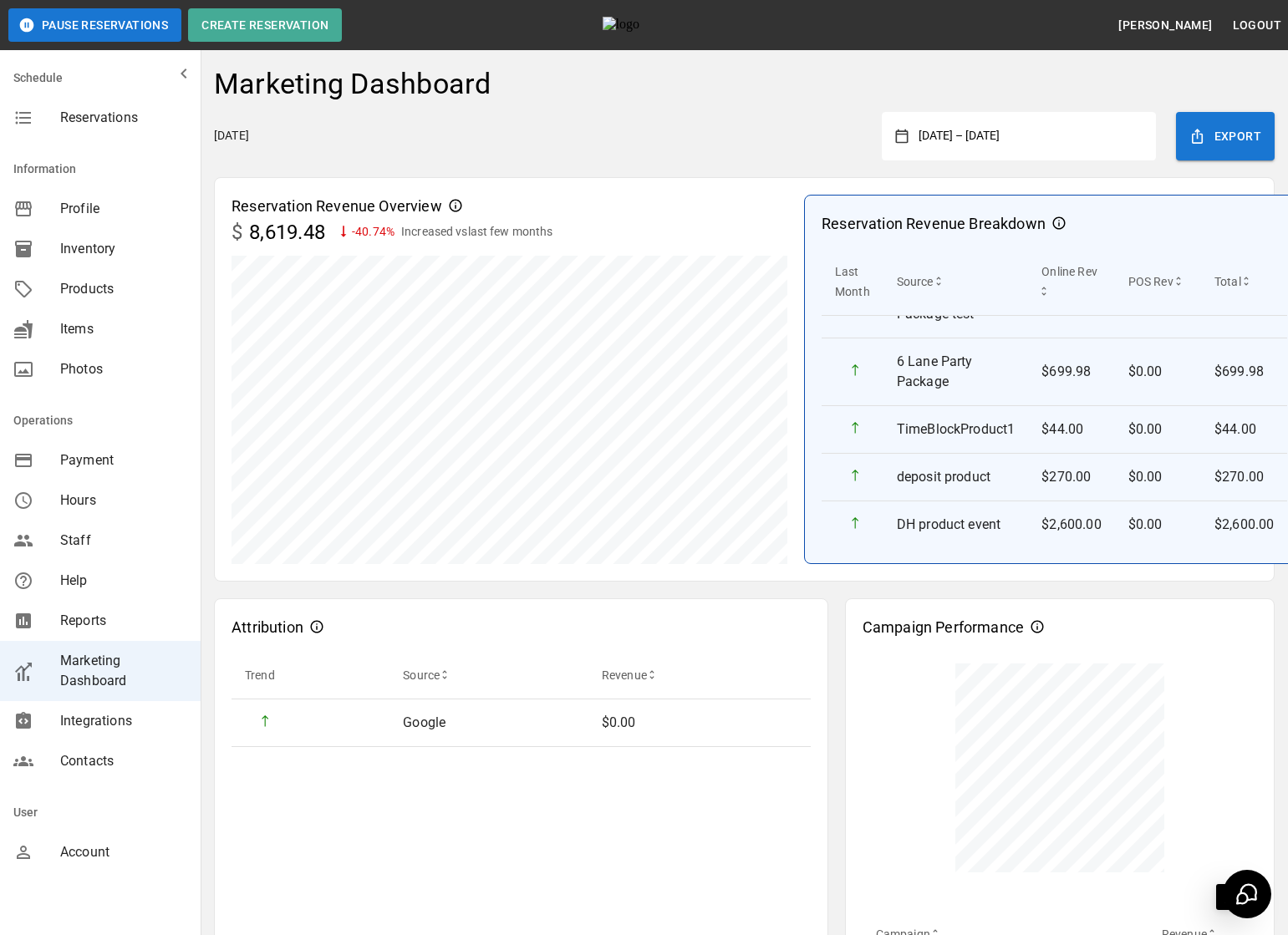
scroll to position [546, 0]
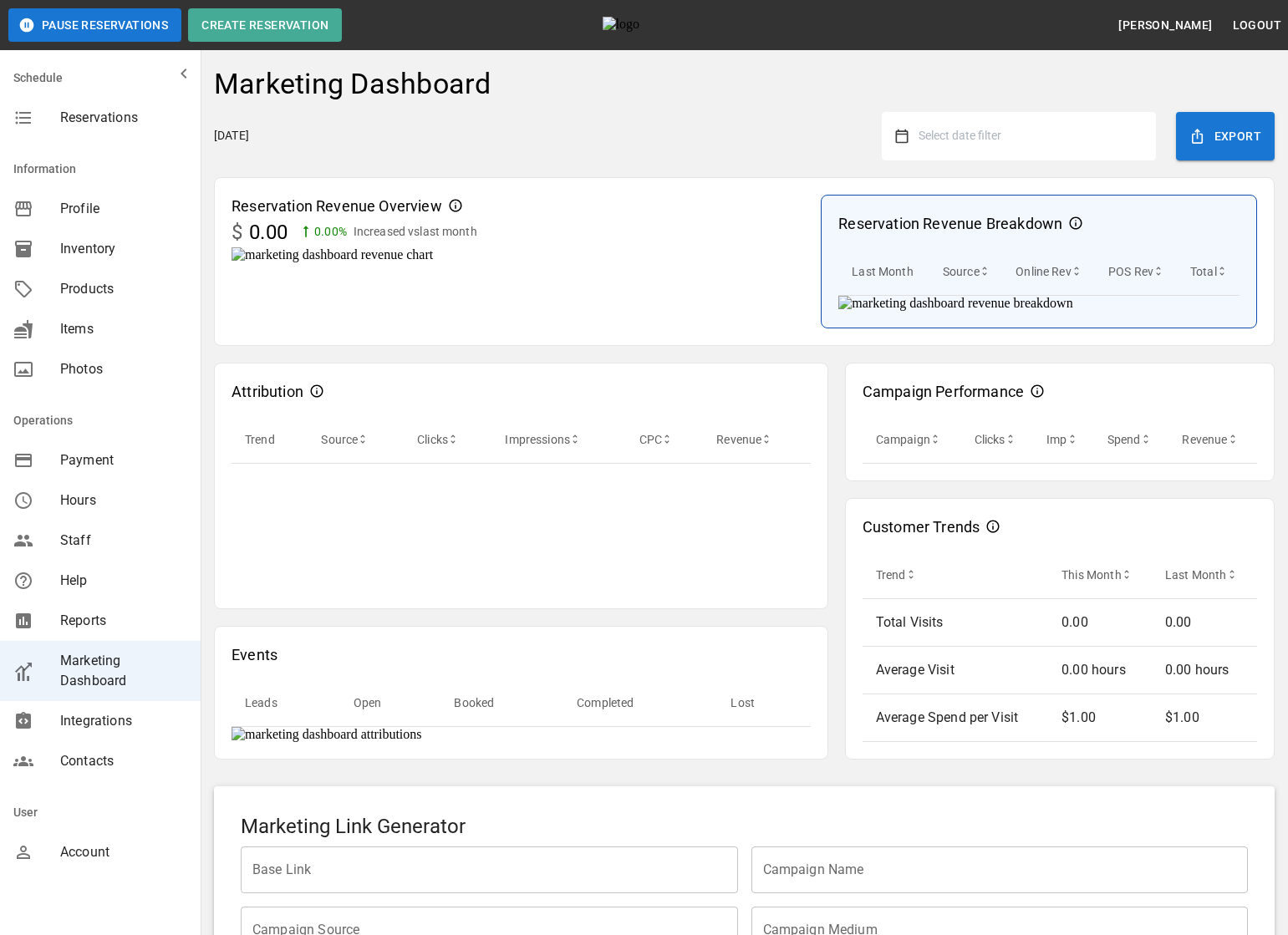
click at [974, 140] on span "Select date filter" at bounding box center [959, 135] width 83 height 14
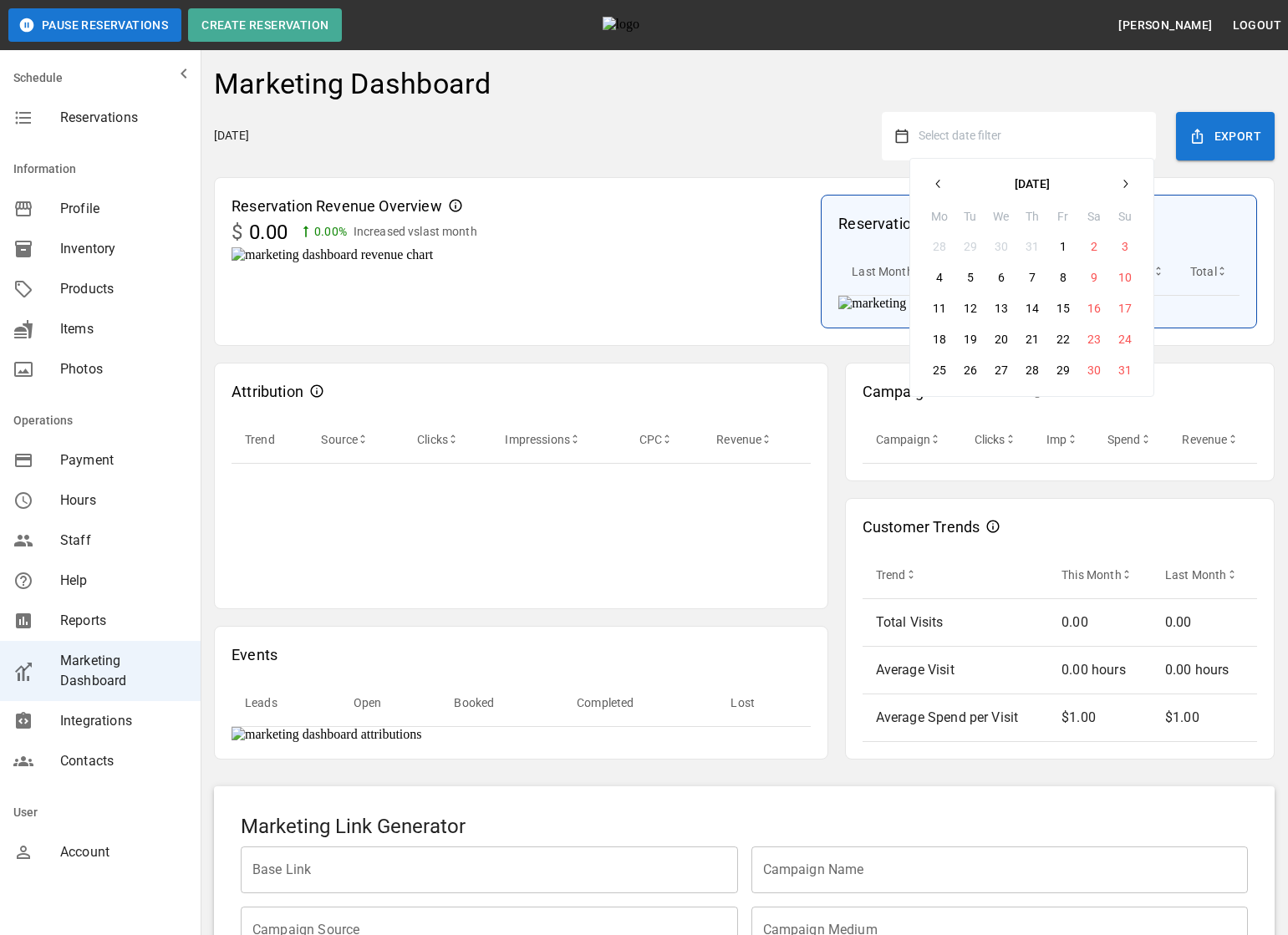
click at [923, 182] on button "button" at bounding box center [938, 183] width 30 height 30
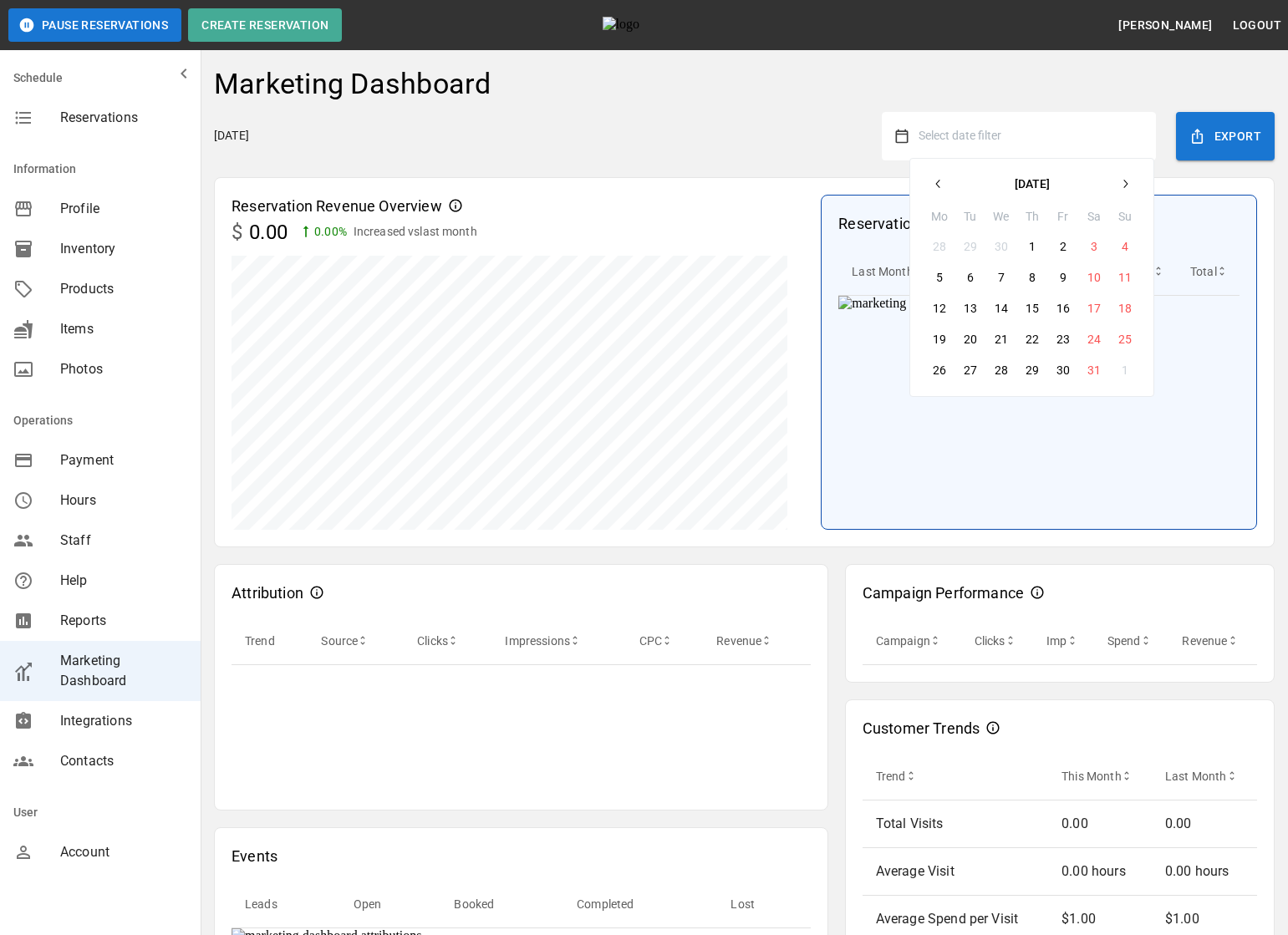
click at [1023, 242] on button "1" at bounding box center [1031, 246] width 30 height 30
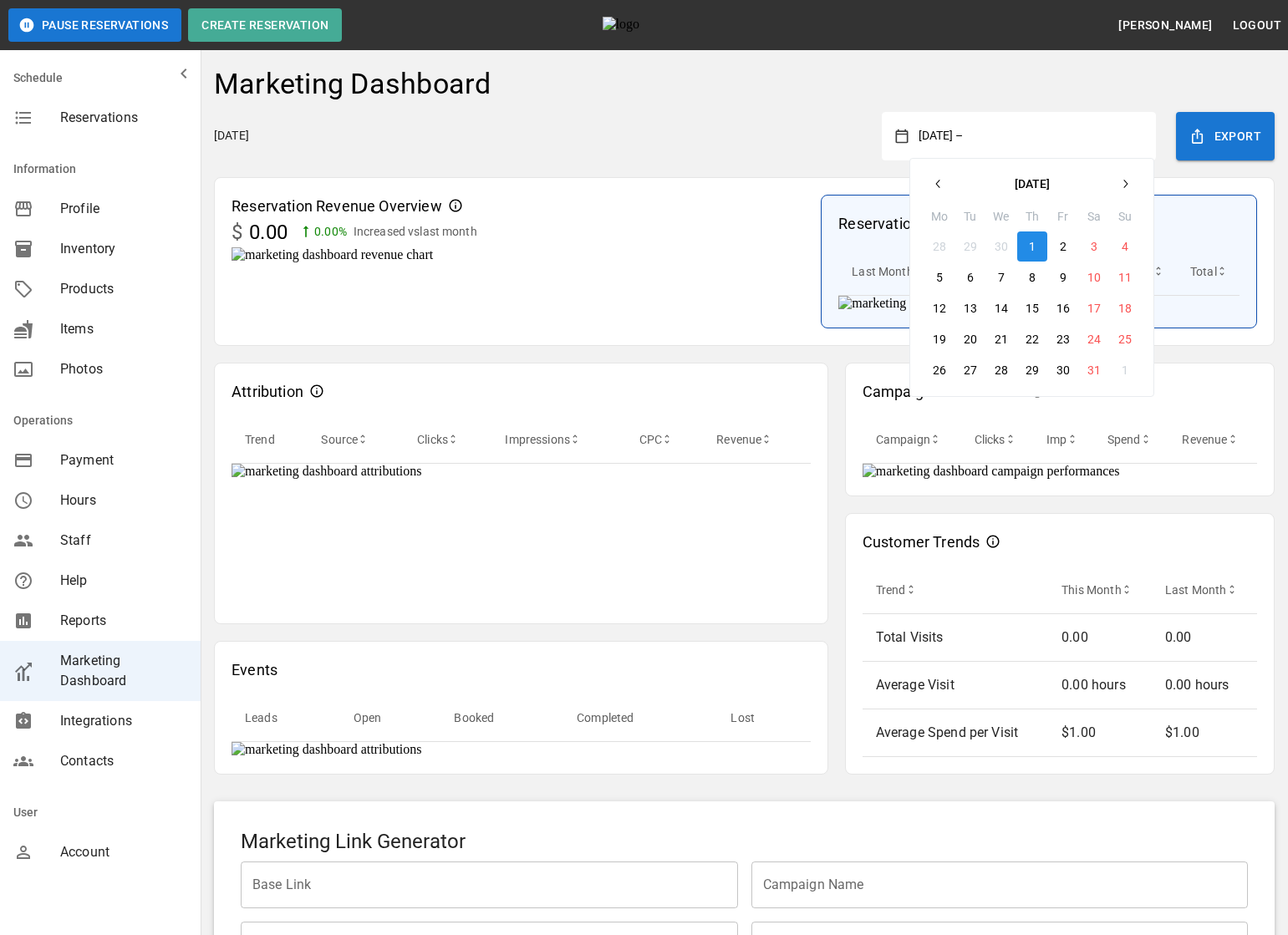
click at [1122, 178] on icon "button" at bounding box center [1124, 184] width 14 height 14
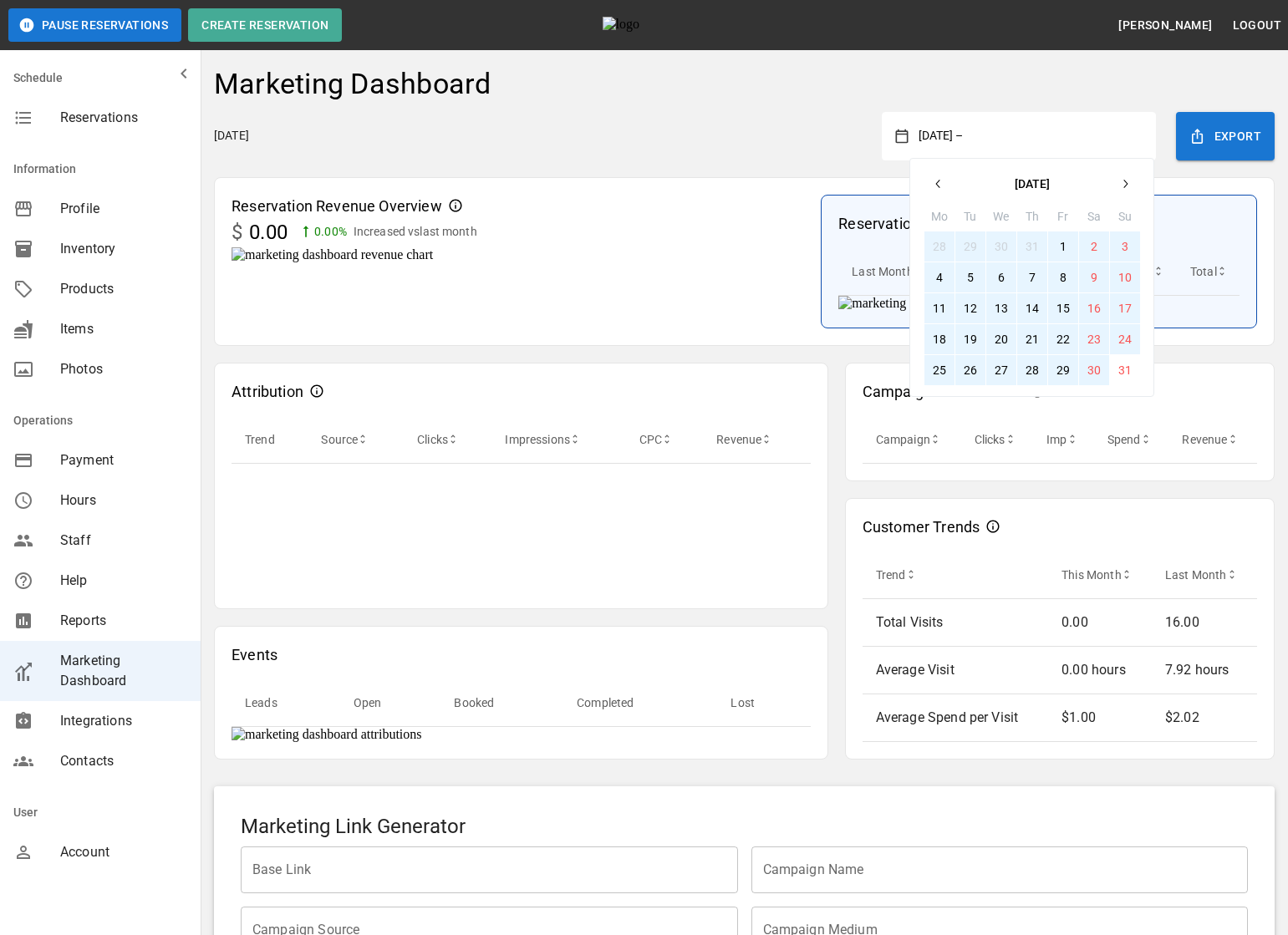
click at [1089, 358] on button "30" at bounding box center [1094, 370] width 30 height 30
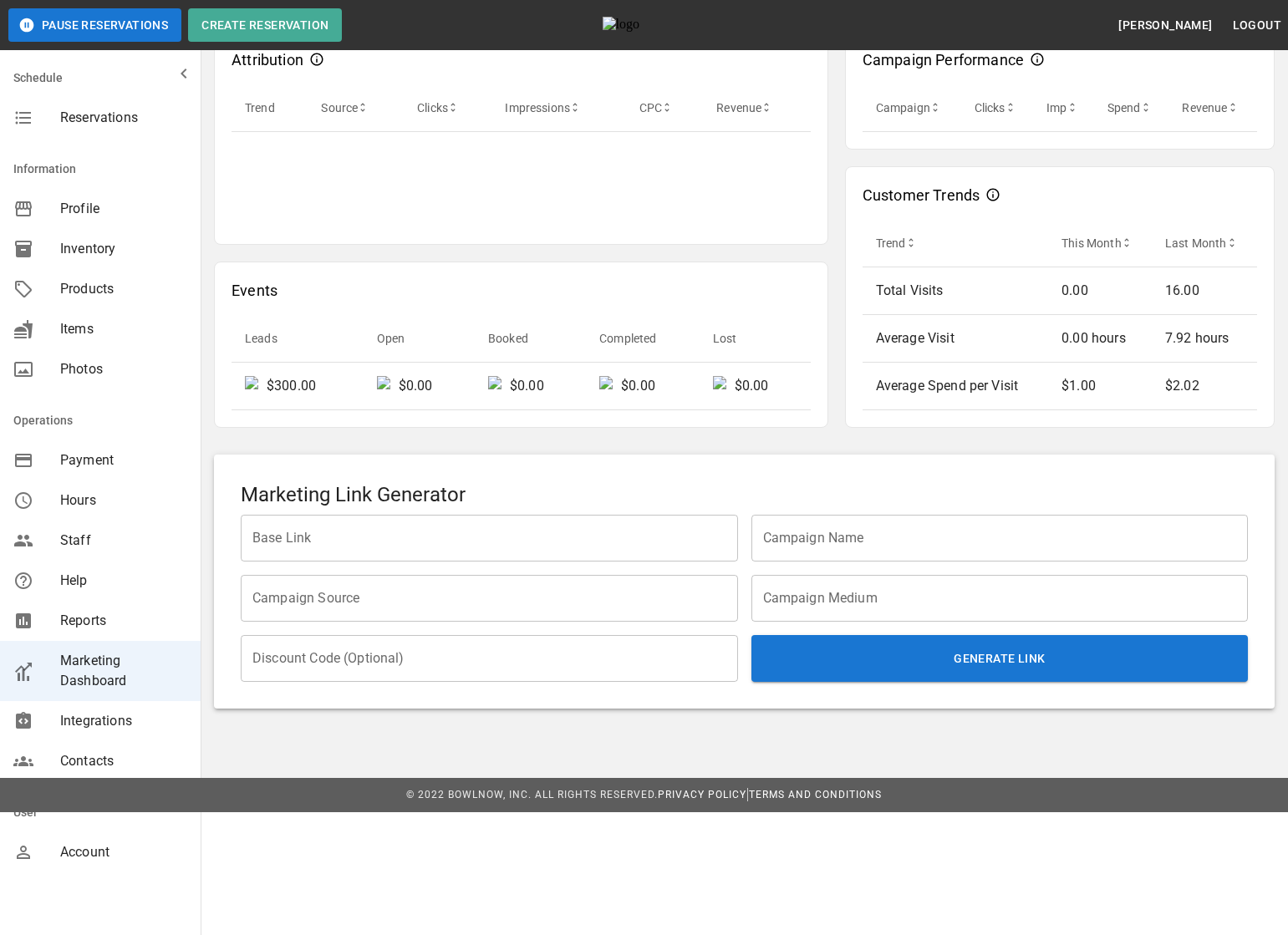
scroll to position [444, 0]
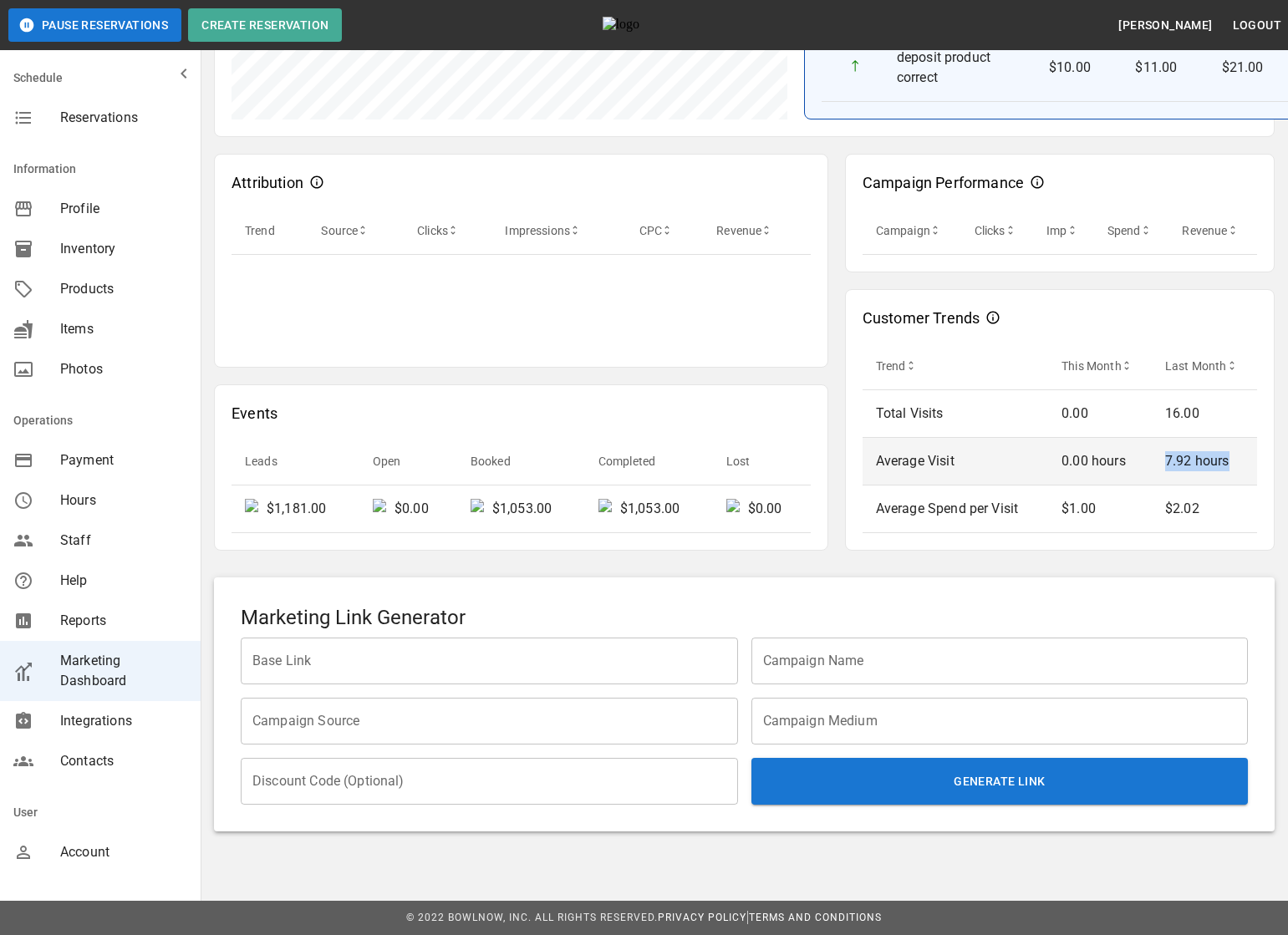
drag, startPoint x: 1168, startPoint y: 463, endPoint x: 1234, endPoint y: 459, distance: 66.1
click at [1234, 459] on p "7.92 hours" at bounding box center [1204, 461] width 79 height 20
click at [1166, 464] on p "7.92 hours" at bounding box center [1204, 461] width 79 height 20
drag, startPoint x: 1166, startPoint y: 464, endPoint x: 1191, endPoint y: 464, distance: 25.0
click at [1191, 464] on p "7.92 hours" at bounding box center [1204, 461] width 79 height 20
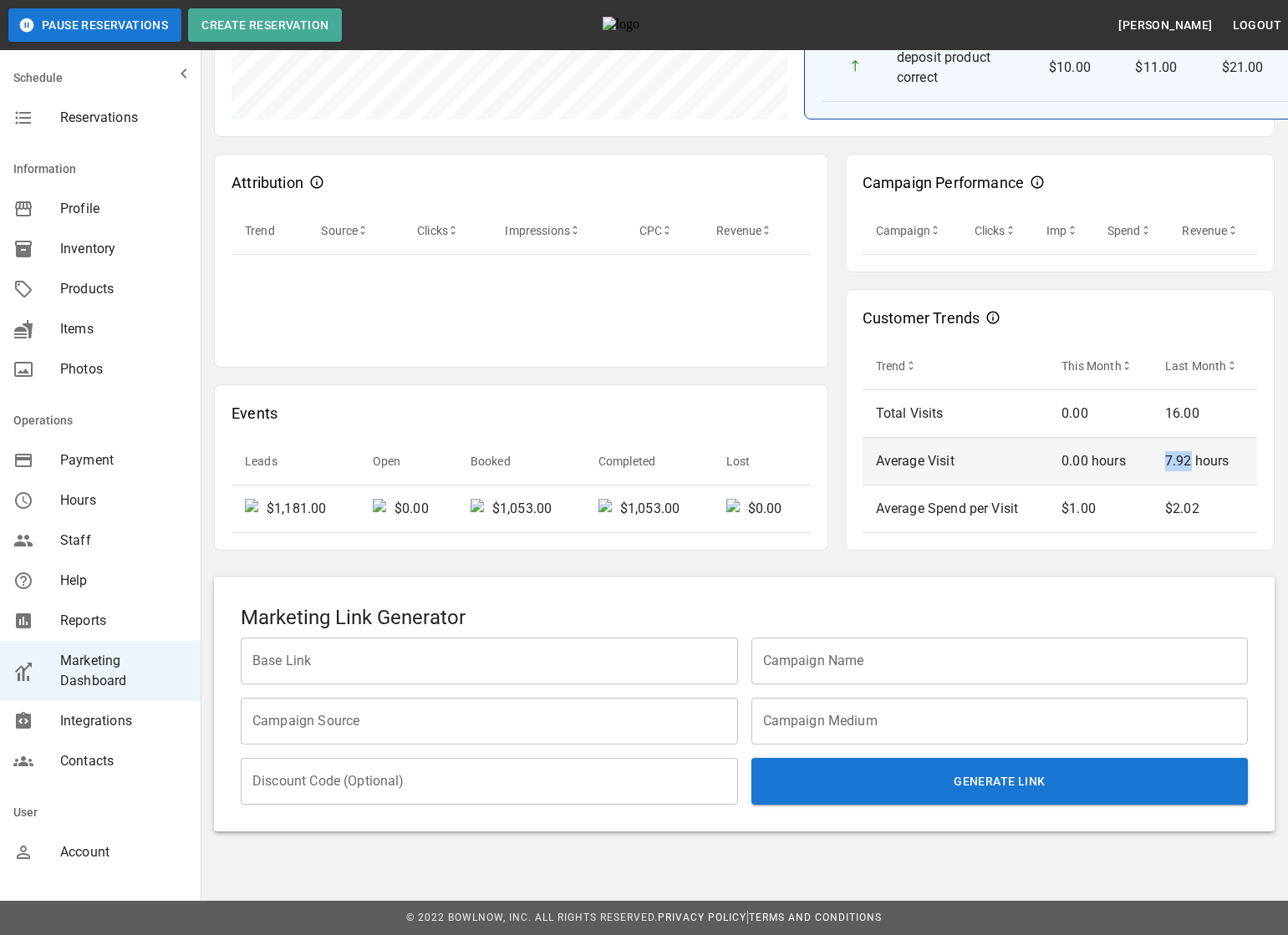
click at [1160, 461] on td "7.92 hours" at bounding box center [1204, 462] width 105 height 48
drag, startPoint x: 1167, startPoint y: 461, endPoint x: 1191, endPoint y: 461, distance: 24.0
click at [1191, 461] on p "7.92 hours" at bounding box center [1204, 461] width 79 height 20
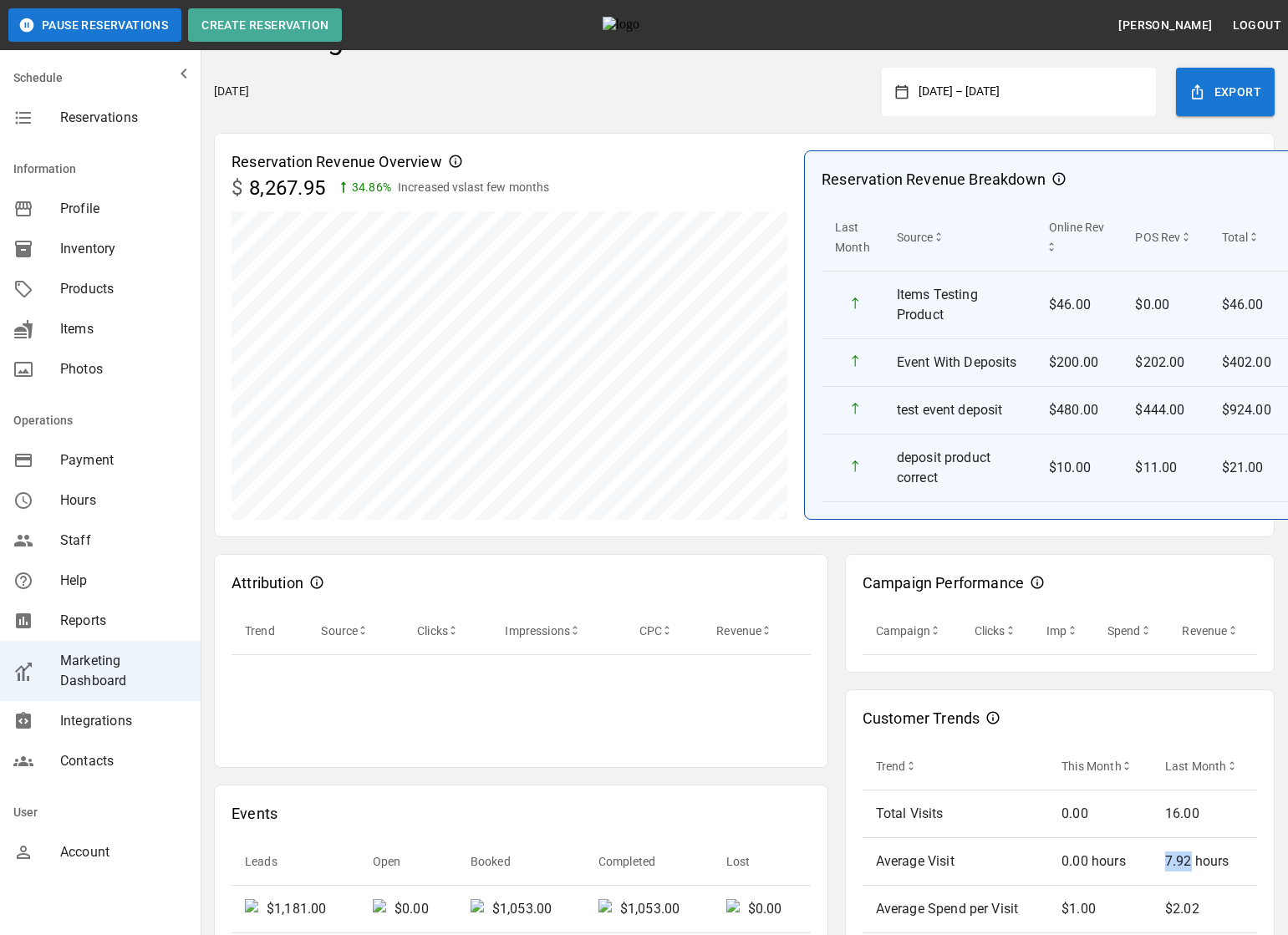
scroll to position [0, 0]
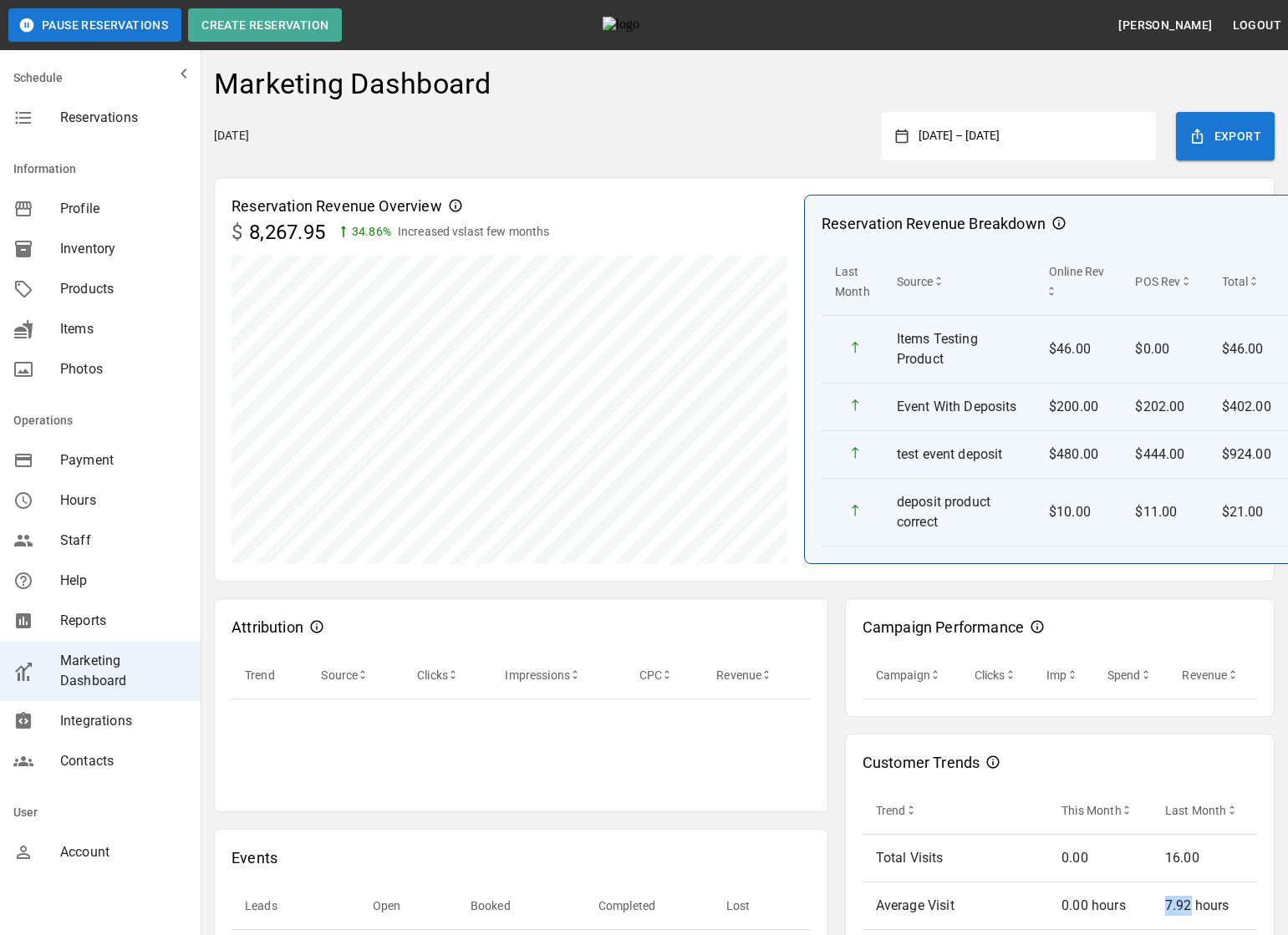
click at [1000, 124] on button "[DATE] – [DATE]" at bounding box center [1025, 135] width 234 height 30
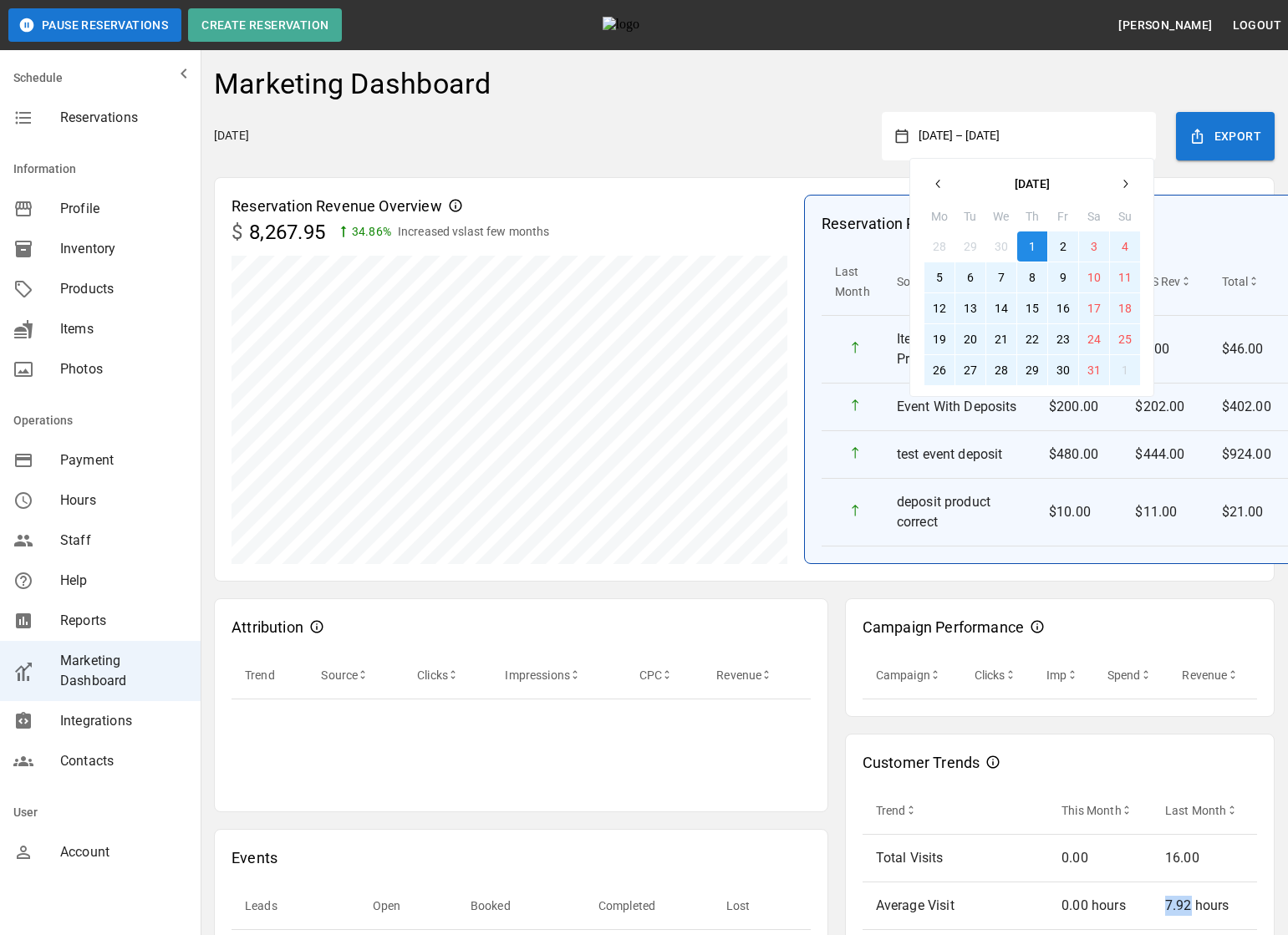
click at [935, 179] on icon "button" at bounding box center [939, 184] width 14 height 14
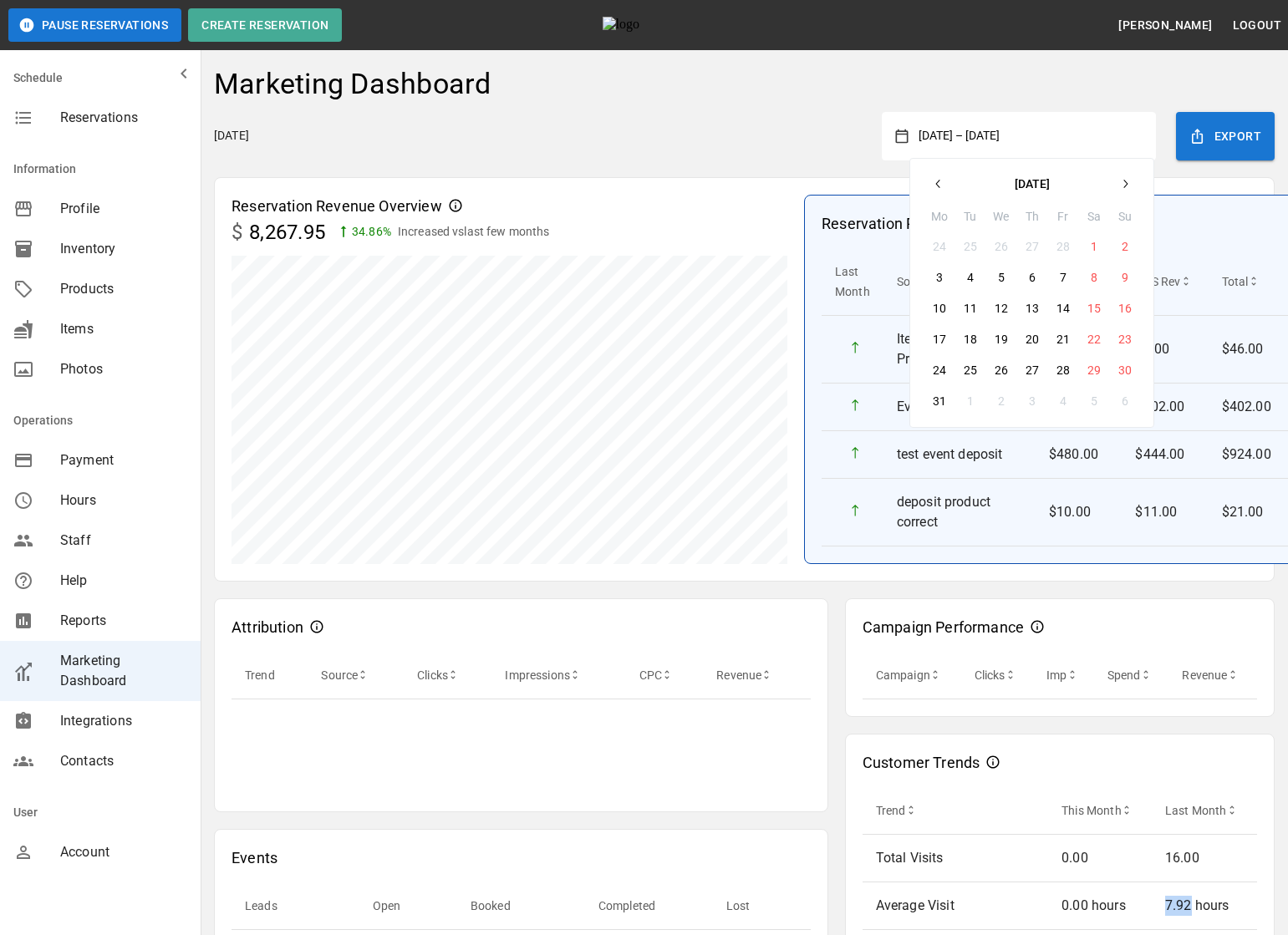
click at [935, 179] on icon "button" at bounding box center [939, 184] width 14 height 14
click at [1013, 253] on button "1" at bounding box center [1000, 246] width 30 height 30
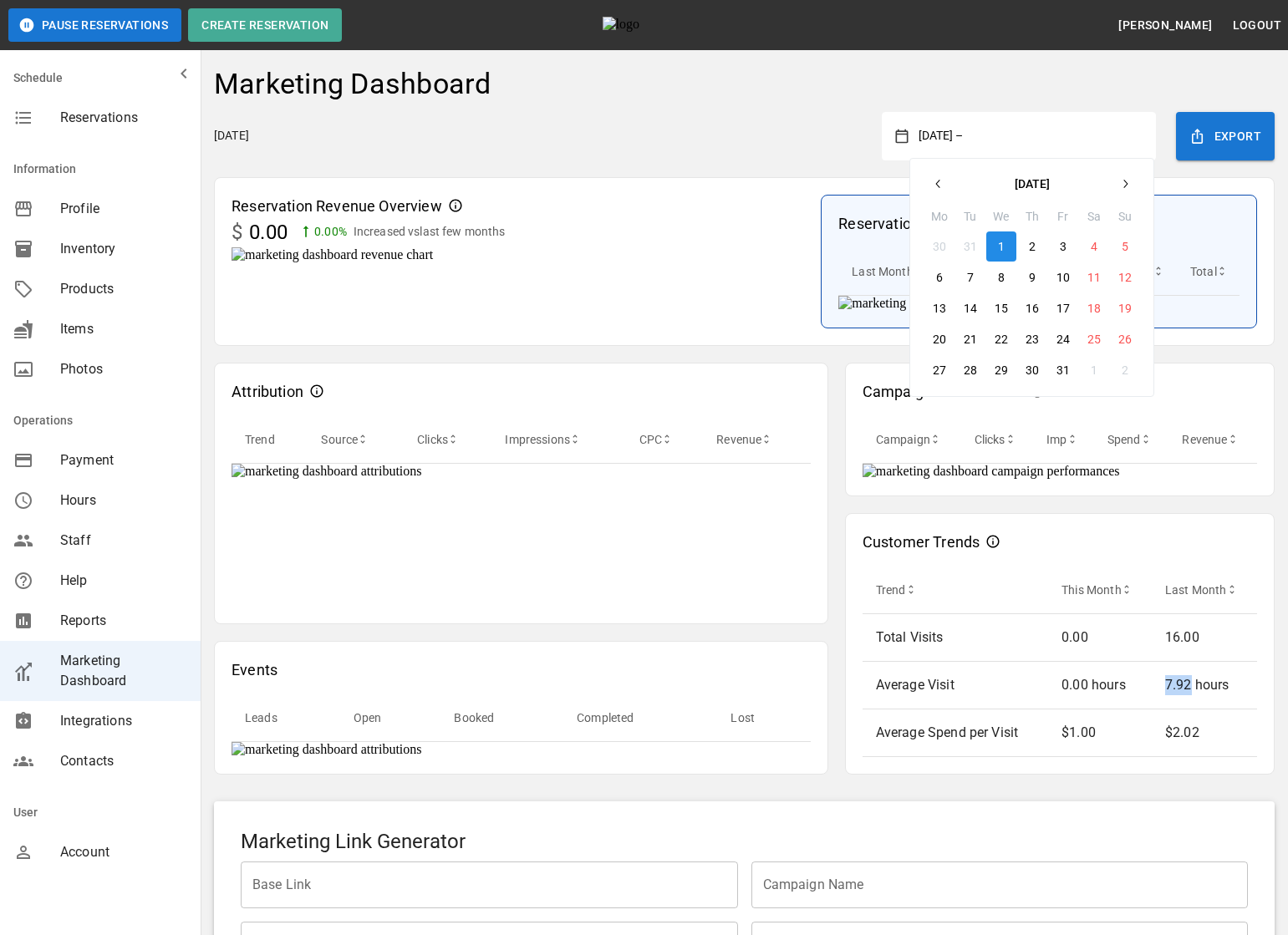
click at [1123, 182] on icon "button" at bounding box center [1124, 184] width 14 height 14
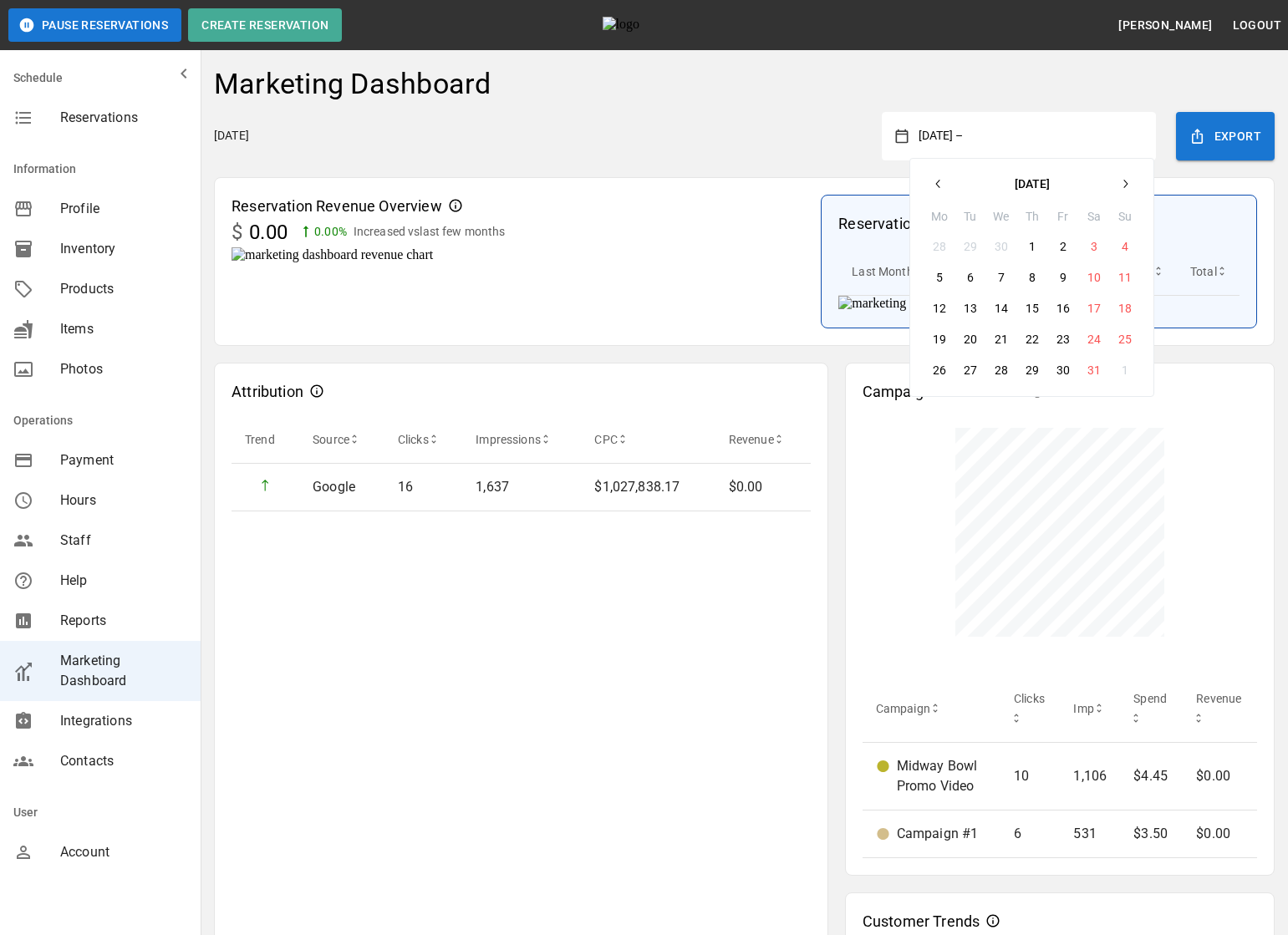
click at [1123, 182] on icon "button" at bounding box center [1124, 184] width 14 height 14
click at [1128, 186] on icon "button" at bounding box center [1124, 184] width 14 height 14
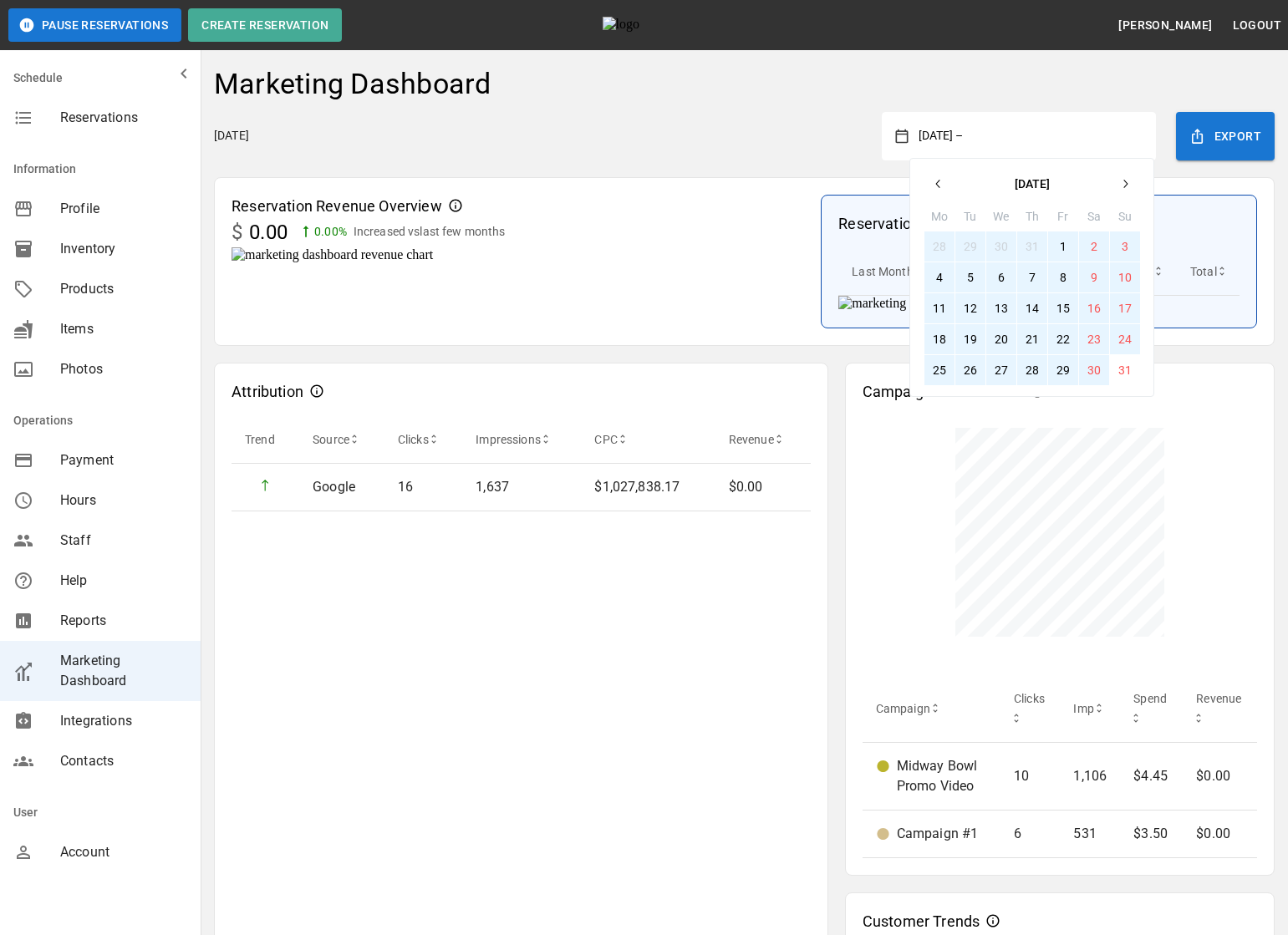
click at [1105, 366] on button "30" at bounding box center [1094, 370] width 30 height 30
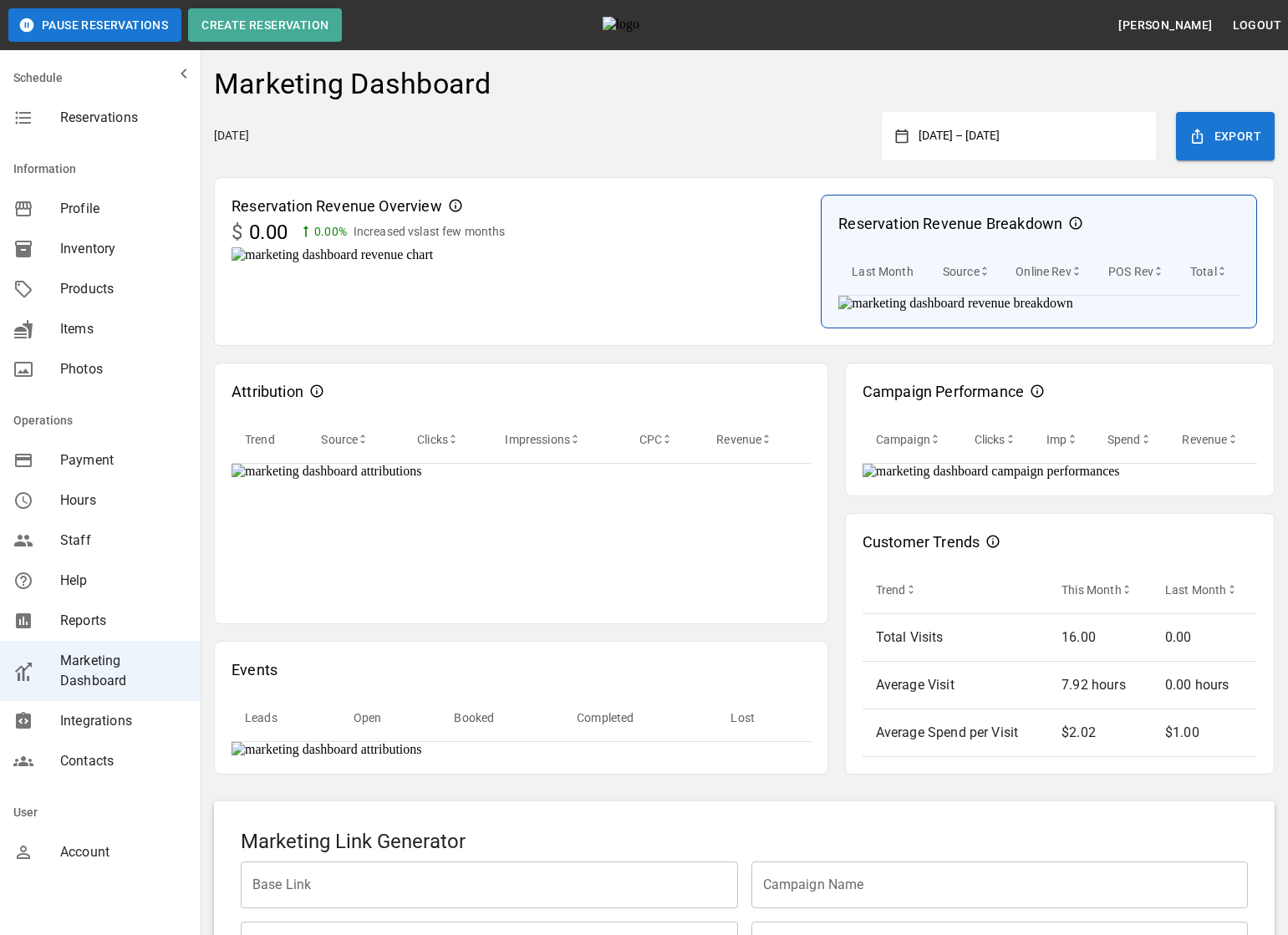
click at [814, 179] on div "Reservation Revenue Overview $ 0.00 0.00 % Increased vs last few months Reserva…" at bounding box center [744, 261] width 1060 height 169
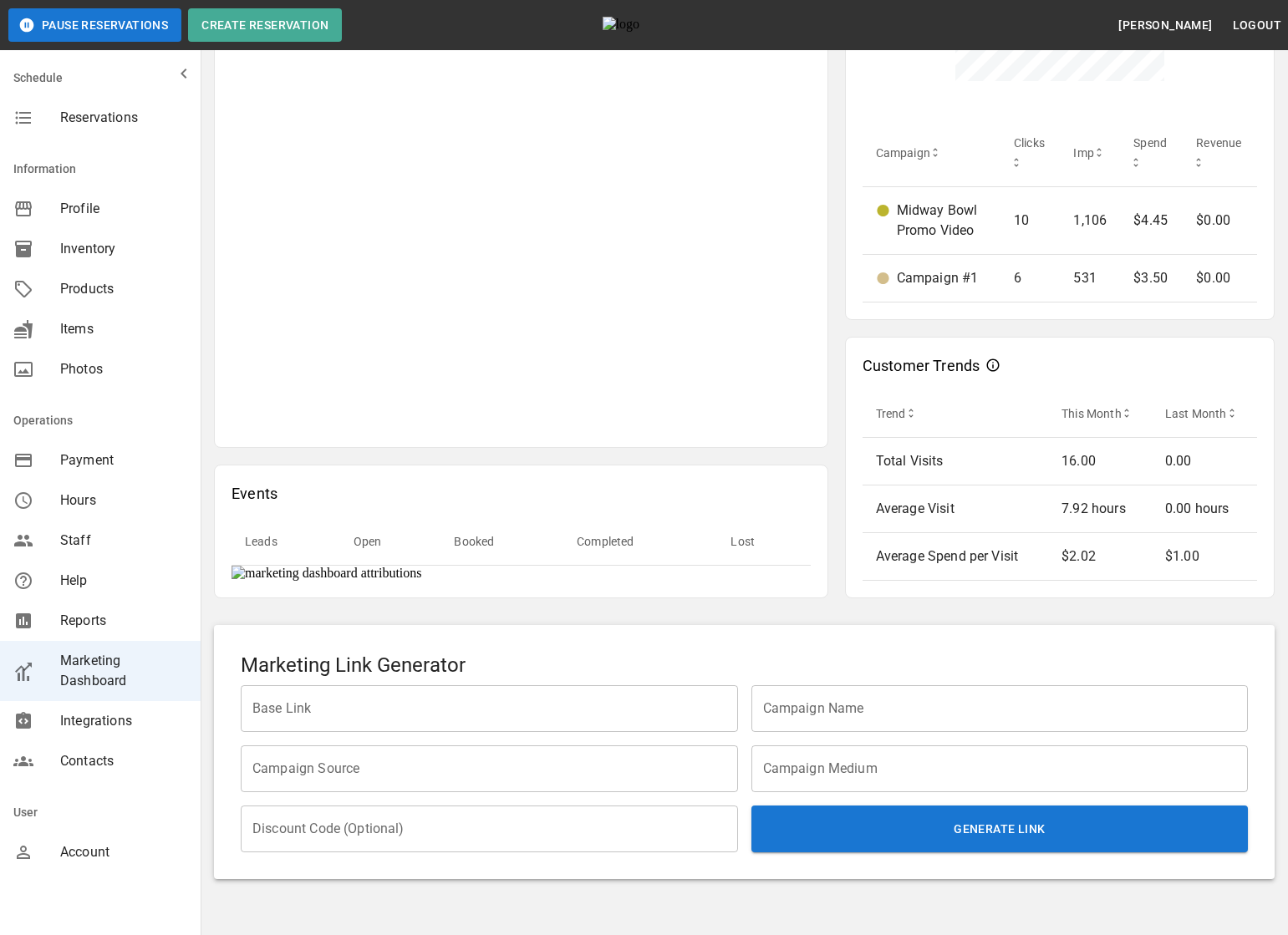
scroll to position [759, 0]
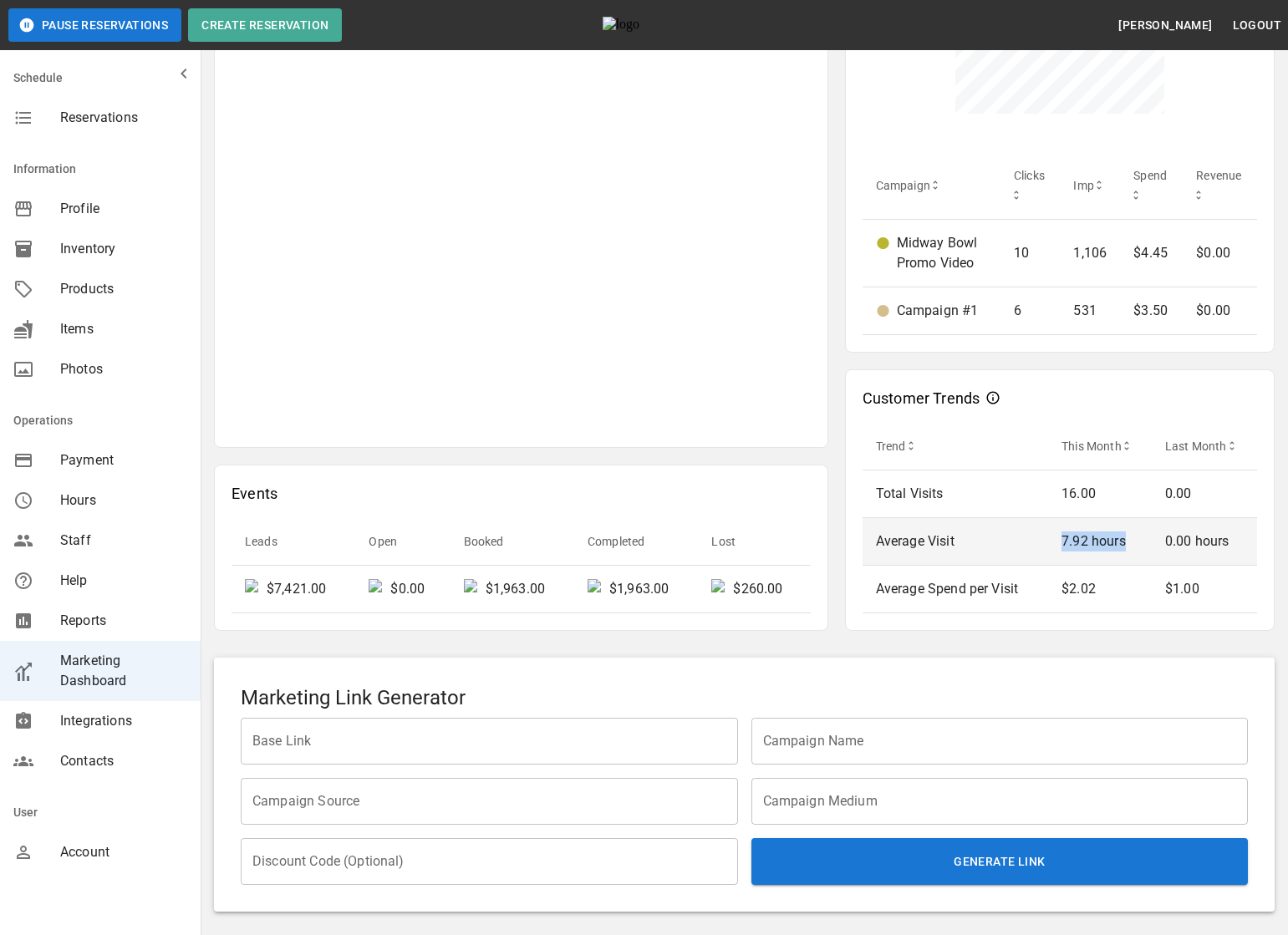
drag, startPoint x: 1065, startPoint y: 545, endPoint x: 1126, endPoint y: 540, distance: 61.2
click at [1126, 540] on p "7.92 hours" at bounding box center [1100, 541] width 77 height 20
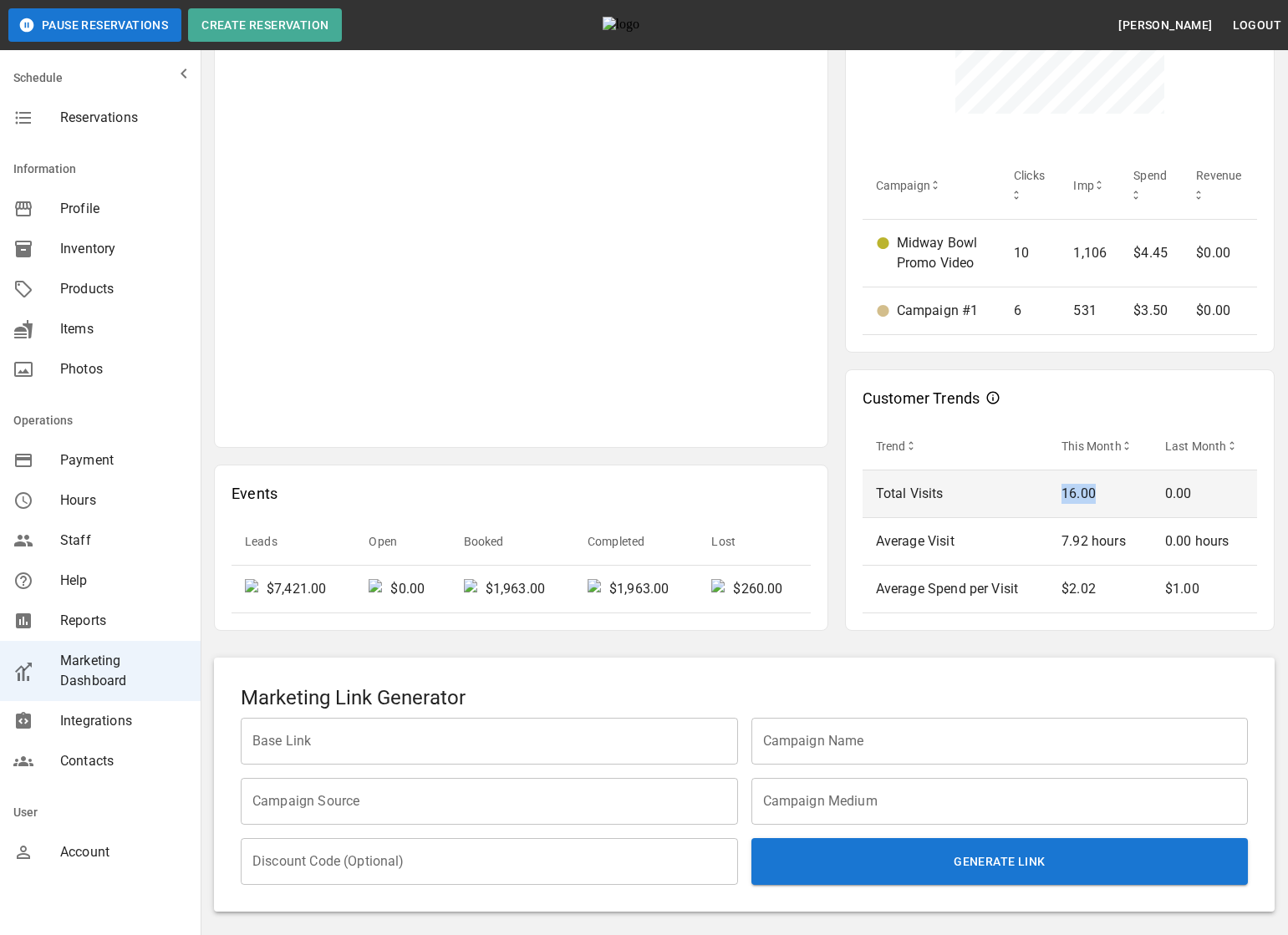
drag, startPoint x: 1064, startPoint y: 491, endPoint x: 1105, endPoint y: 491, distance: 41.0
click at [1105, 491] on p "16.00" at bounding box center [1100, 493] width 77 height 20
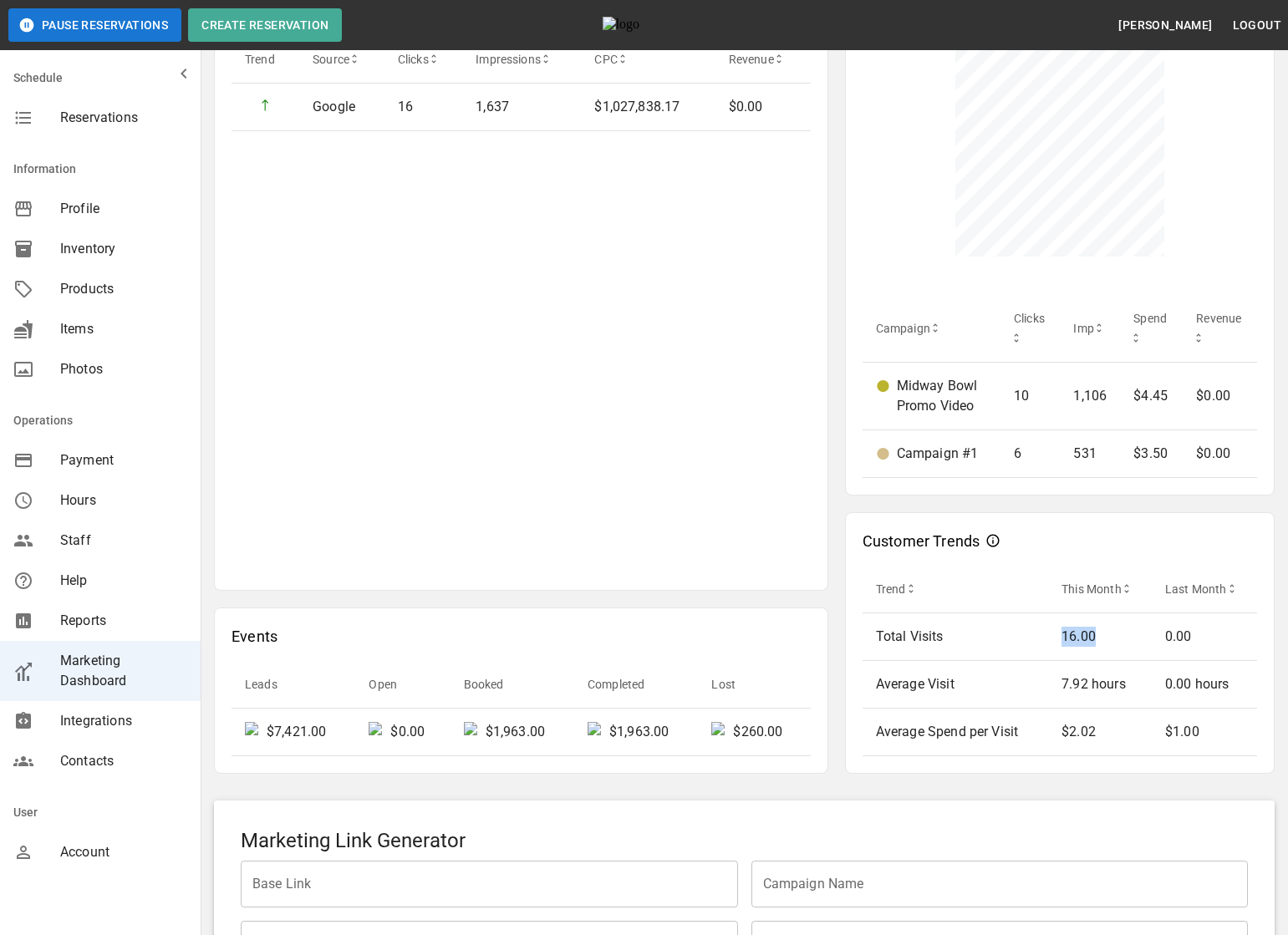
scroll to position [619, 0]
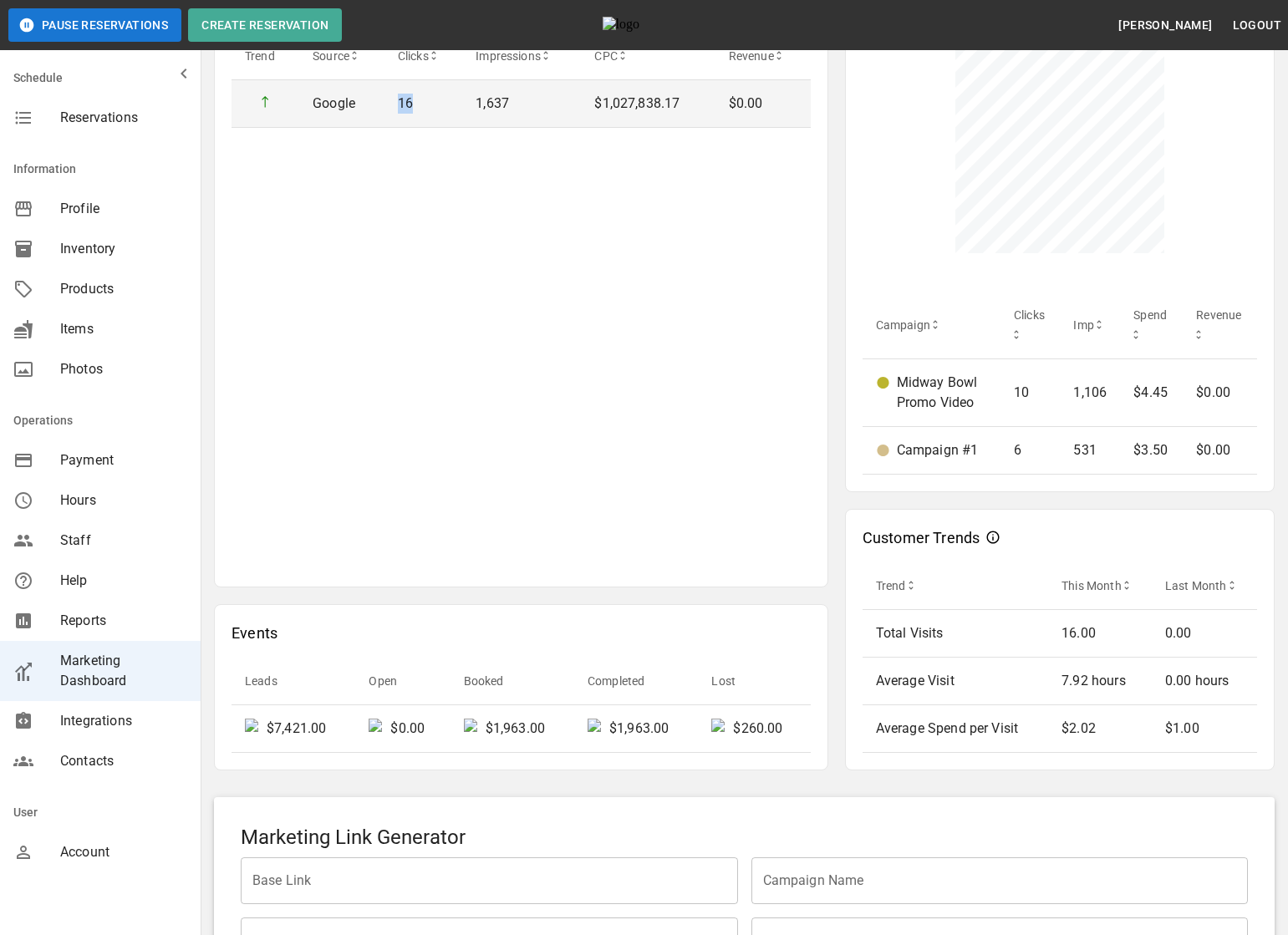
drag, startPoint x: 397, startPoint y: 101, endPoint x: 425, endPoint y: 101, distance: 28.0
click at [425, 101] on p "16" at bounding box center [423, 103] width 51 height 20
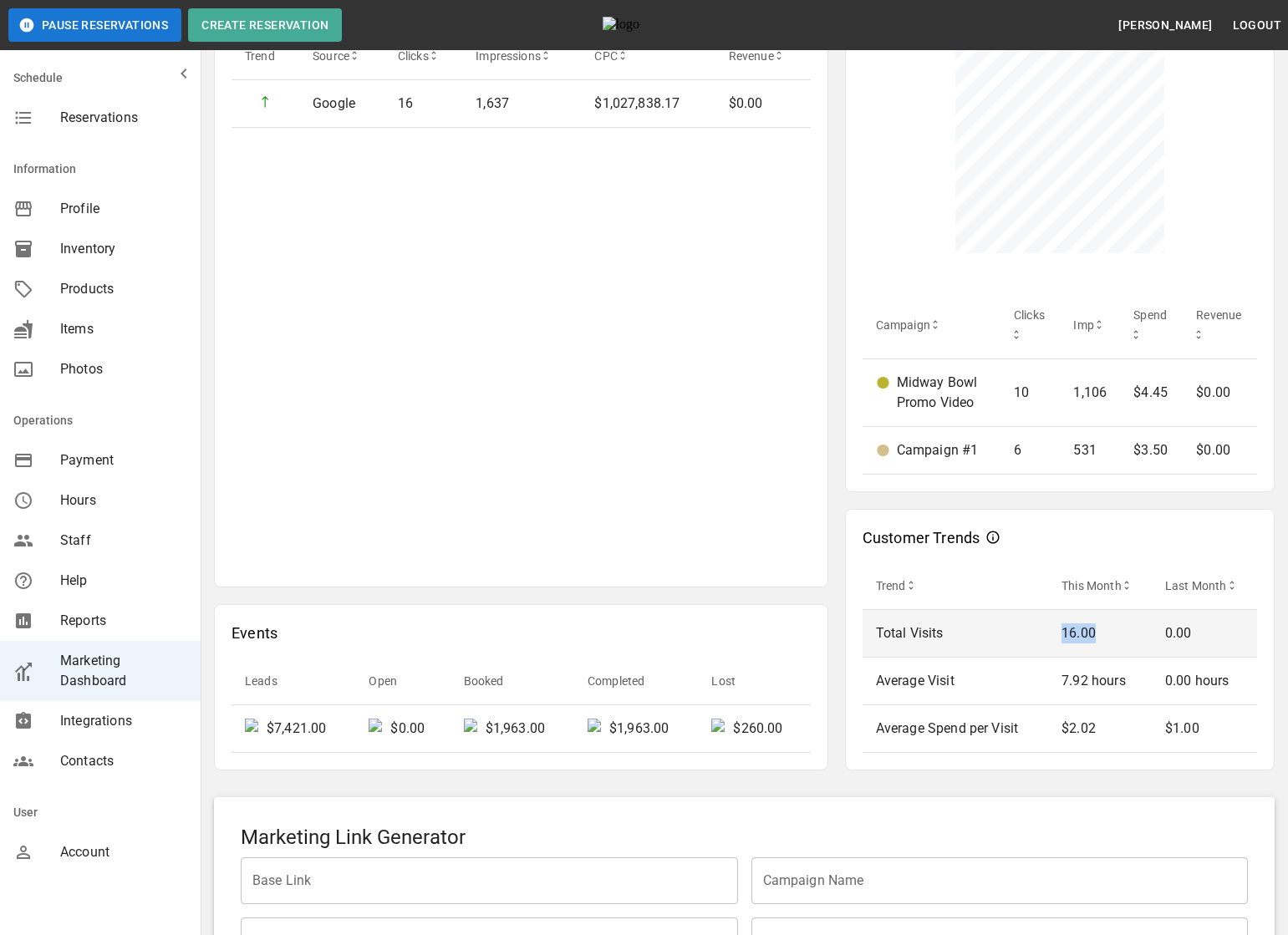
drag, startPoint x: 1064, startPoint y: 633, endPoint x: 1103, endPoint y: 633, distance: 39.0
click at [1104, 633] on p "16.00" at bounding box center [1100, 633] width 77 height 20
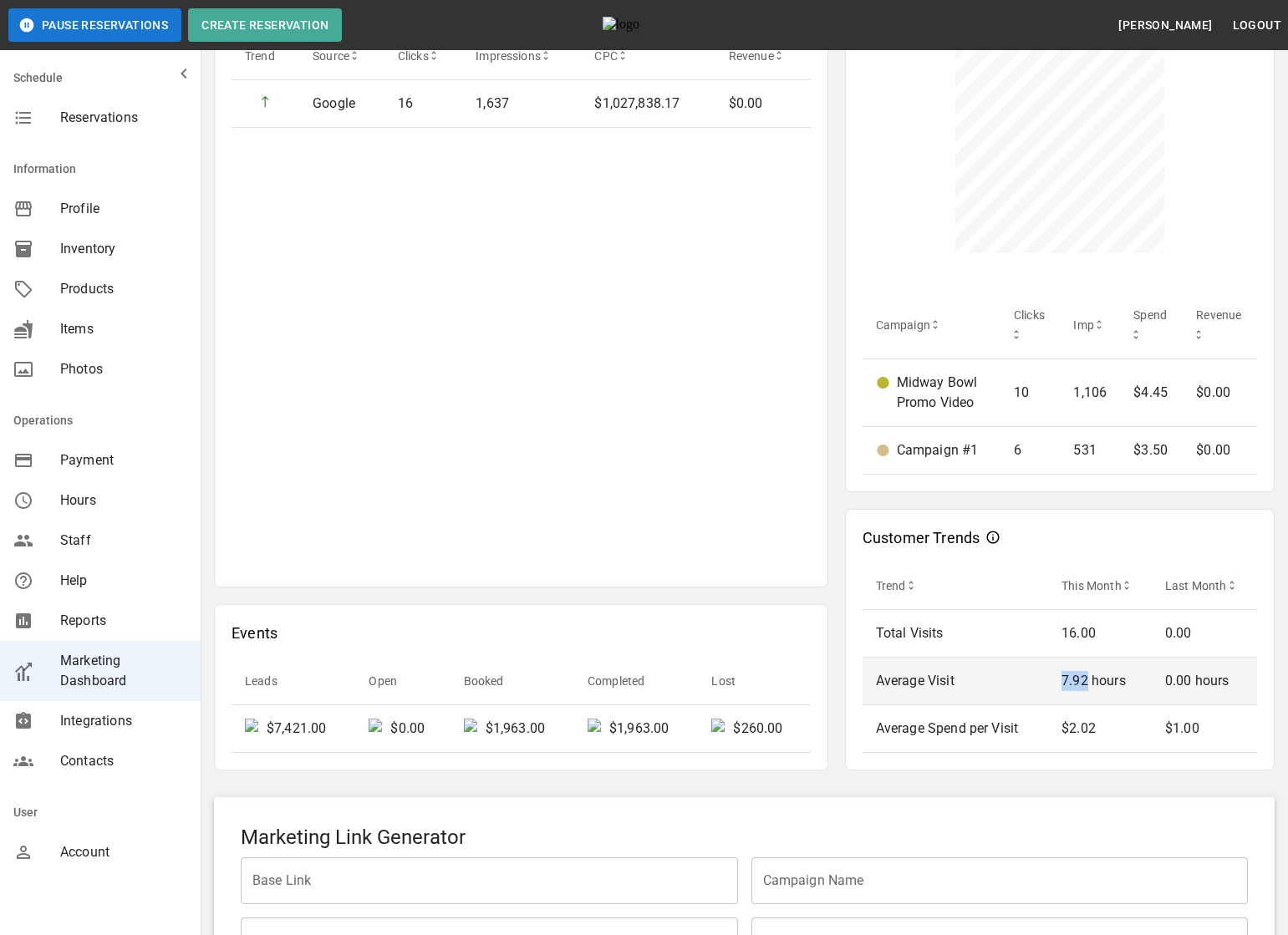
drag, startPoint x: 1064, startPoint y: 676, endPoint x: 1088, endPoint y: 680, distance: 24.3
click at [1088, 680] on p "7.92 hours" at bounding box center [1100, 680] width 77 height 20
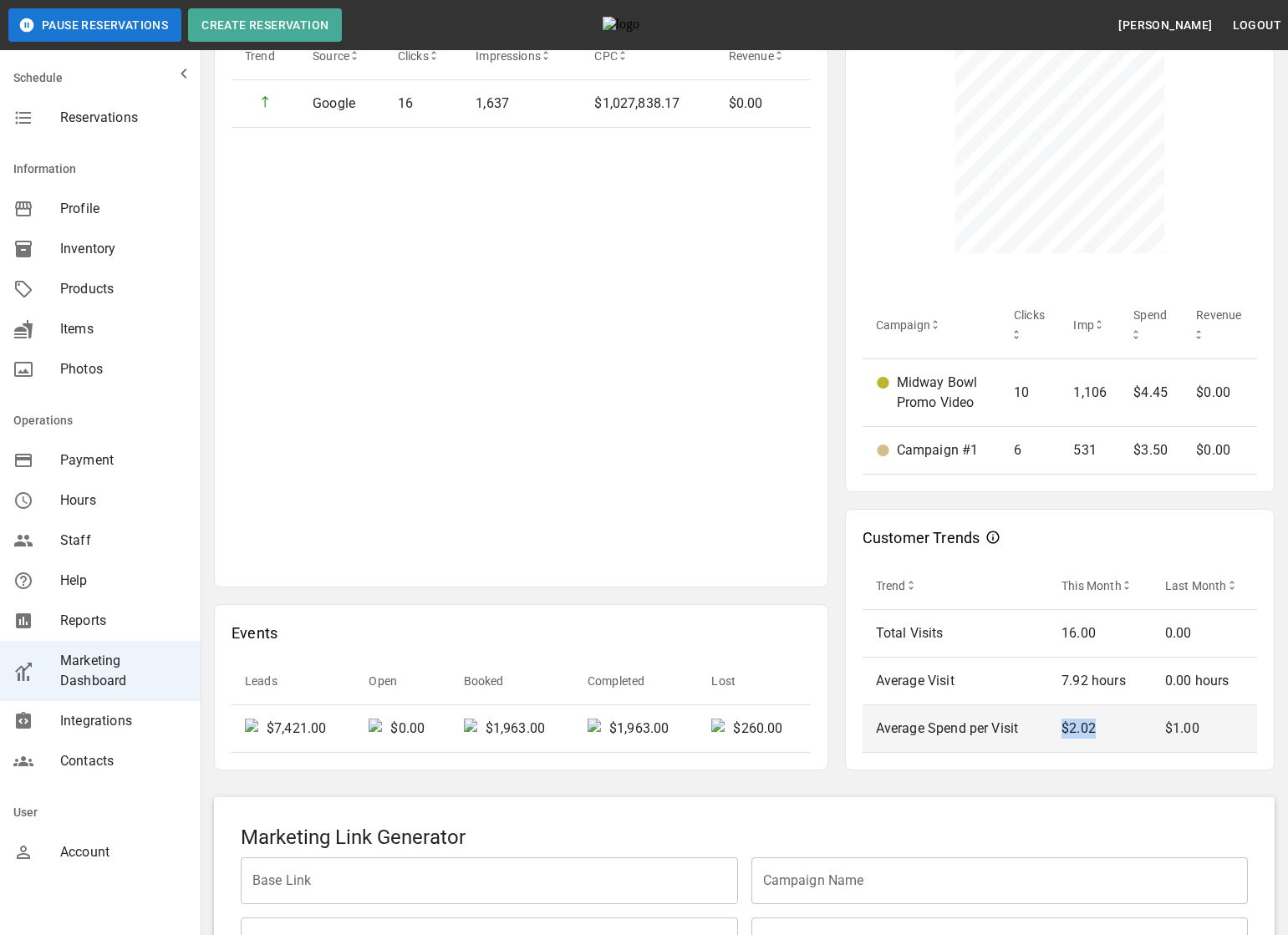
drag, startPoint x: 1063, startPoint y: 732, endPoint x: 1109, endPoint y: 732, distance: 46.0
click at [1109, 732] on p "$2.02" at bounding box center [1100, 728] width 77 height 20
click at [1084, 725] on p "$2.02" at bounding box center [1100, 728] width 77 height 20
drag, startPoint x: 1071, startPoint y: 728, endPoint x: 1094, endPoint y: 728, distance: 23.0
click at [1094, 728] on p "$2.02" at bounding box center [1100, 728] width 77 height 20
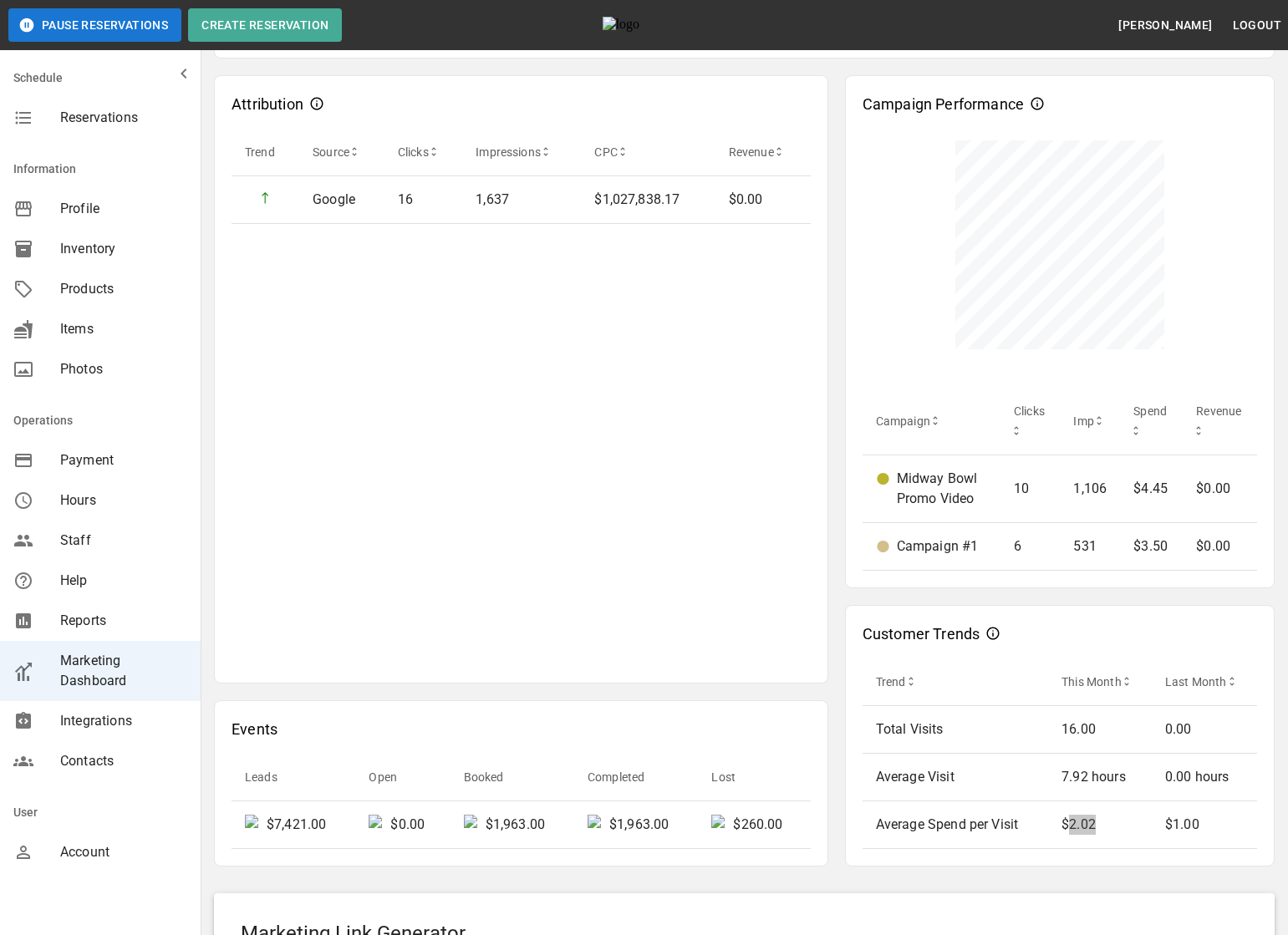
scroll to position [522, 0]
